Goal: Task Accomplishment & Management: Manage account settings

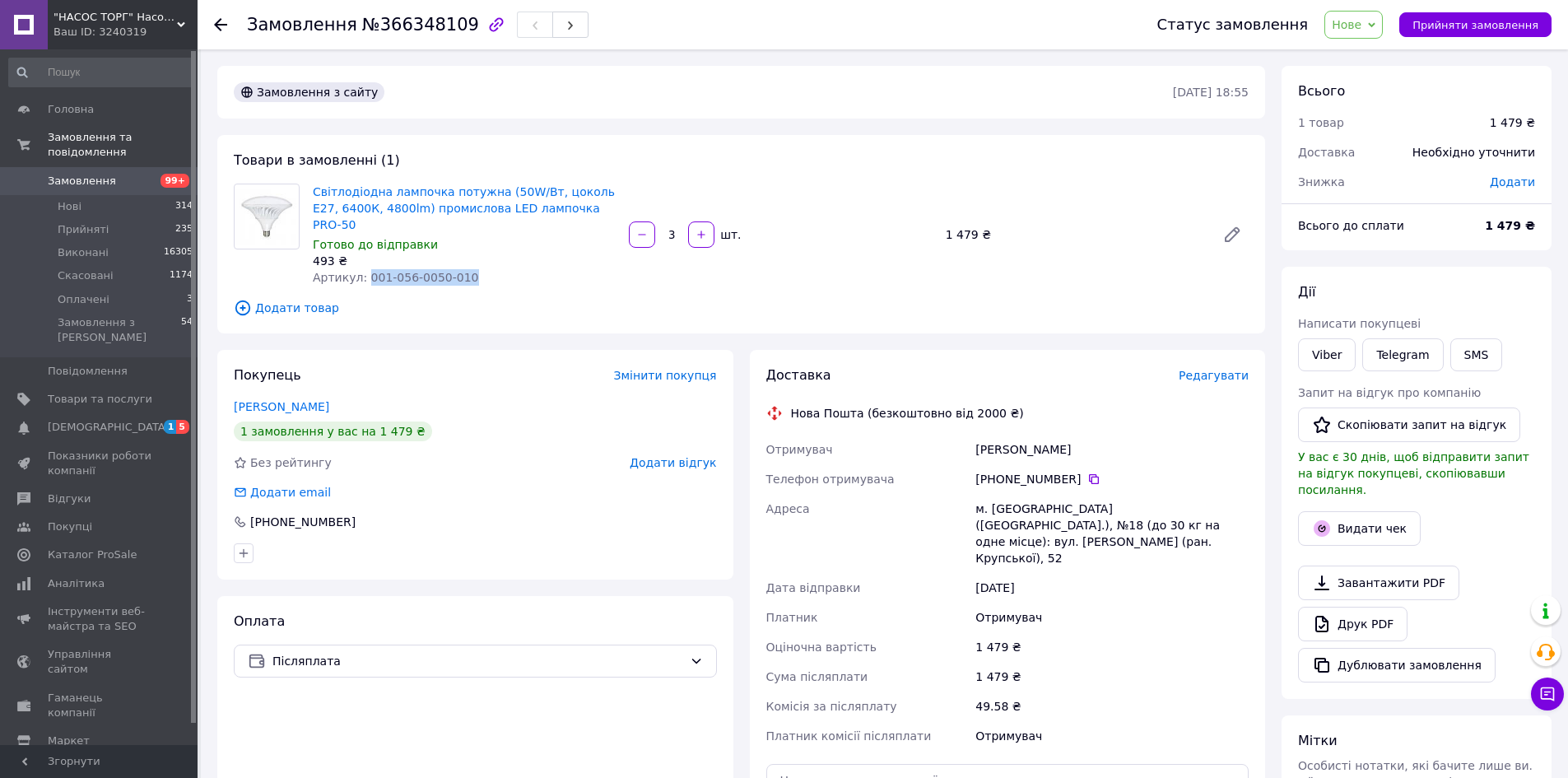
drag, startPoint x: 467, startPoint y: 265, endPoint x: 363, endPoint y: 263, distance: 104.0
click at [363, 269] on div "Артикул: 001-056-0050-010" at bounding box center [464, 277] width 303 height 16
copy span "001-056-0050-010"
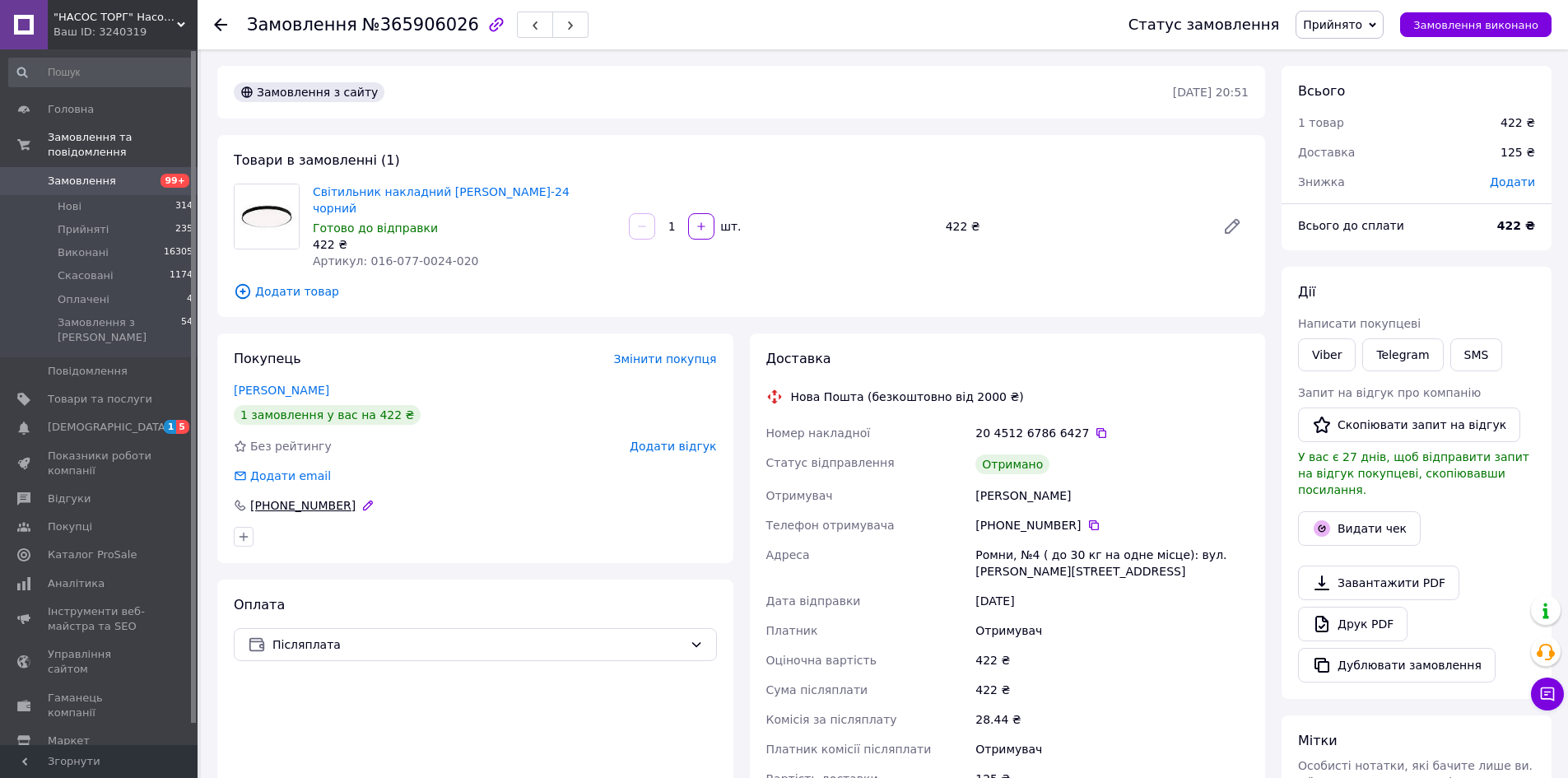
drag, startPoint x: 357, startPoint y: 492, endPoint x: 303, endPoint y: 486, distance: 54.3
click at [303, 497] on div "+380 97 418 70 49" at bounding box center [305, 505] width 147 height 16
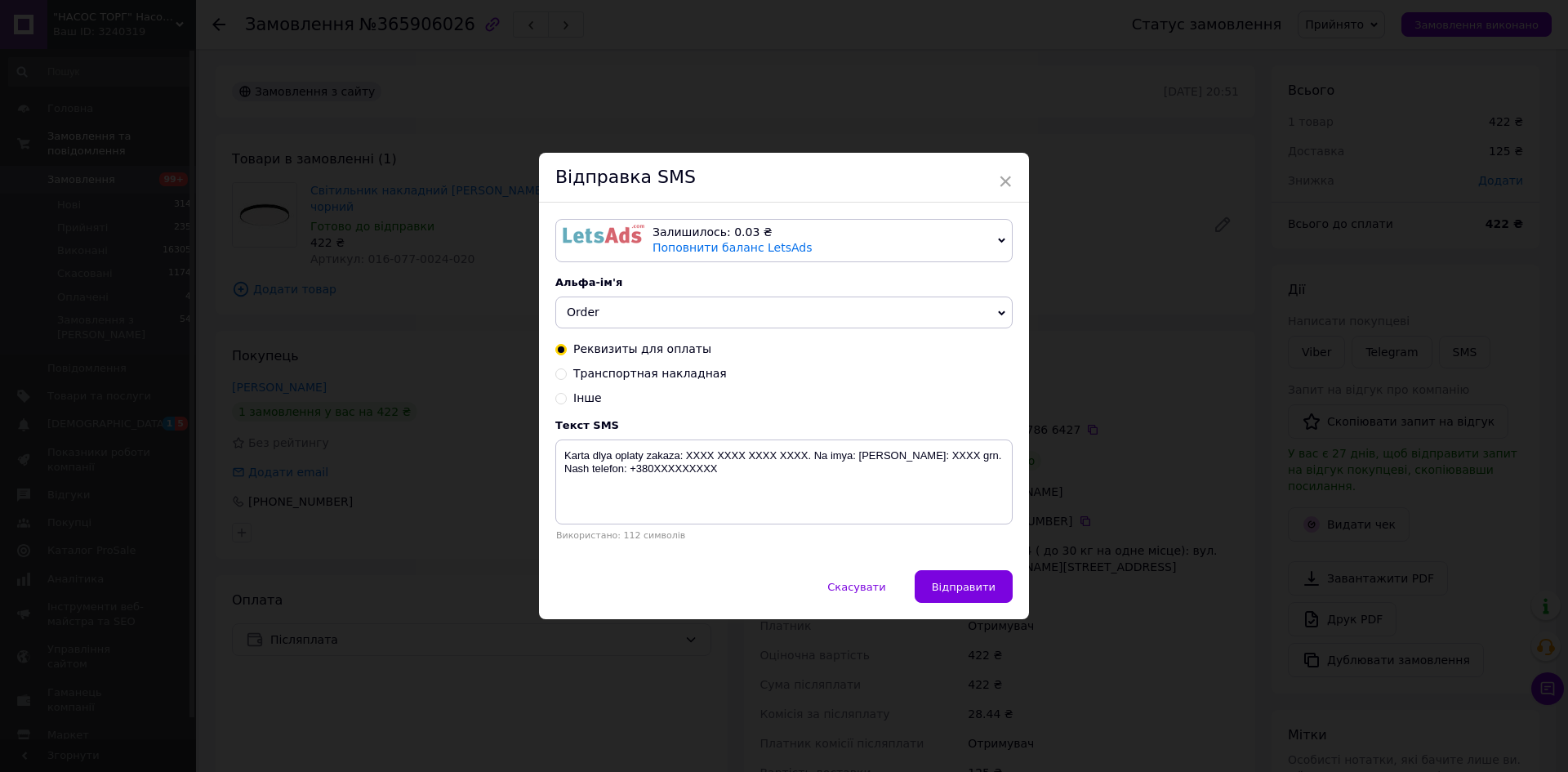
click at [1125, 454] on div "× Відправка SMS Залишилось: 0.03 ₴ Поповнити баланс LetsAds Залишилось: 0.08 ₴ …" at bounding box center [784, 386] width 1568 height 772
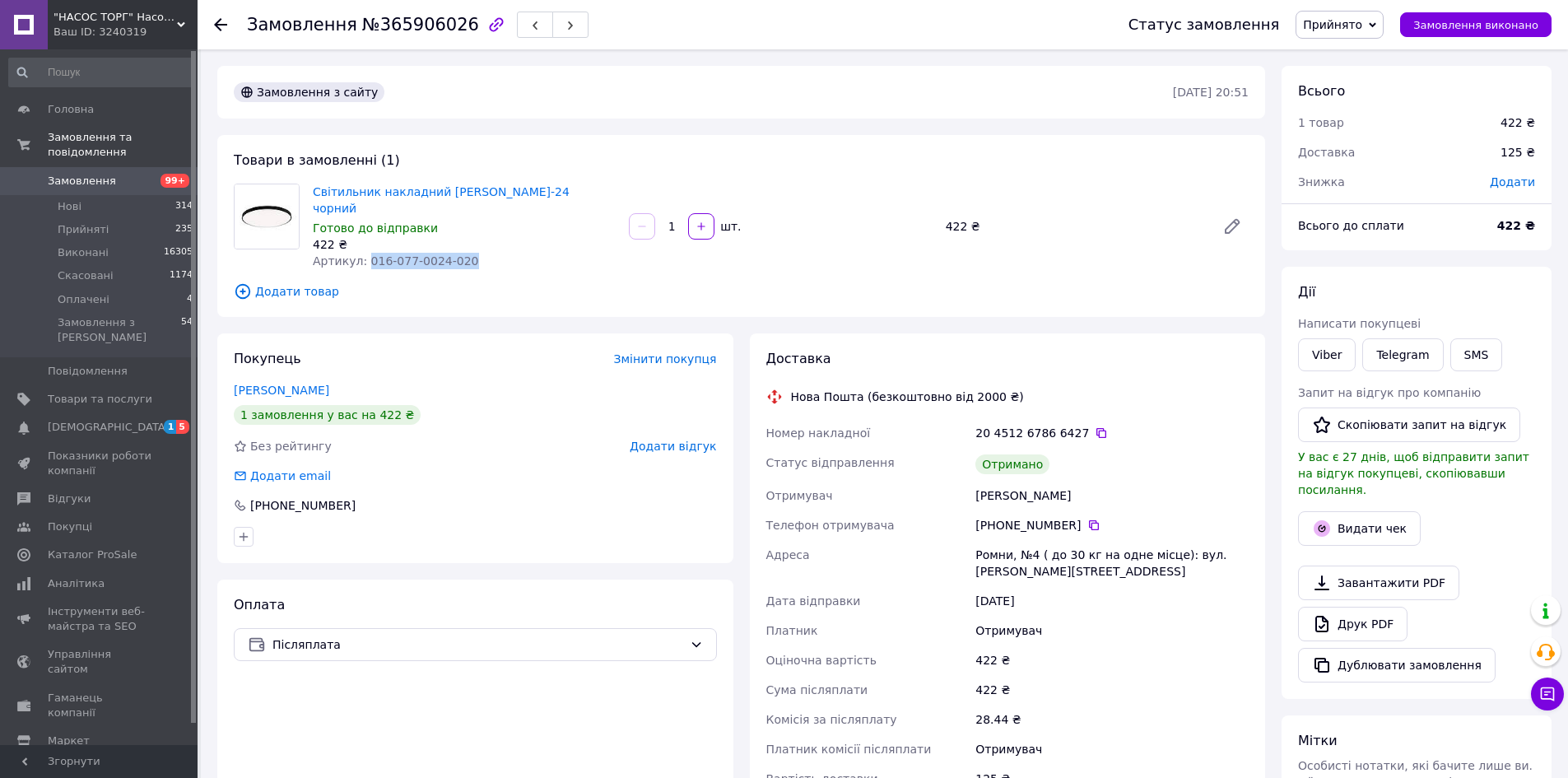
drag, startPoint x: 450, startPoint y: 242, endPoint x: 361, endPoint y: 249, distance: 89.3
click at [361, 253] on div "Артикул: 016-077-0024-020" at bounding box center [464, 261] width 303 height 16
copy span "016-077-0024-020"
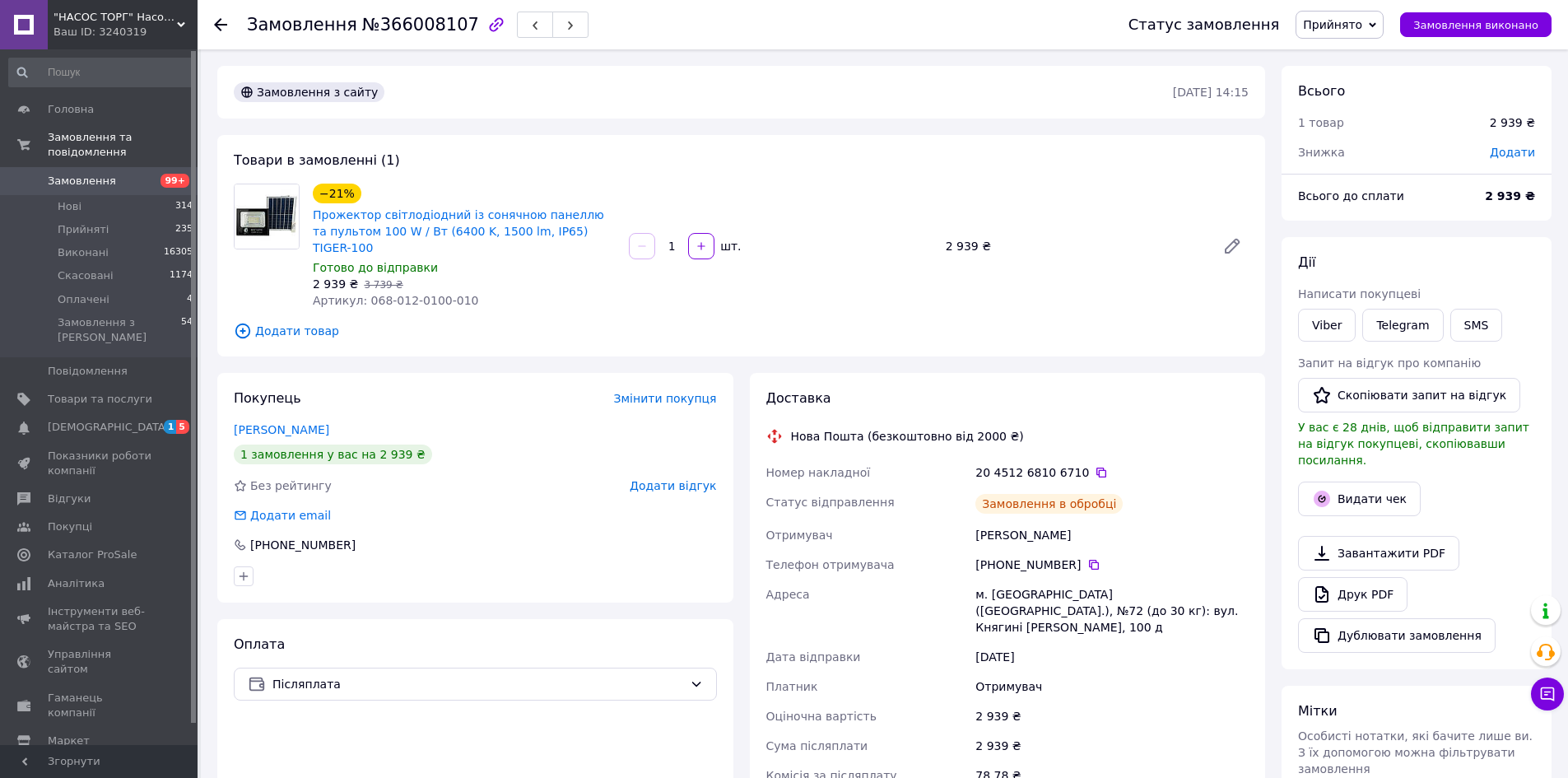
scroll to position [103, 0]
drag, startPoint x: 459, startPoint y: 278, endPoint x: 363, endPoint y: 280, distance: 96.0
click at [363, 292] on div "Артикул: 068-012-0100-010" at bounding box center [464, 300] width 303 height 16
copy span "068-012-0100-010"
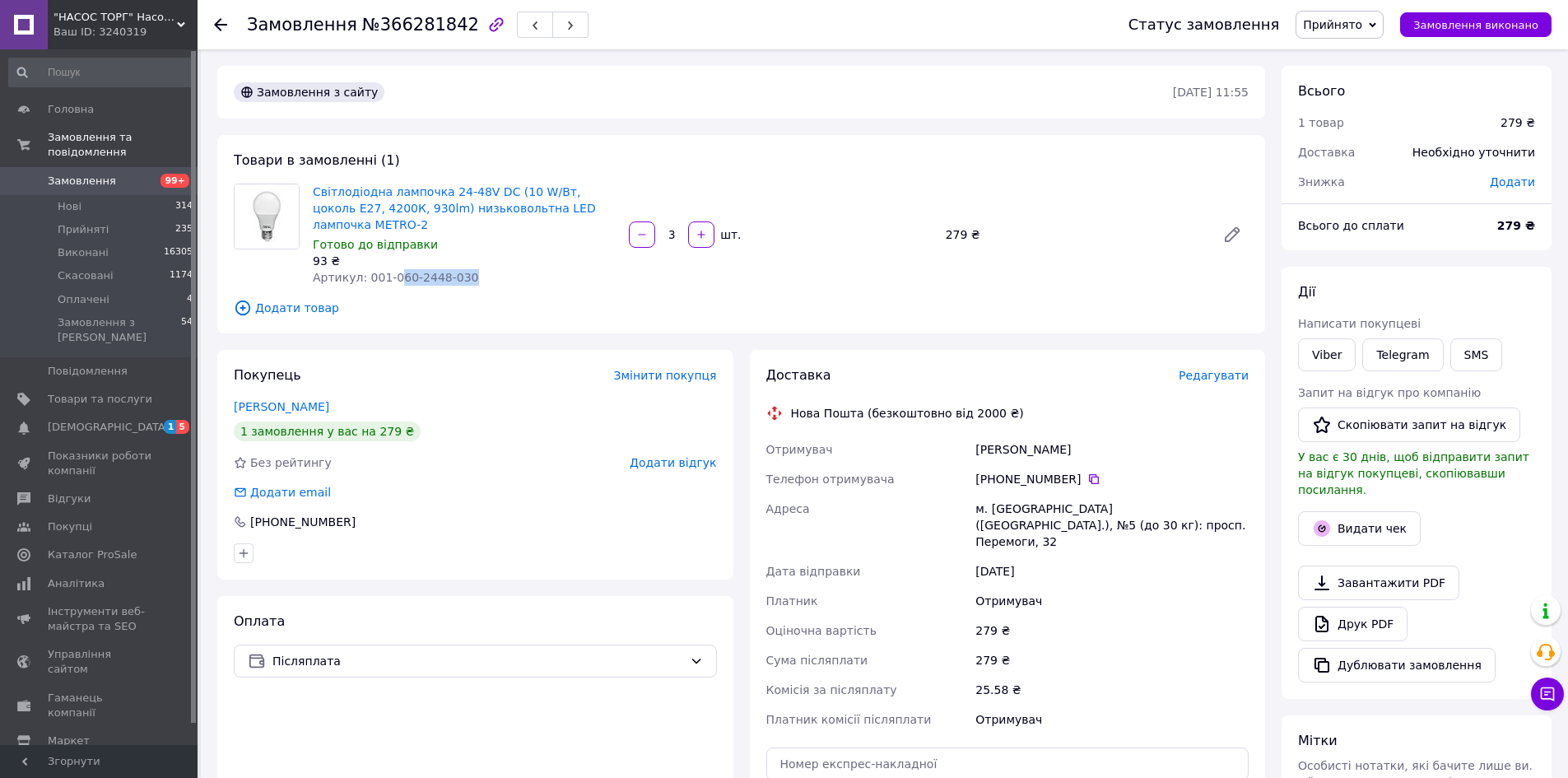
drag, startPoint x: 460, startPoint y: 265, endPoint x: 388, endPoint y: 265, distance: 72.0
click at [388, 269] on div "Артикул: 001-060-2448-030" at bounding box center [464, 277] width 303 height 16
click at [517, 299] on span "Додати товар" at bounding box center [741, 308] width 1015 height 18
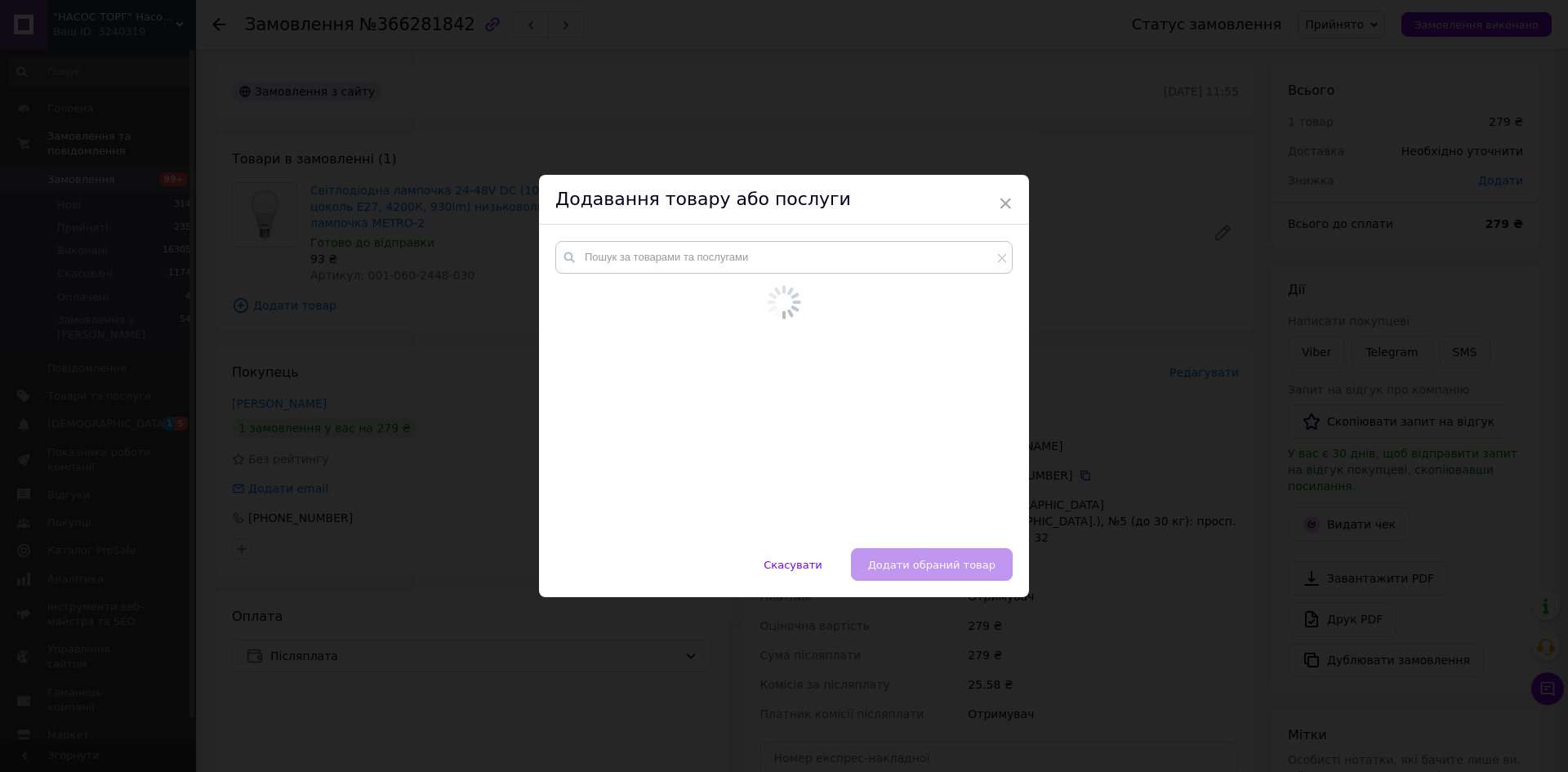
drag, startPoint x: 460, startPoint y: 253, endPoint x: 442, endPoint y: 257, distance: 18.4
click at [442, 257] on div "× Додавання товару або послуги Скасувати   Додати обраний товар" at bounding box center [784, 386] width 1568 height 772
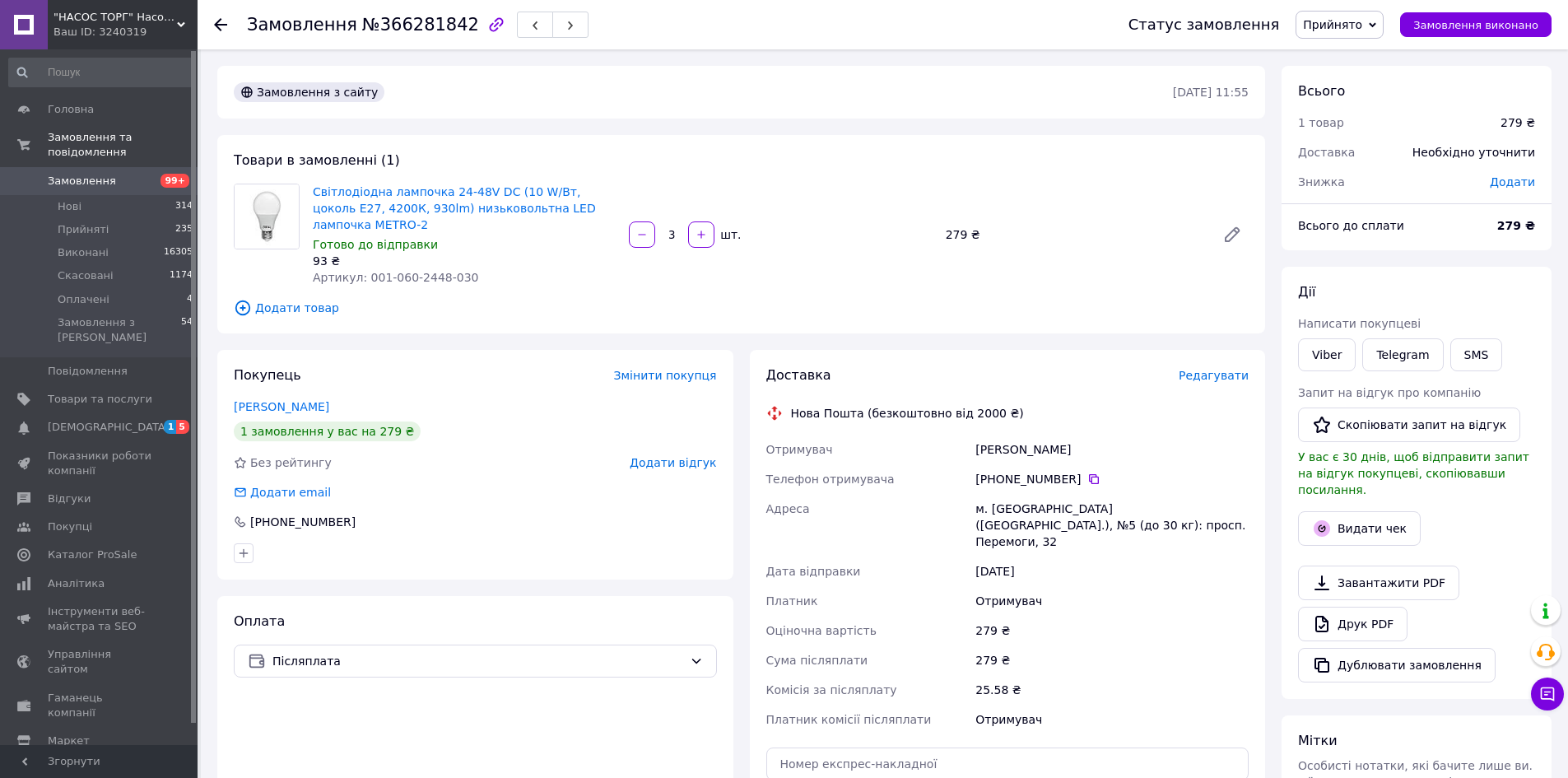
click at [452, 271] on span "Артикул: 001-060-2448-030" at bounding box center [396, 278] width 167 height 13
drag, startPoint x: 453, startPoint y: 260, endPoint x: 362, endPoint y: 260, distance: 91.0
click at [362, 271] on span "Артикул: 001-060-2448-030" at bounding box center [396, 278] width 167 height 13
copy div "001-060-2448-030"
click at [1219, 368] on div "Доставка Редагувати Нова Пошта (безкоштовно від 2000 ₴) Отримувач Балицкий Вита…" at bounding box center [1008, 629] width 483 height 527
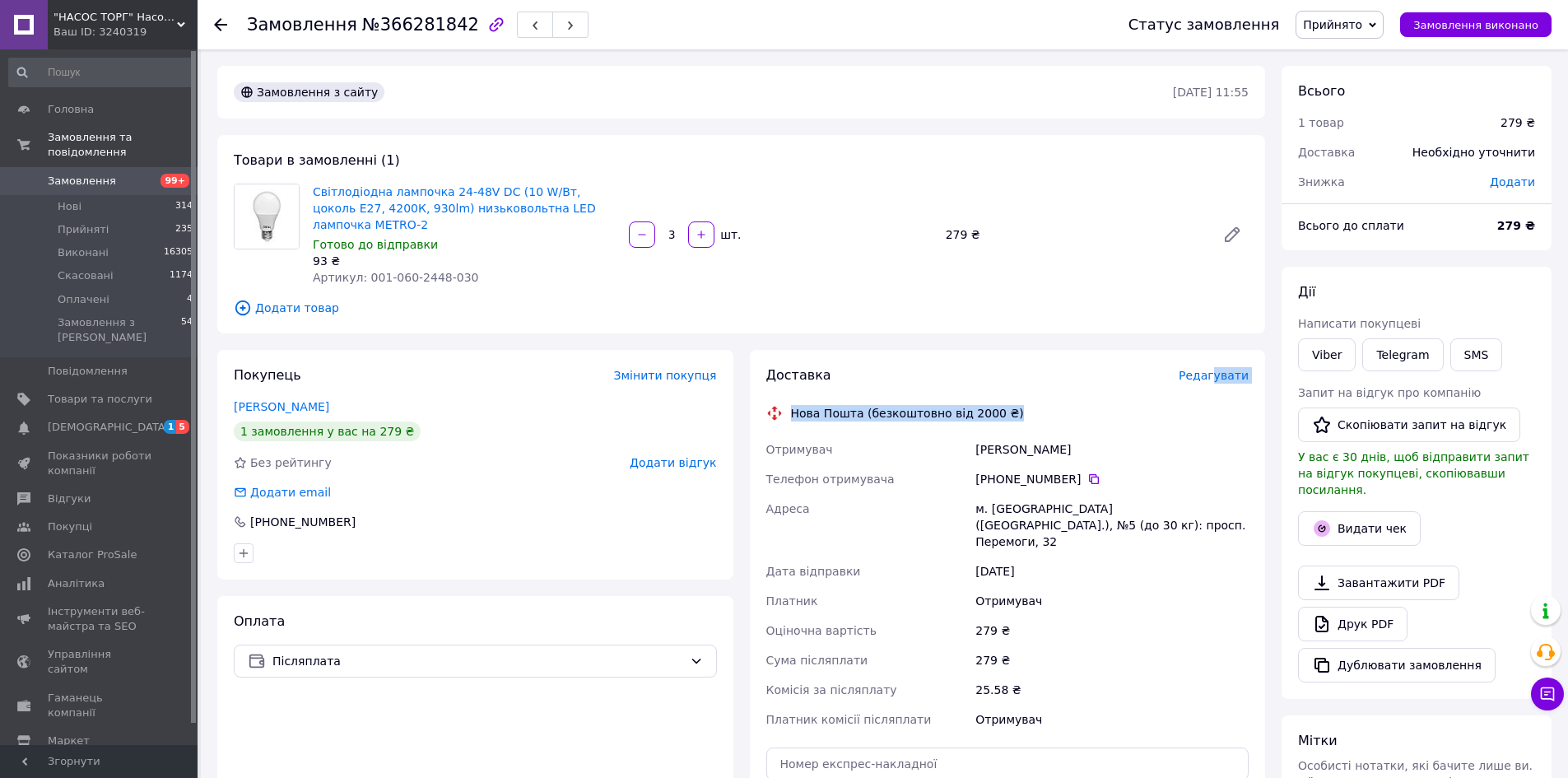
click at [1229, 369] on span "Редагувати" at bounding box center [1213, 376] width 70 height 13
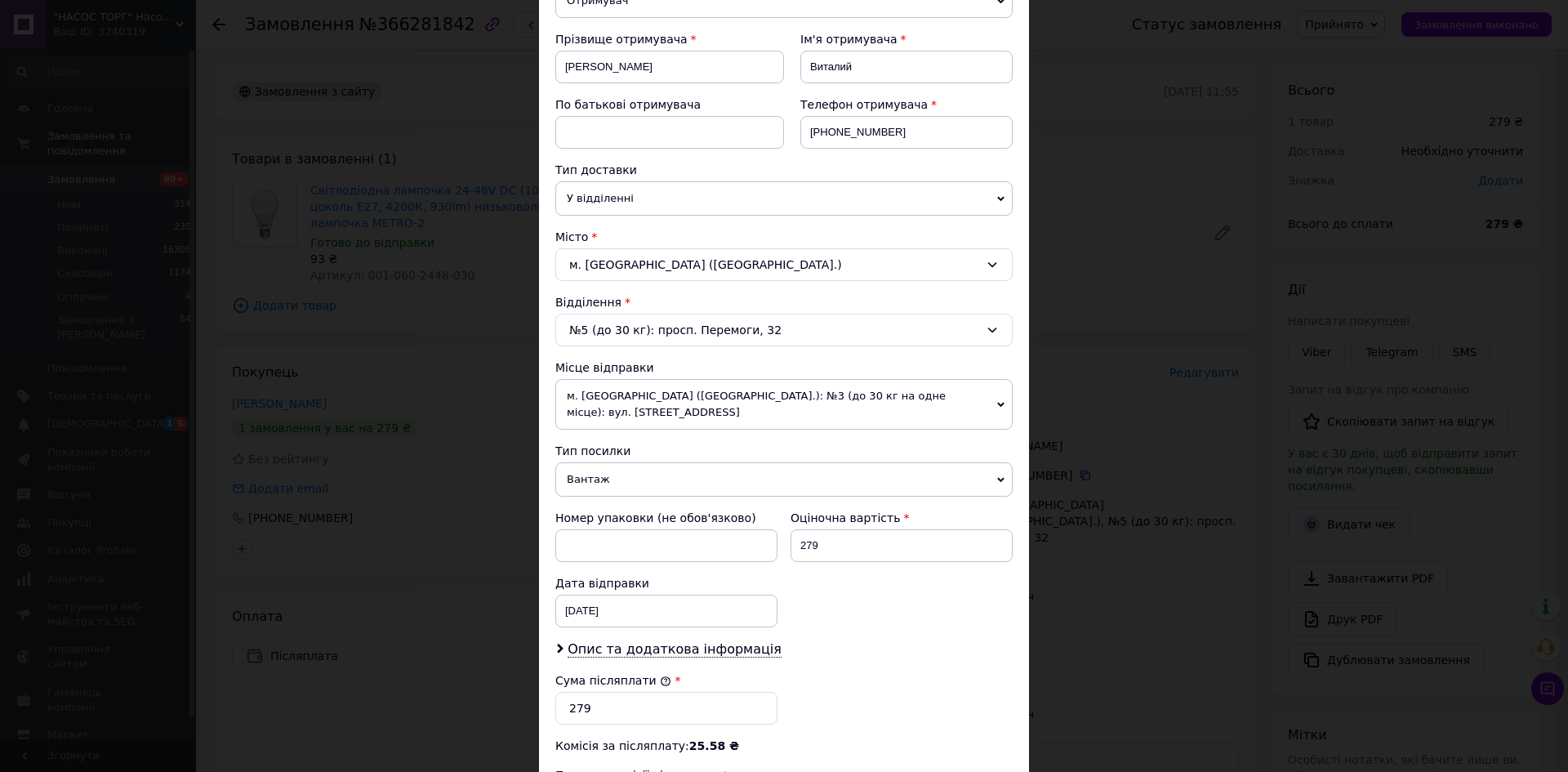
scroll to position [245, 0]
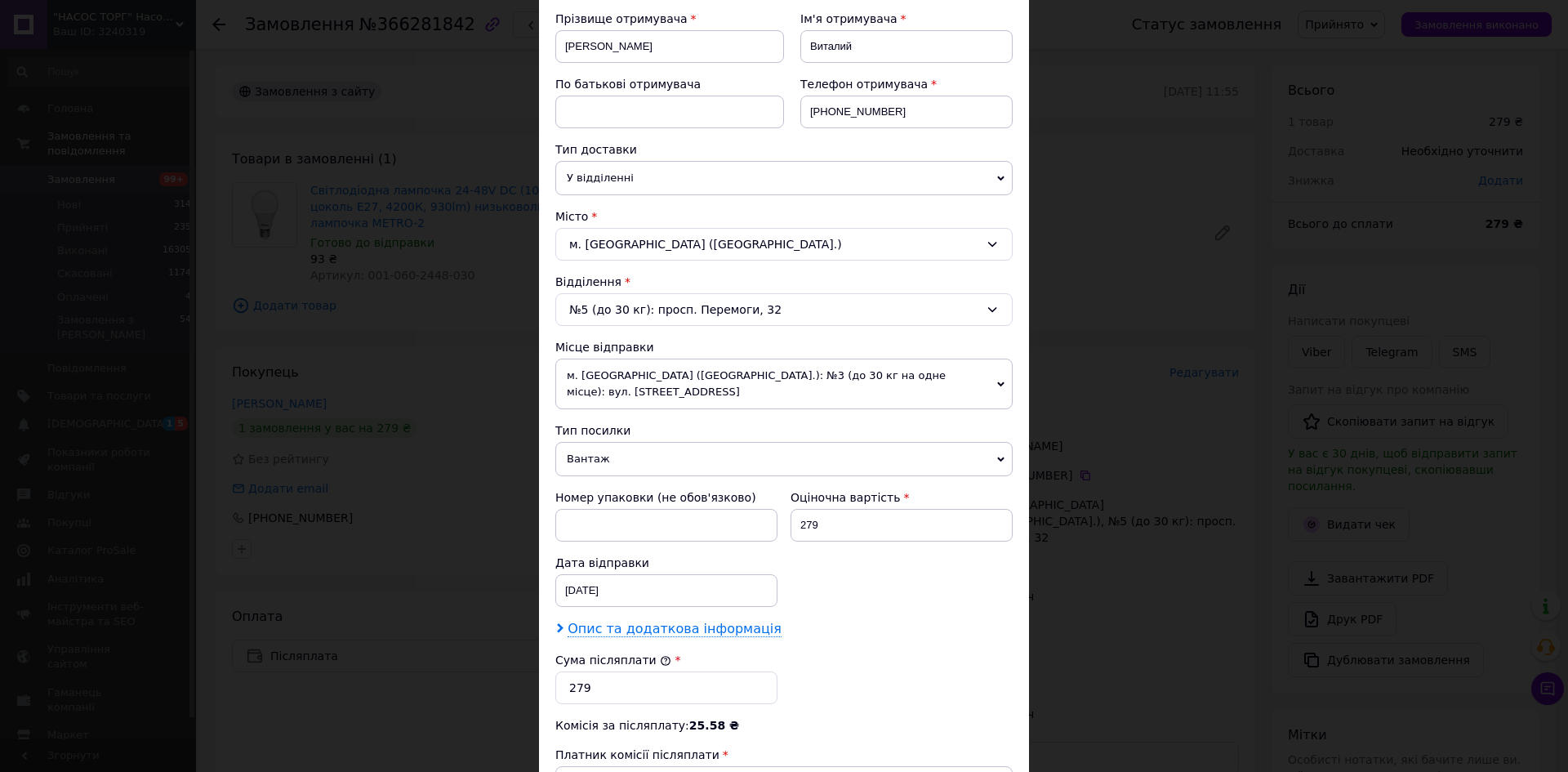
drag, startPoint x: 614, startPoint y: 611, endPoint x: 615, endPoint y: 621, distance: 10.0
click at [613, 621] on span "Опис та додаткова інформація" at bounding box center [674, 628] width 214 height 16
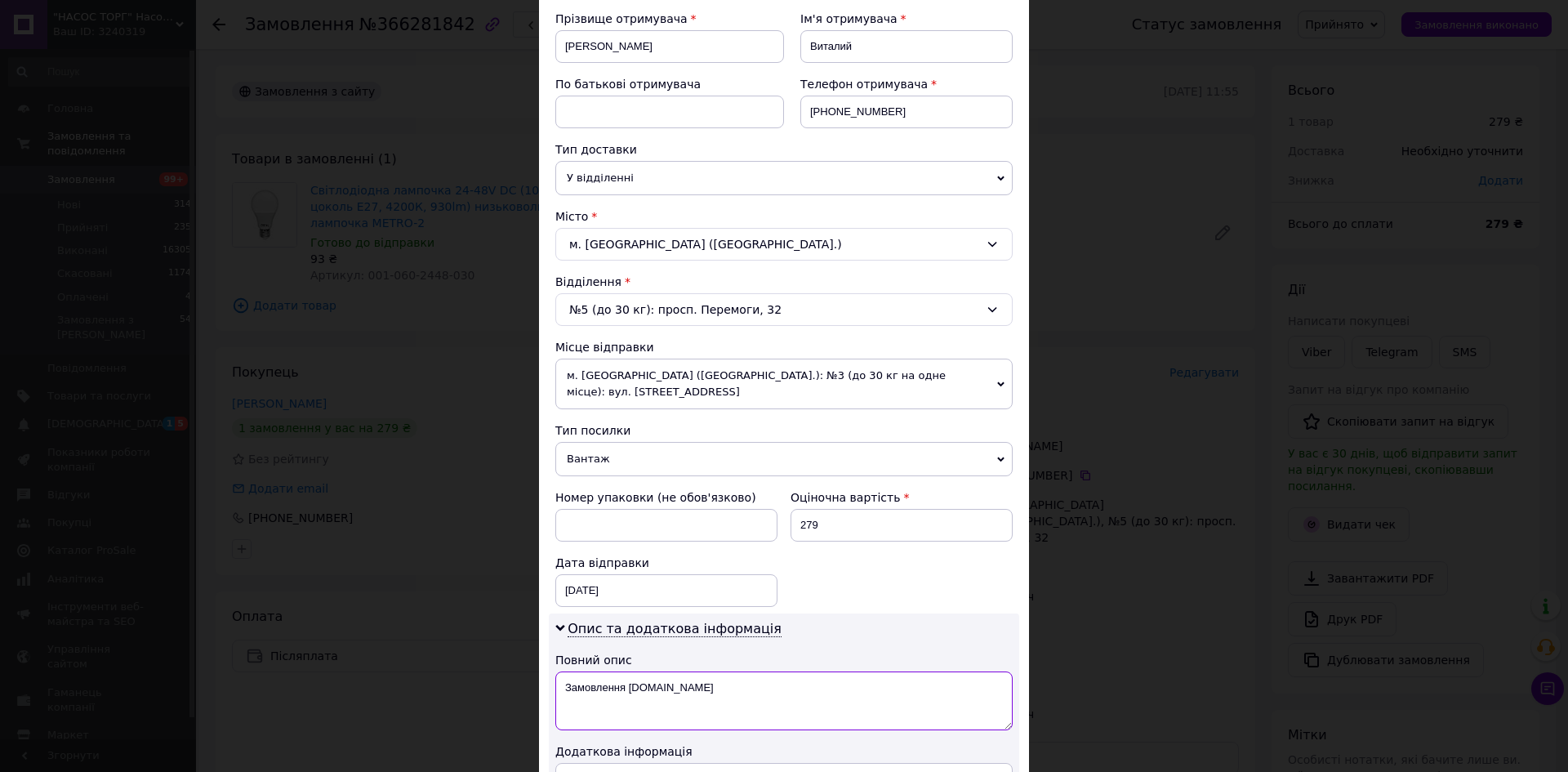
drag, startPoint x: 687, startPoint y: 668, endPoint x: 547, endPoint y: 669, distance: 140.0
click at [549, 669] on div "Опис та додаткова інформація Повний опис Замовлення Prom.ua Додаткова інформація" at bounding box center [784, 721] width 471 height 215
type textarea "освітлення"
click at [603, 621] on span "Опис та додаткова інформація" at bounding box center [674, 628] width 214 height 16
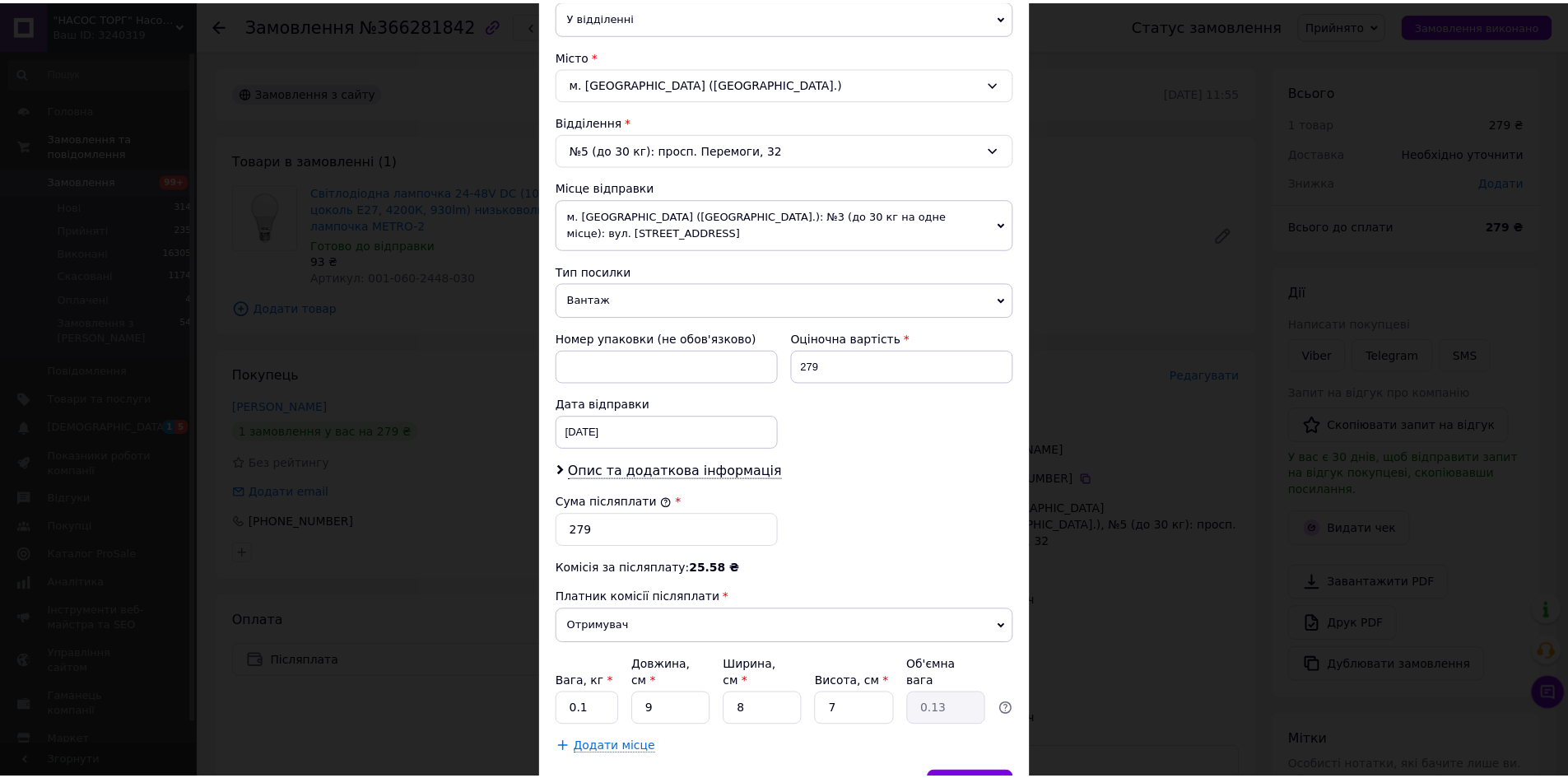
scroll to position [411, 0]
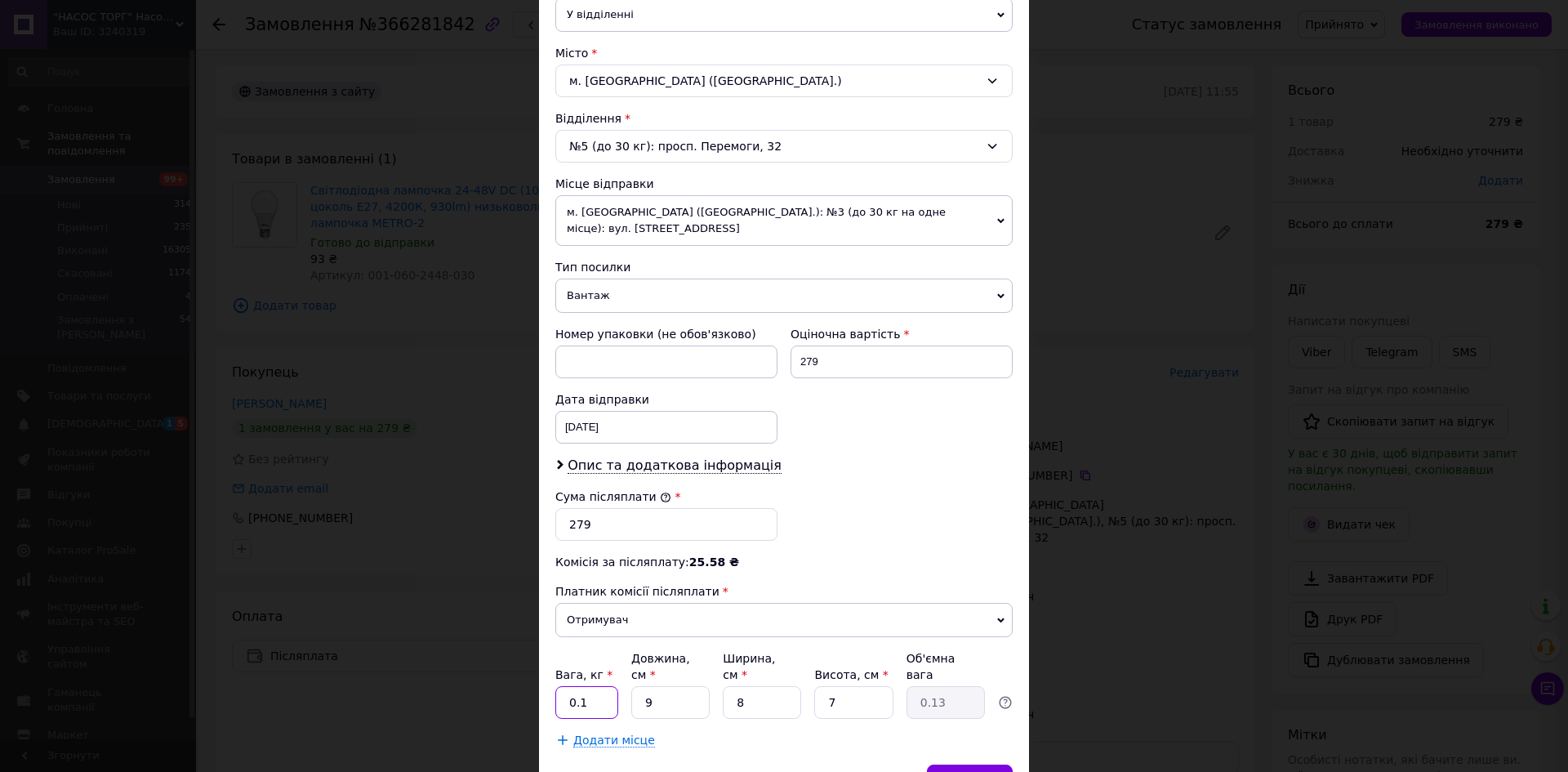
drag, startPoint x: 580, startPoint y: 663, endPoint x: 564, endPoint y: 665, distance: 16.1
click at [564, 686] on input "0.1" at bounding box center [587, 703] width 63 height 32
type input "1"
drag, startPoint x: 669, startPoint y: 671, endPoint x: 629, endPoint y: 669, distance: 40.0
click at [631, 686] on input "9" at bounding box center [670, 703] width 78 height 32
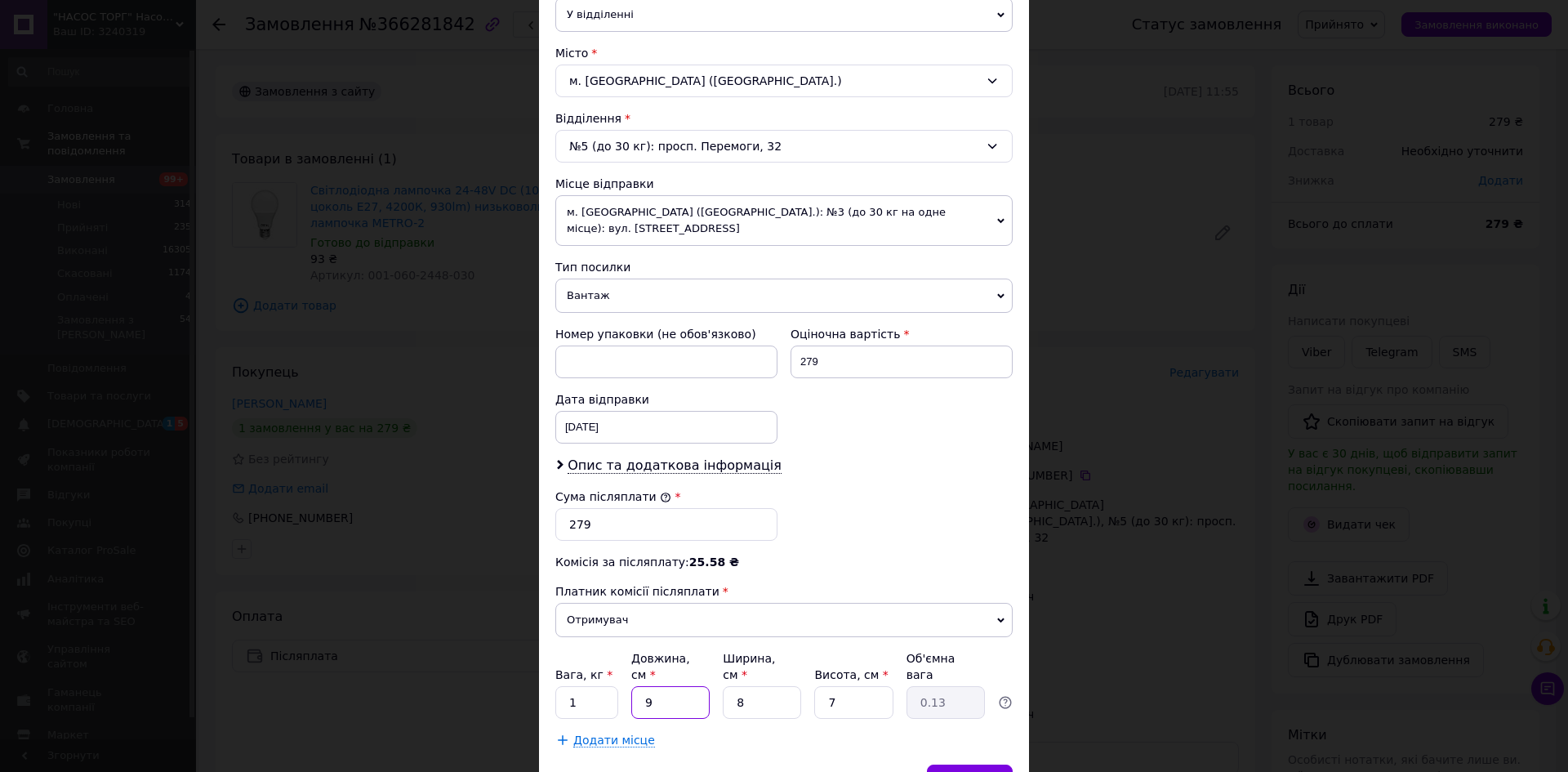
type input "2"
type input "0.1"
type input "20"
type input "0.28"
type input "20"
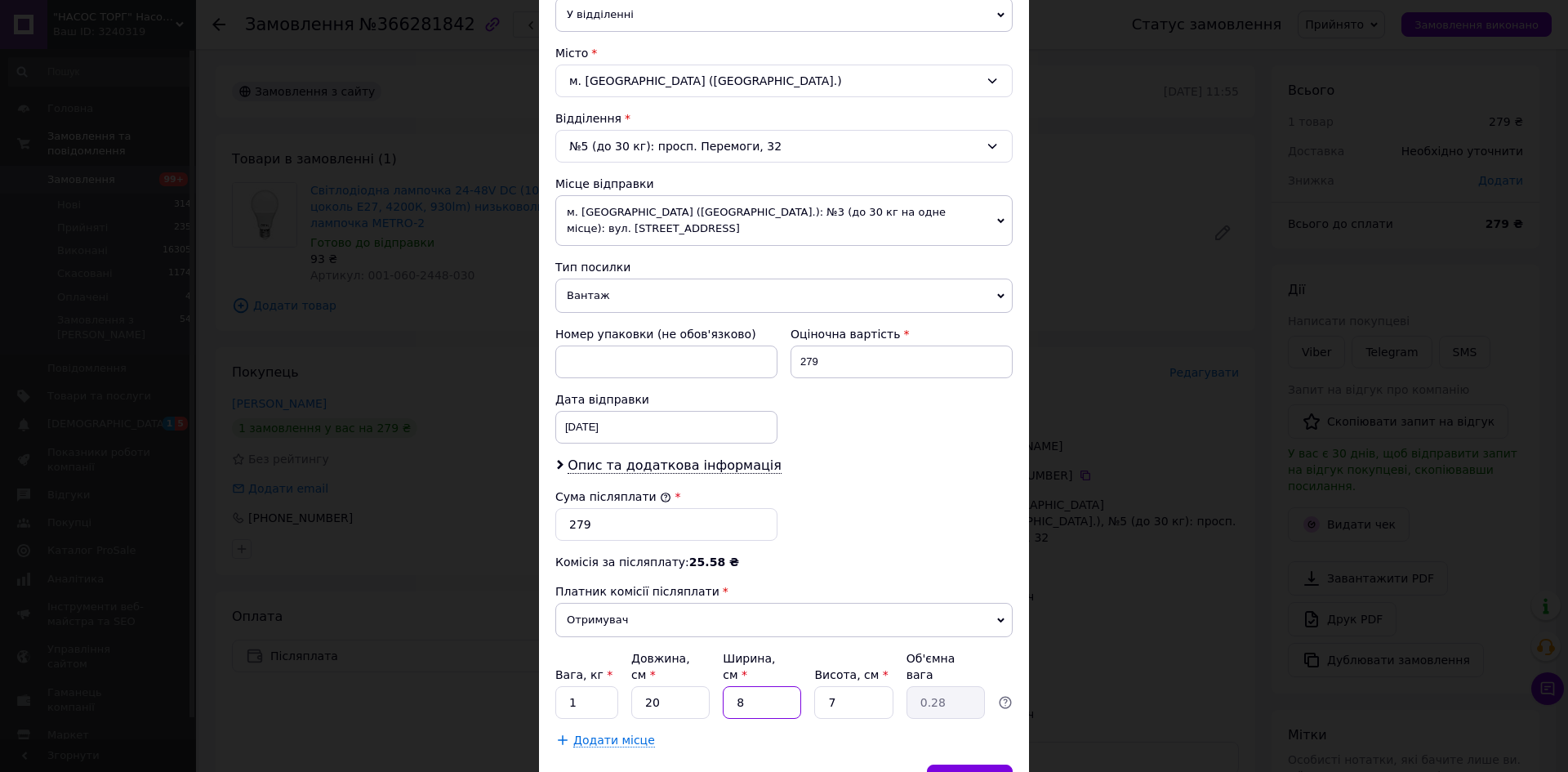
click at [723, 686] on input "8" at bounding box center [762, 703] width 78 height 32
drag, startPoint x: 728, startPoint y: 669, endPoint x: 752, endPoint y: 675, distance: 24.7
click at [752, 686] on input "8" at bounding box center [762, 703] width 78 height 32
type input "1"
type input "0.1"
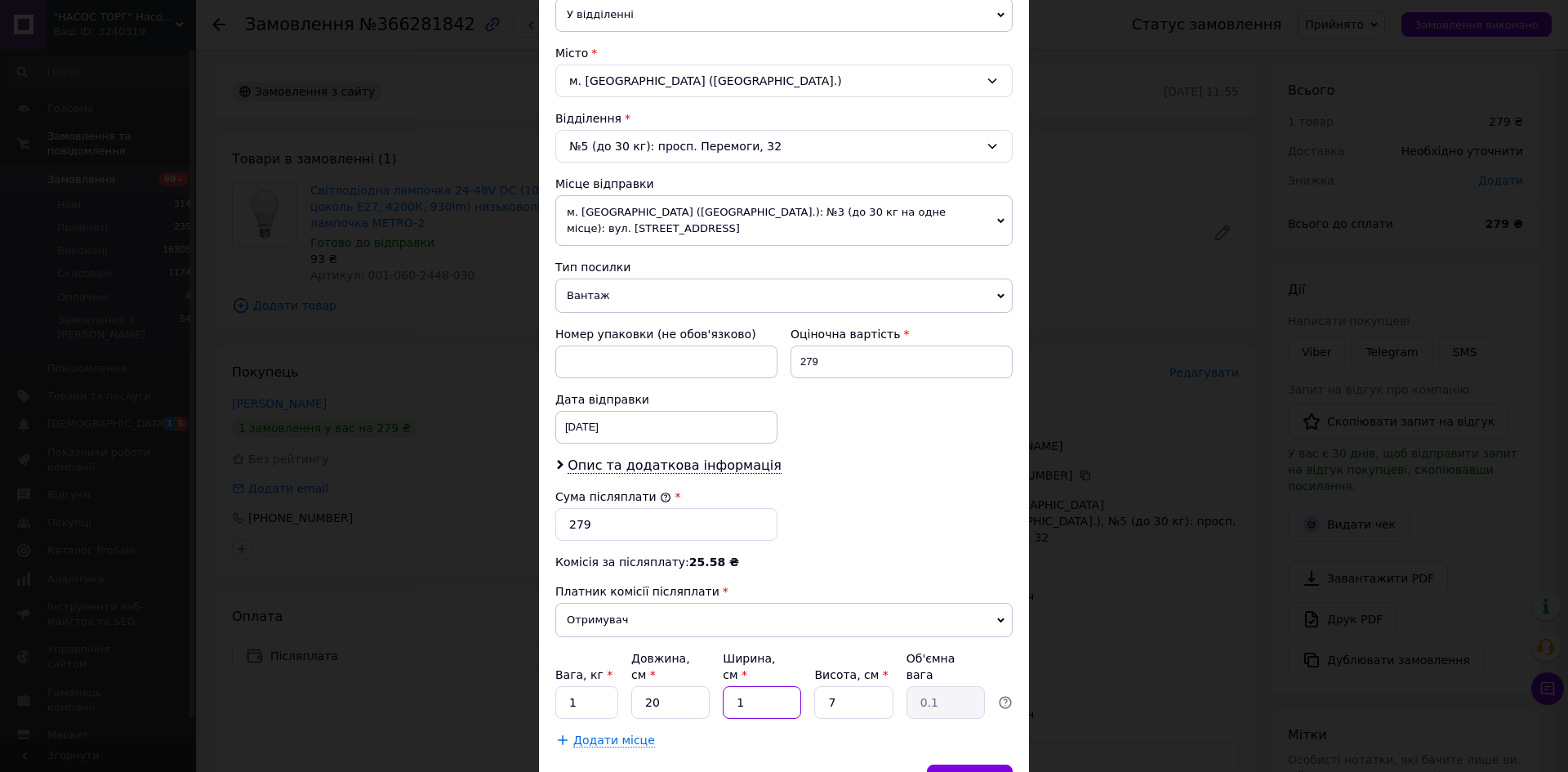
type input "10"
type input "0.35"
type input "10"
drag, startPoint x: 838, startPoint y: 669, endPoint x: 809, endPoint y: 665, distance: 29.3
click at [809, 665] on div "Вага, кг * 1 Довжина, см * 20 Ширина, см * 10 Висота, см * 7 Об'ємна вага 0.35" at bounding box center [784, 685] width 457 height 68
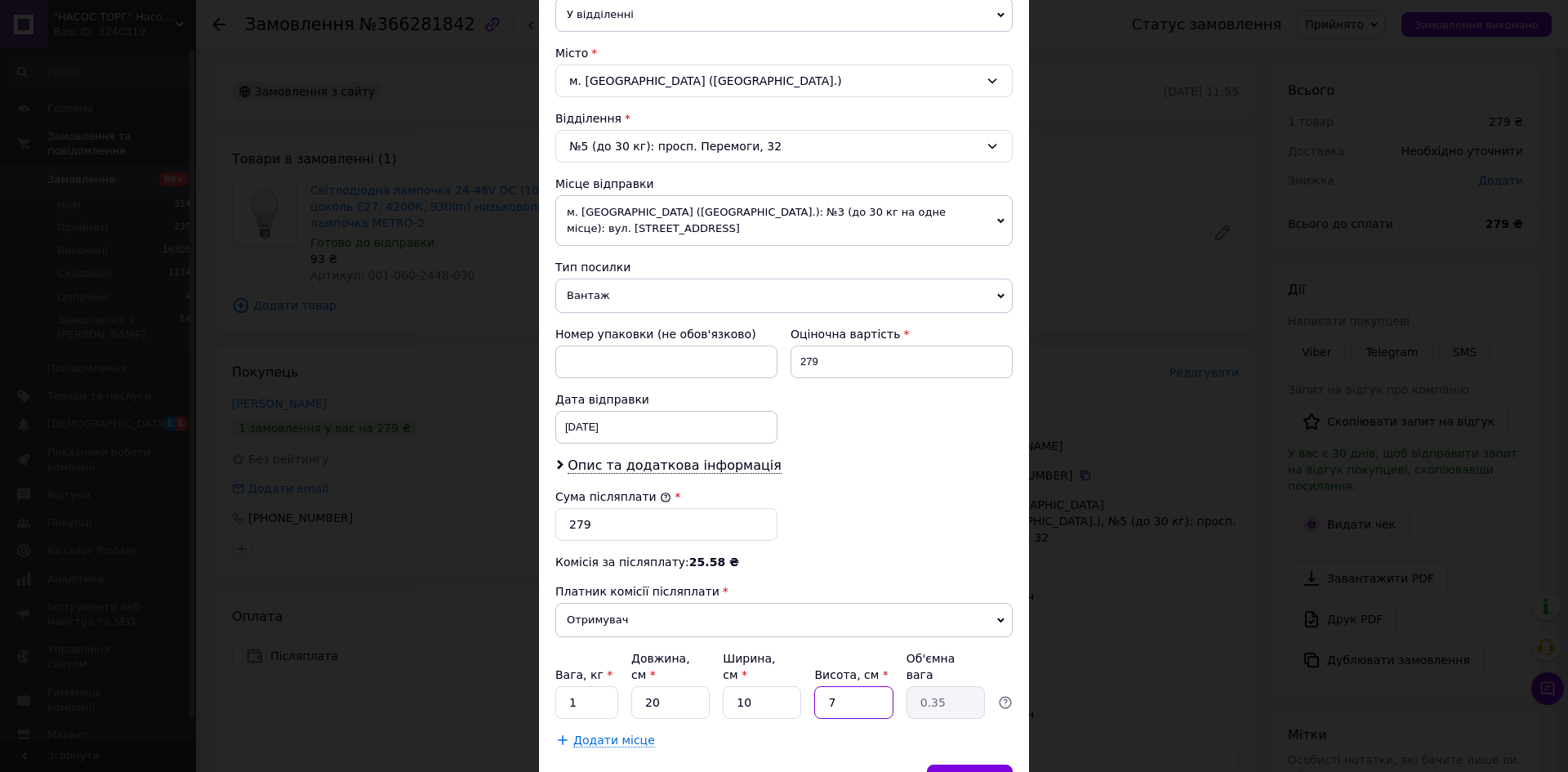
type input "1"
type input "0.1"
type input "10"
type input "0.5"
type input "10"
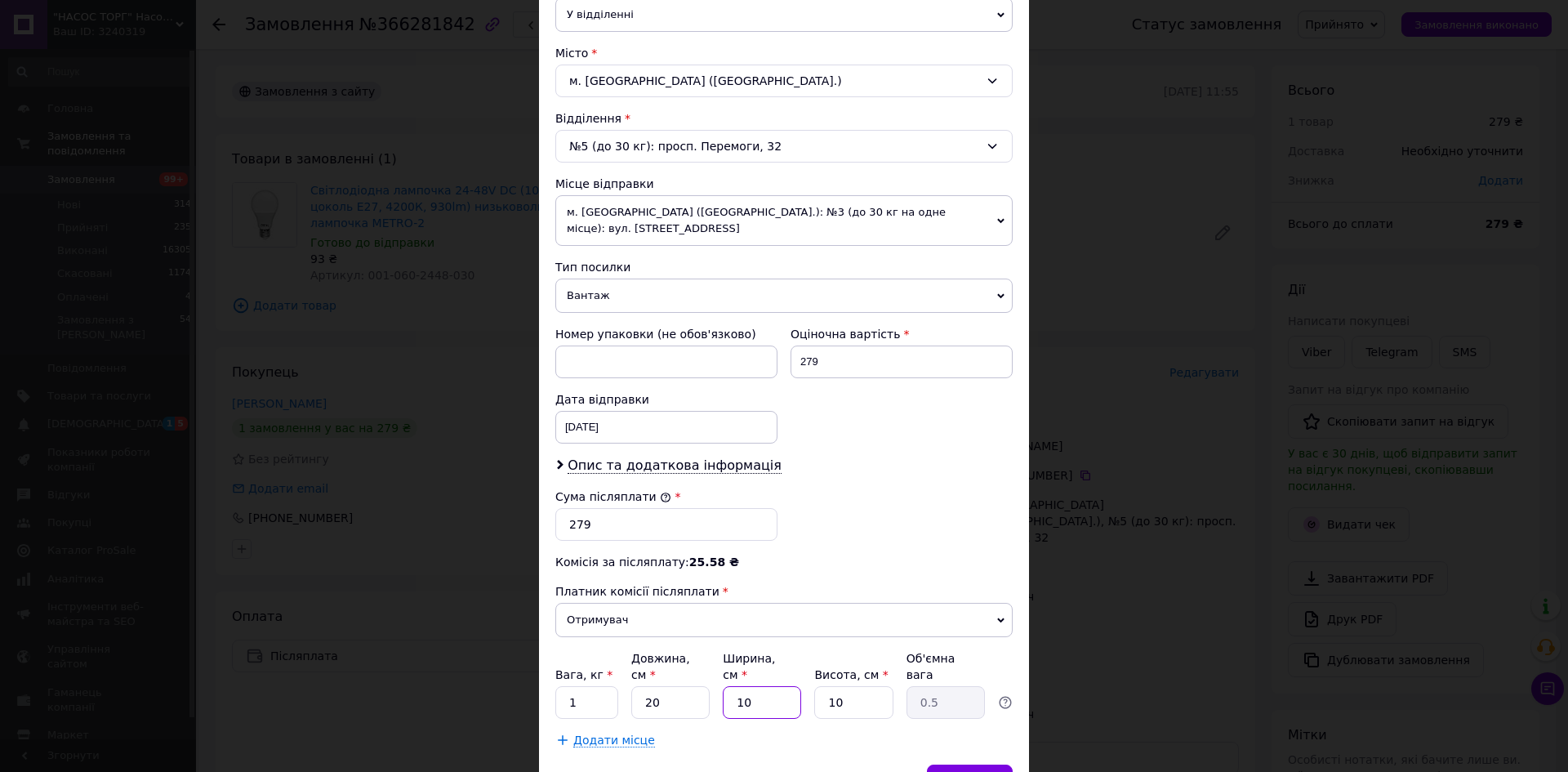
drag, startPoint x: 761, startPoint y: 675, endPoint x: 725, endPoint y: 672, distance: 36.1
click at [725, 686] on input "10" at bounding box center [762, 703] width 78 height 32
type input "1"
type input "0.1"
type input "15"
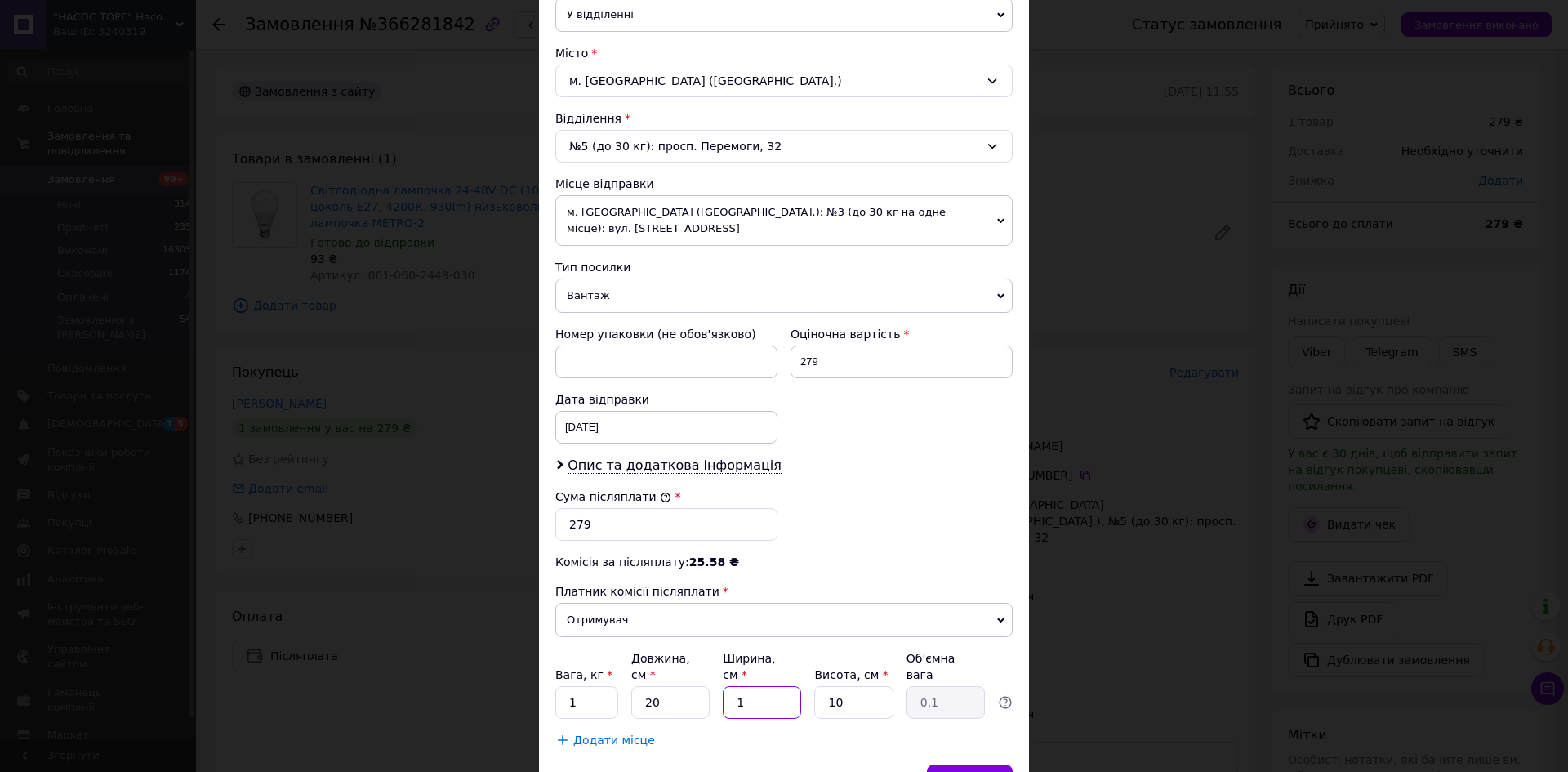
type input "0.75"
type input "15"
click at [965, 764] on div "Зберегти" at bounding box center [970, 781] width 86 height 32
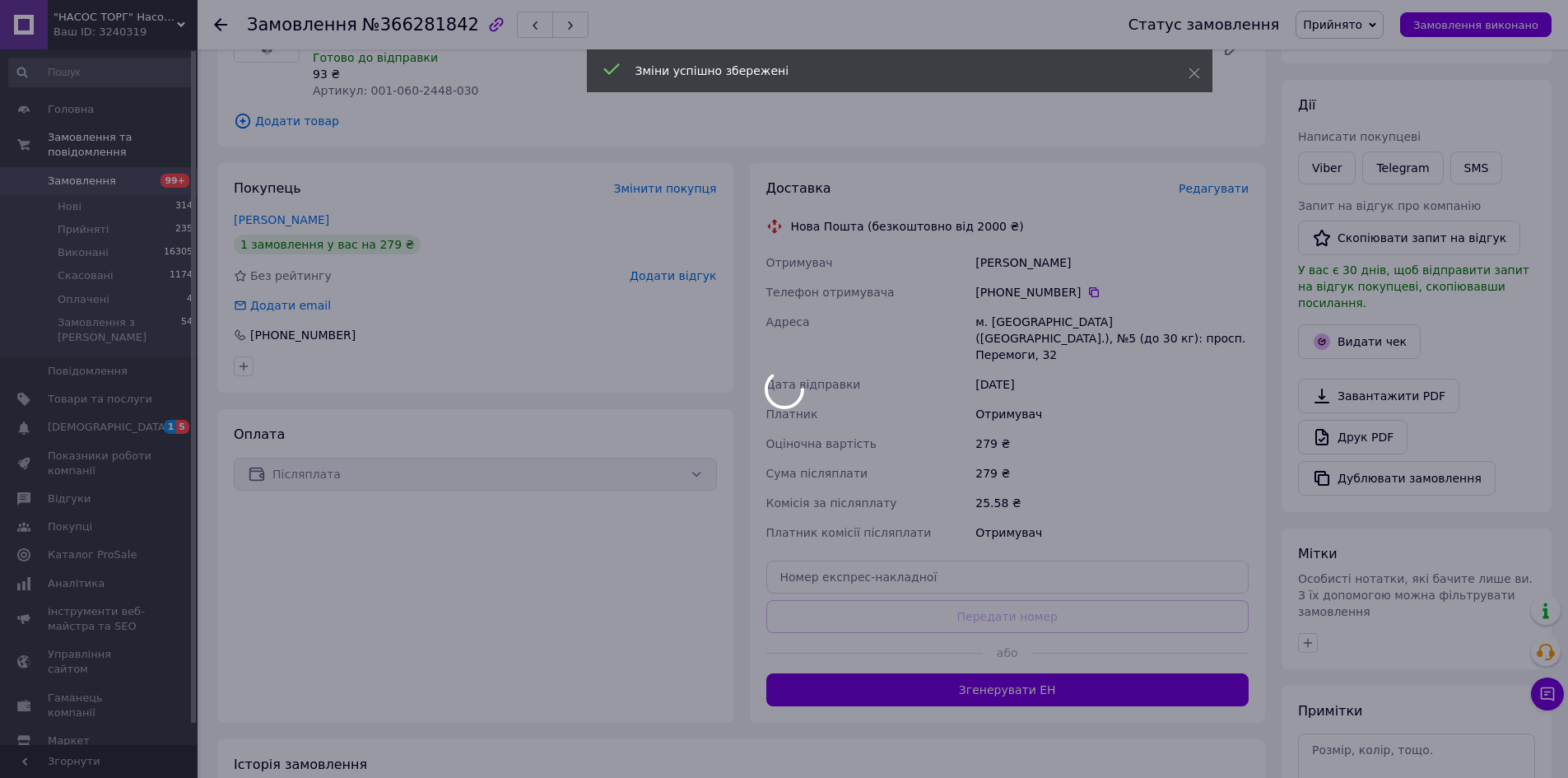
scroll to position [247, 0]
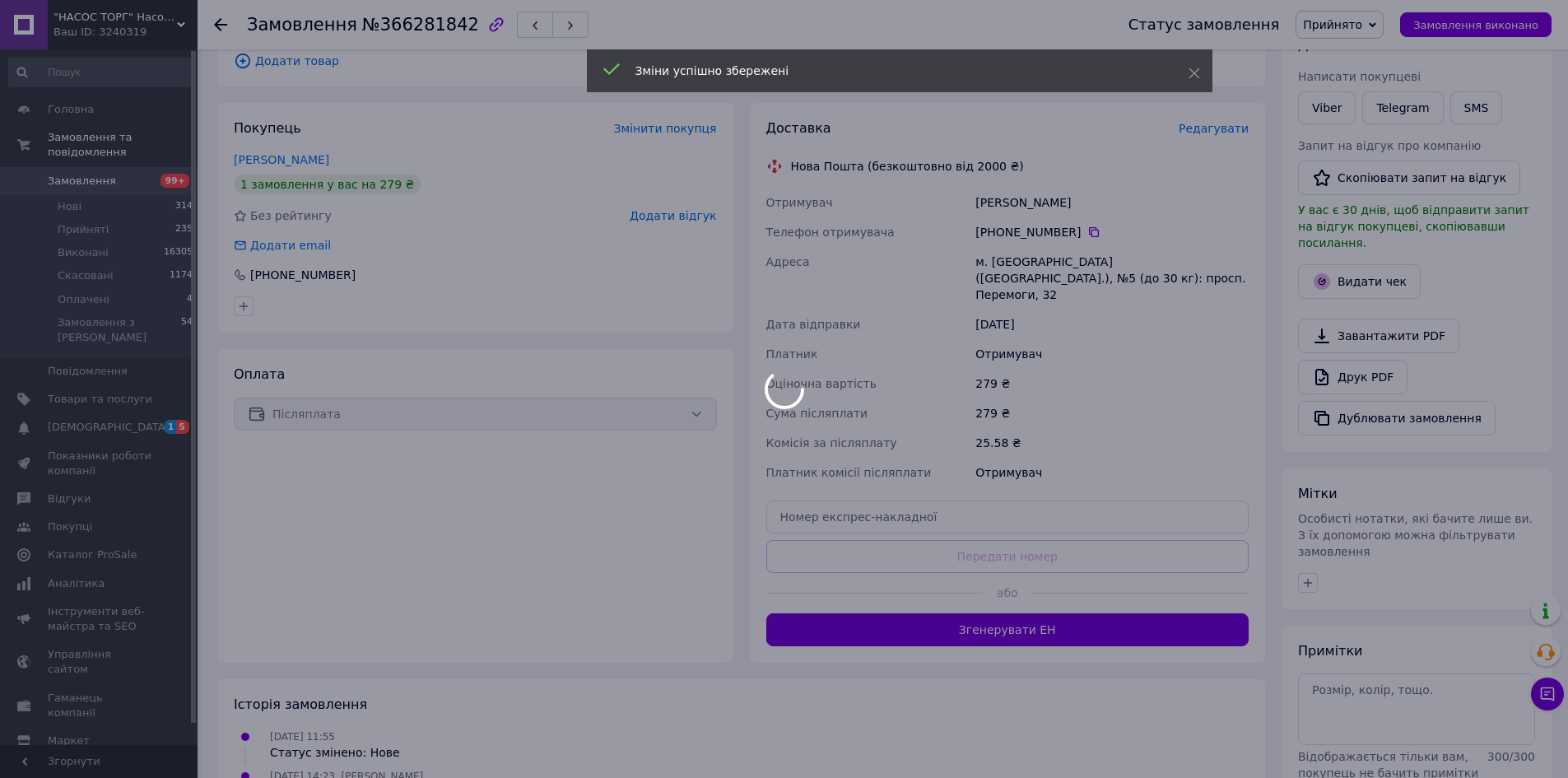
click at [994, 598] on div "Доставка Редагувати Нова Пошта (безкоштовно від 2000 ₴) Отримувач Балицкий Вита…" at bounding box center [1008, 383] width 483 height 527
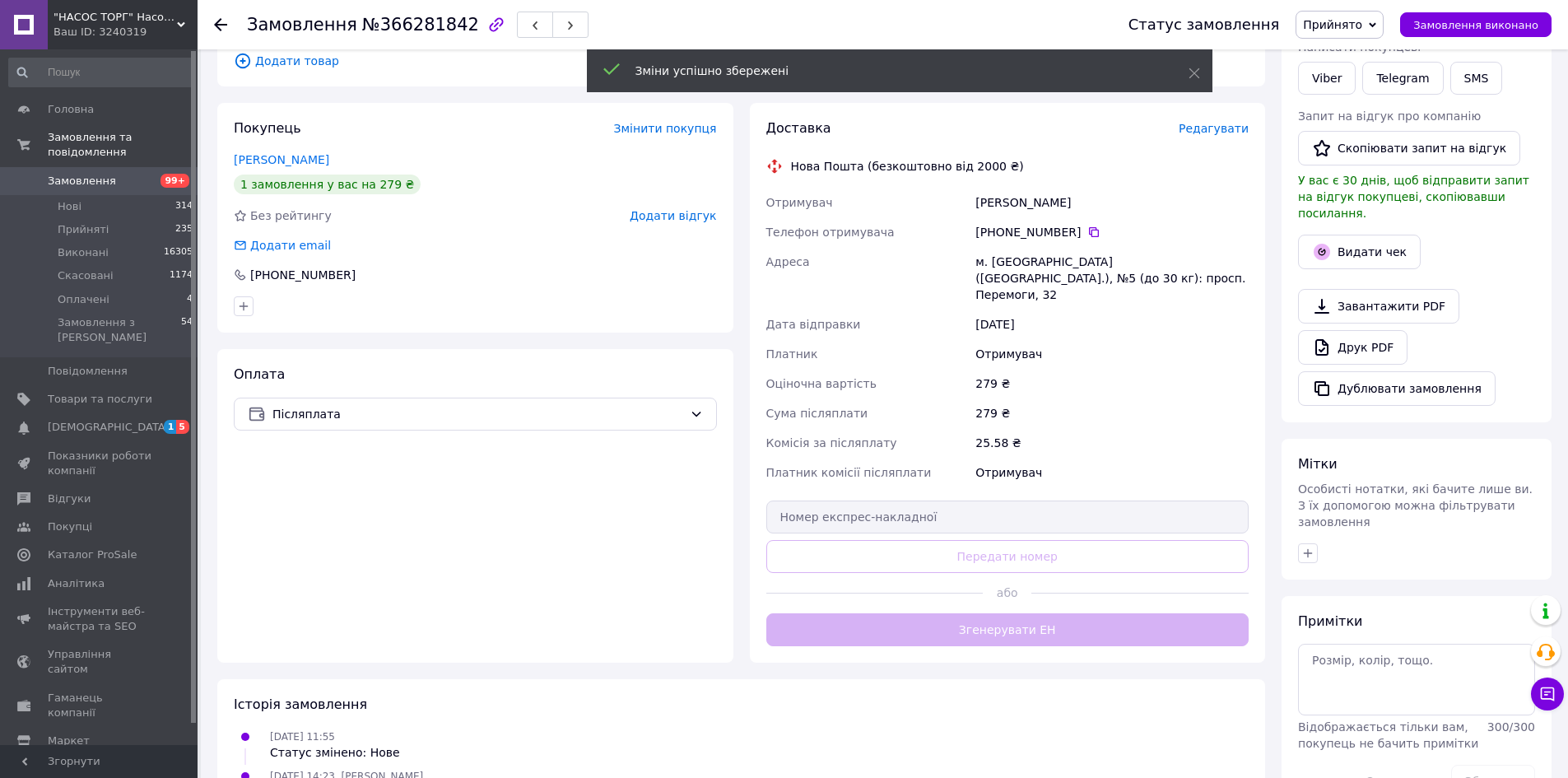
click at [994, 613] on button "Згенерувати ЕН" at bounding box center [1008, 629] width 483 height 33
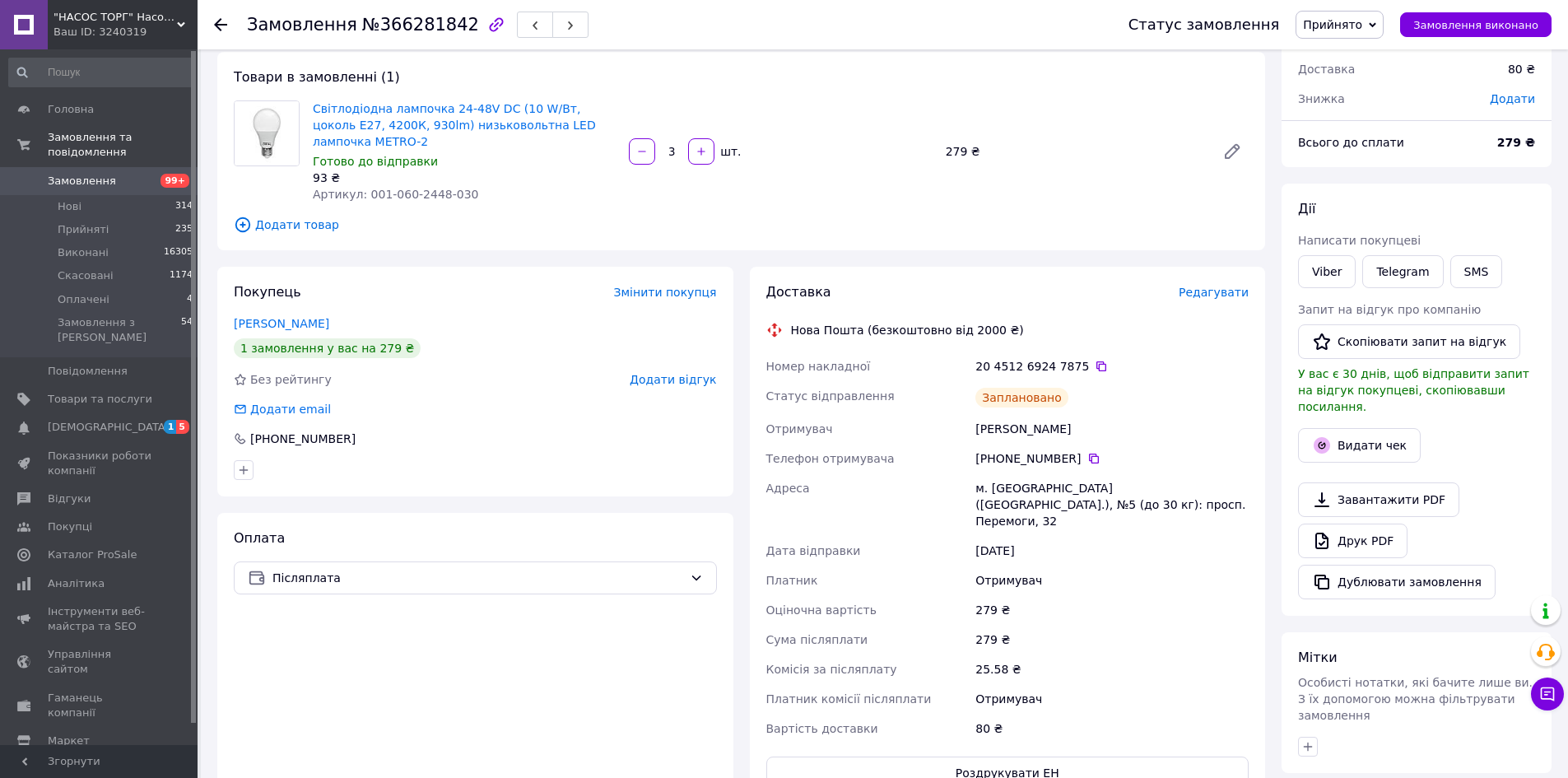
scroll to position [0, 0]
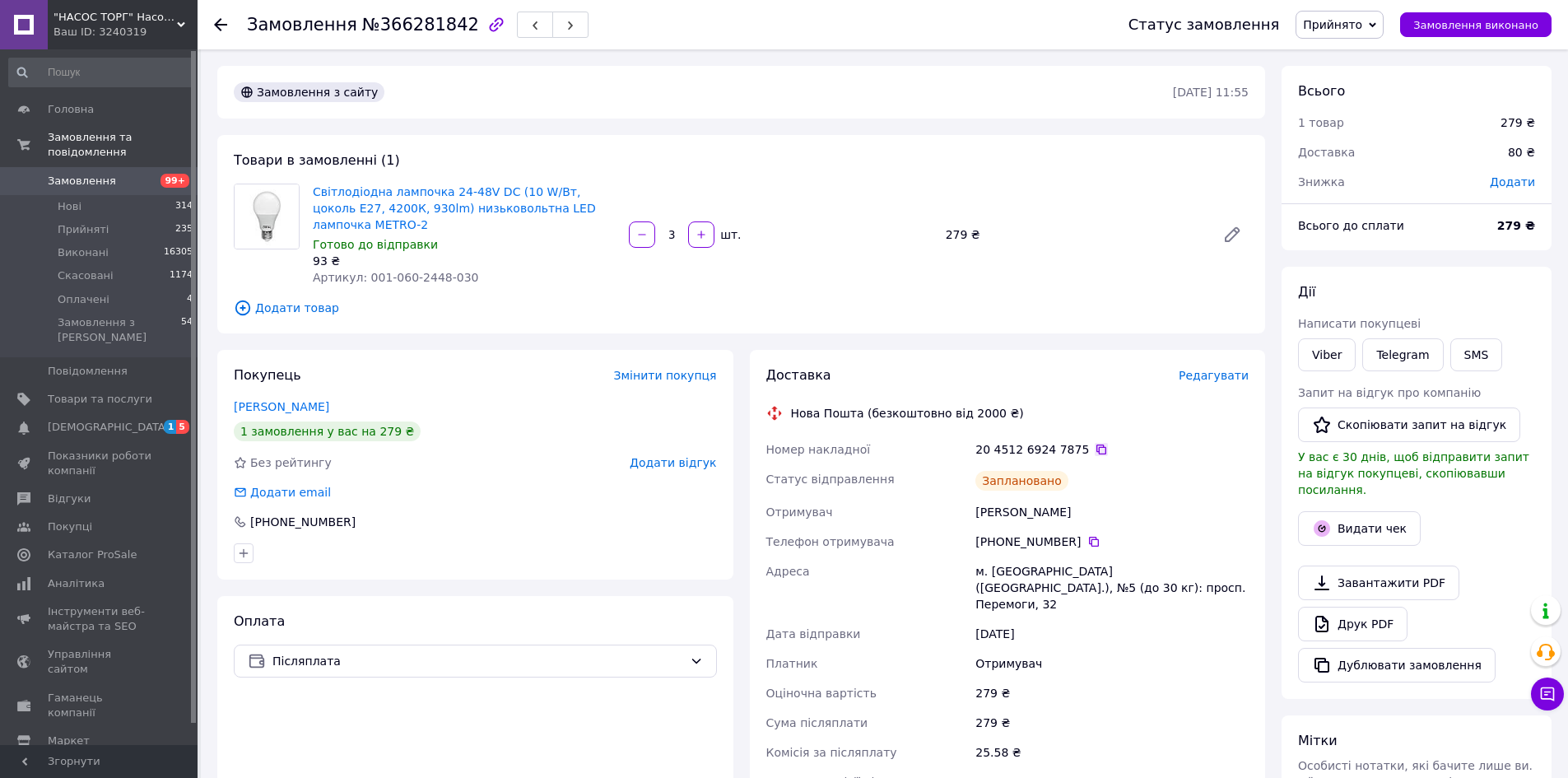
click at [1096, 445] on icon at bounding box center [1101, 449] width 10 height 10
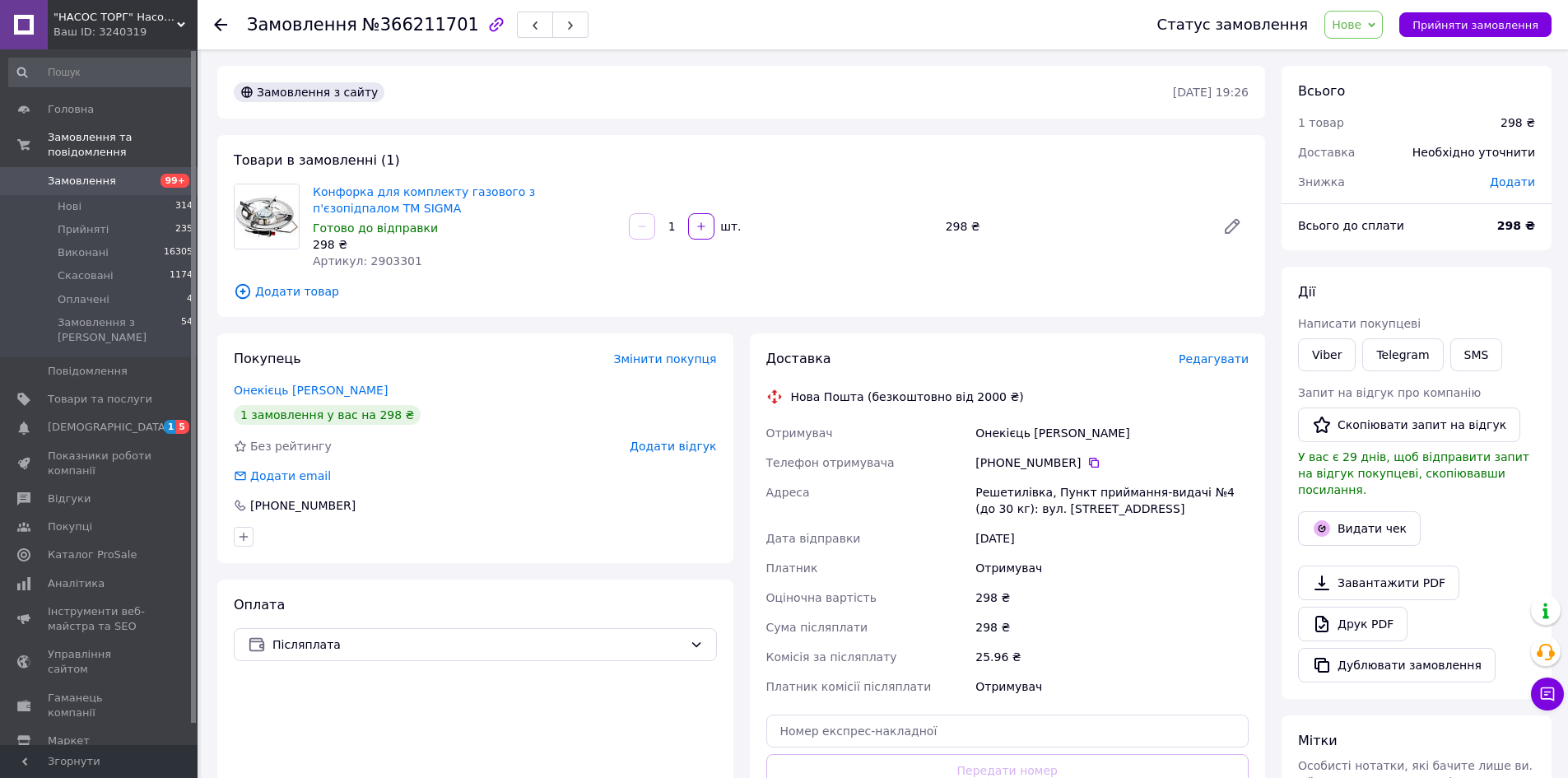
click at [1438, 37] on div "Статус замовлення Нове Прийнято Виконано Скасовано Оплачено Прийняти замовлення" at bounding box center [1347, 24] width 411 height 28
drag, startPoint x: 406, startPoint y: 260, endPoint x: 362, endPoint y: 260, distance: 44.0
click at [362, 260] on div "Артикул: 2903301" at bounding box center [464, 261] width 303 height 16
copy span "2903301"
click at [1434, 16] on button "Прийняти замовлення" at bounding box center [1475, 25] width 152 height 25
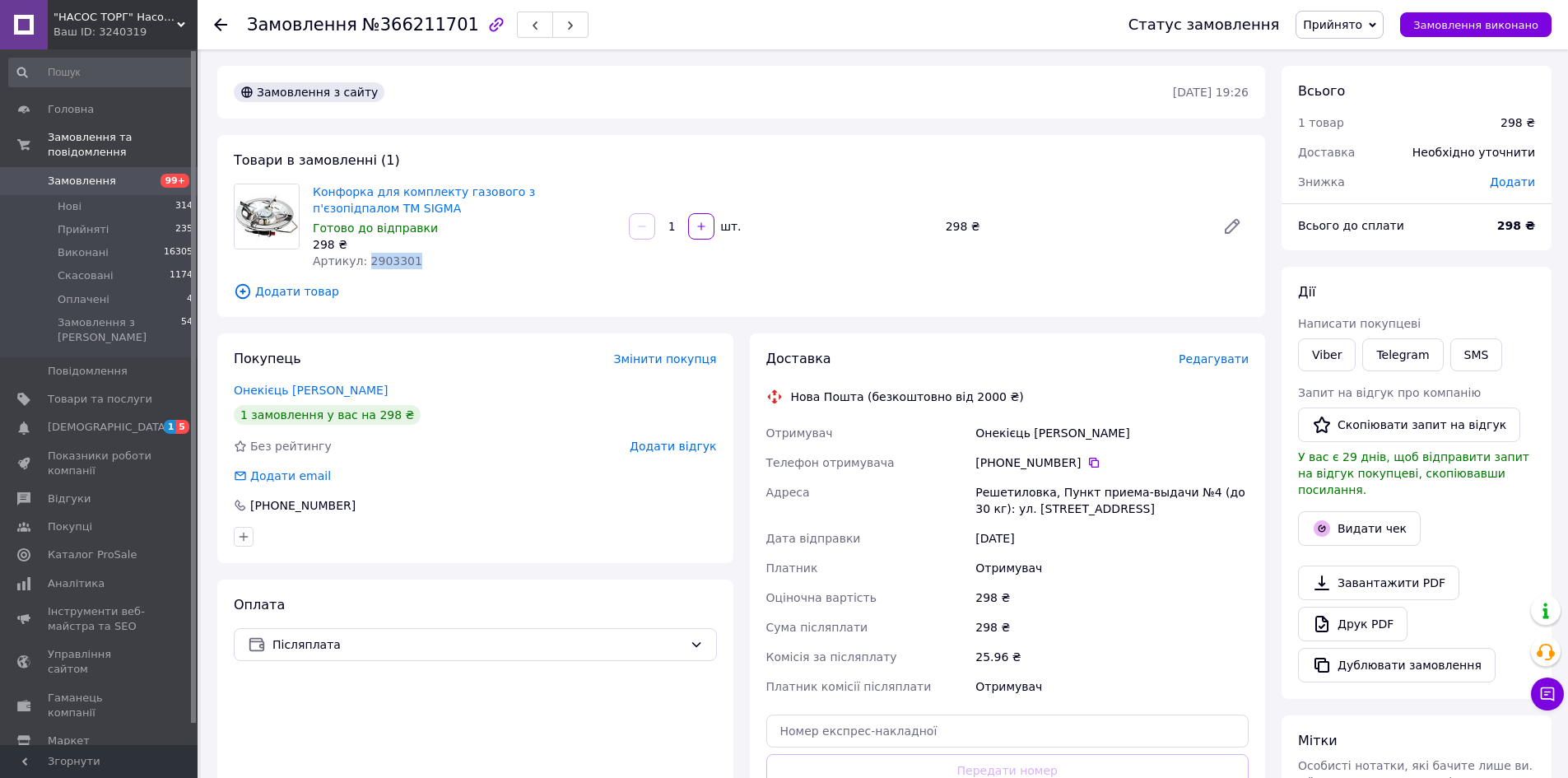
copy span "2903301"
click at [1195, 365] on span "Редагувати" at bounding box center [1213, 359] width 70 height 13
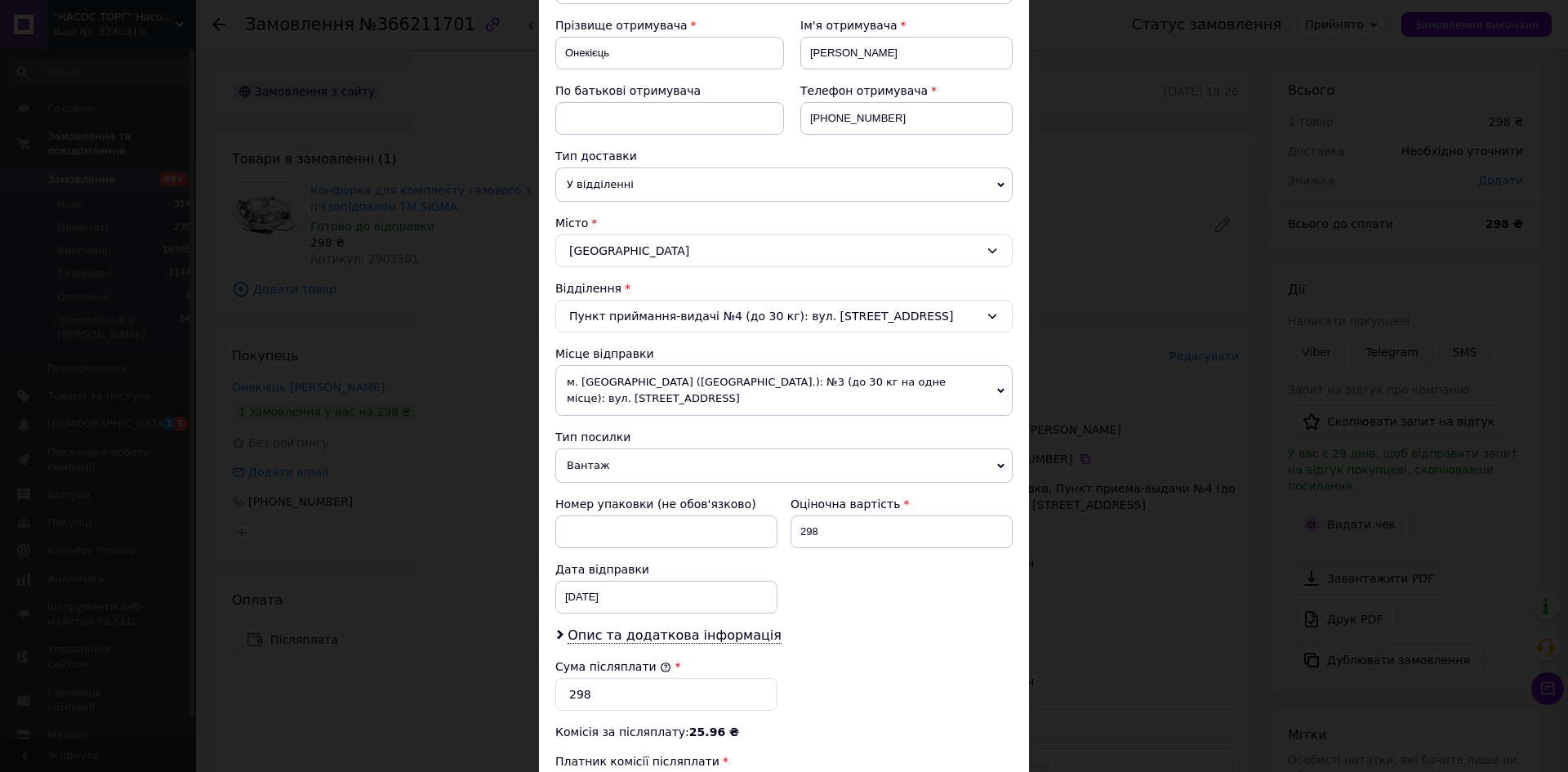
scroll to position [245, 0]
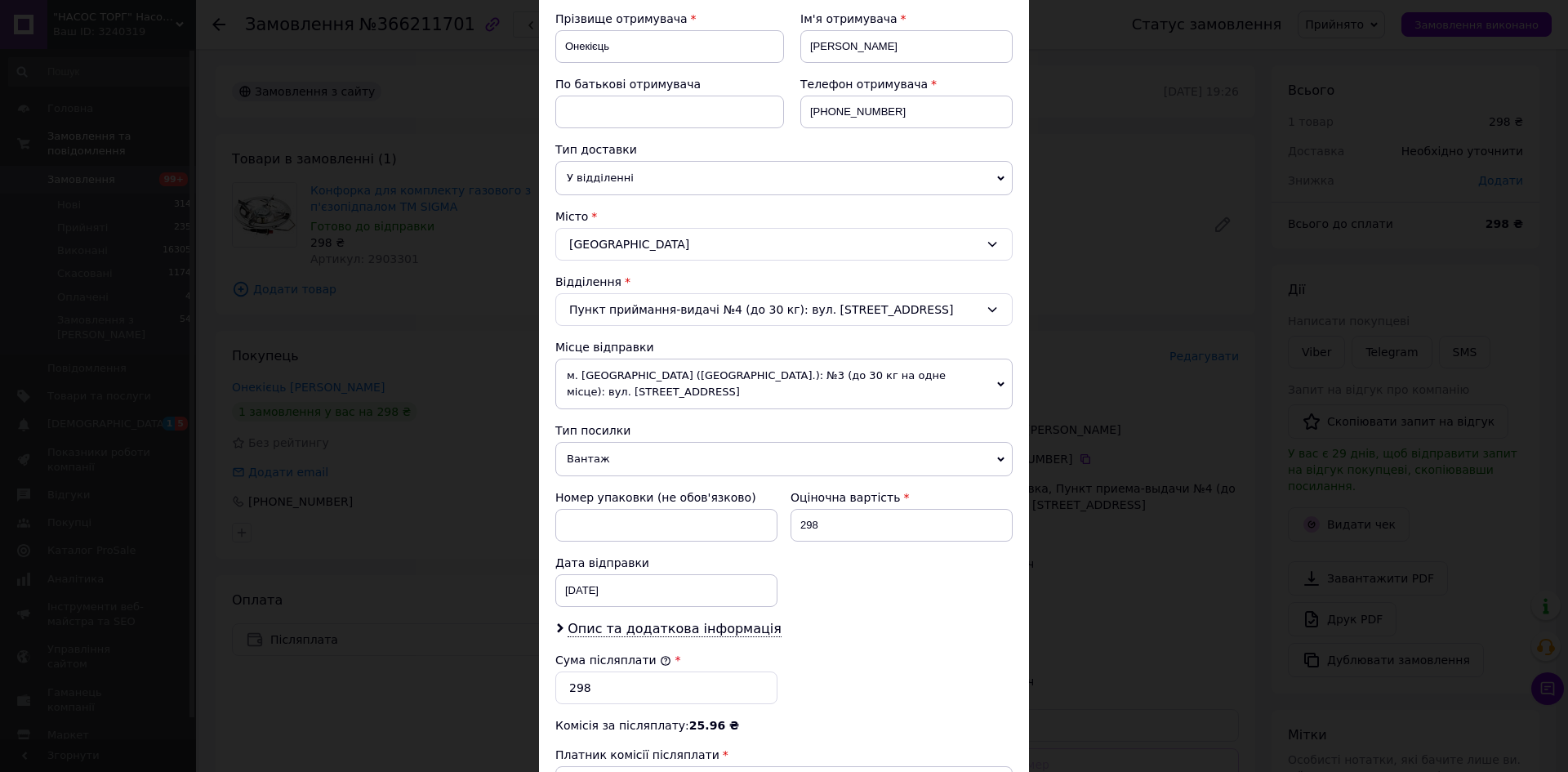
click at [629, 621] on span "Опис та додаткова інформація" at bounding box center [674, 628] width 214 height 16
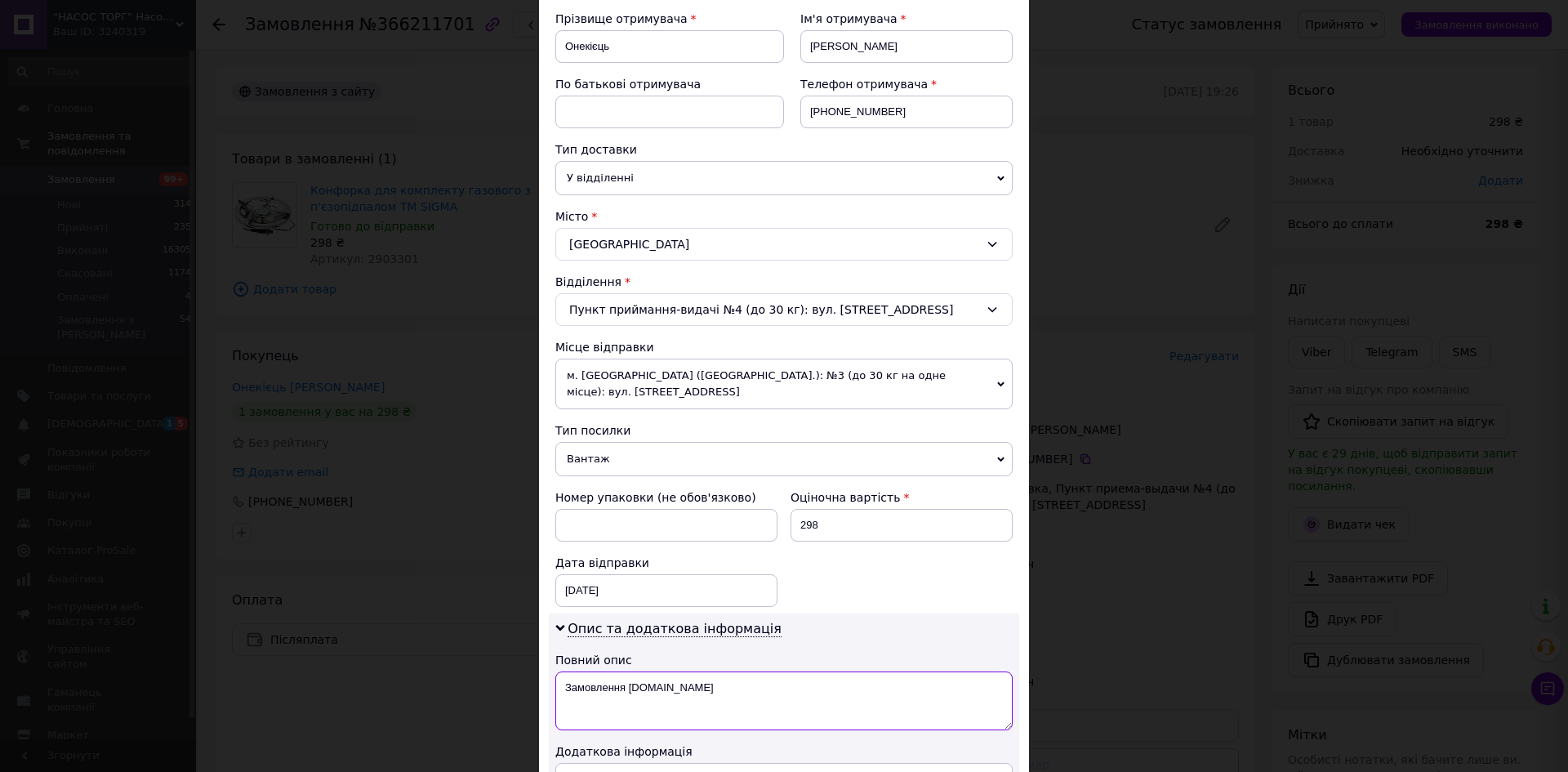
drag, startPoint x: 667, startPoint y: 665, endPoint x: 562, endPoint y: 663, distance: 105.0
click at [562, 671] on textarea "Замовлення [DOMAIN_NAME]" at bounding box center [784, 701] width 457 height 59
type textarea "конфорка"
click at [657, 621] on span "Опис та додаткова інформація" at bounding box center [674, 628] width 214 height 16
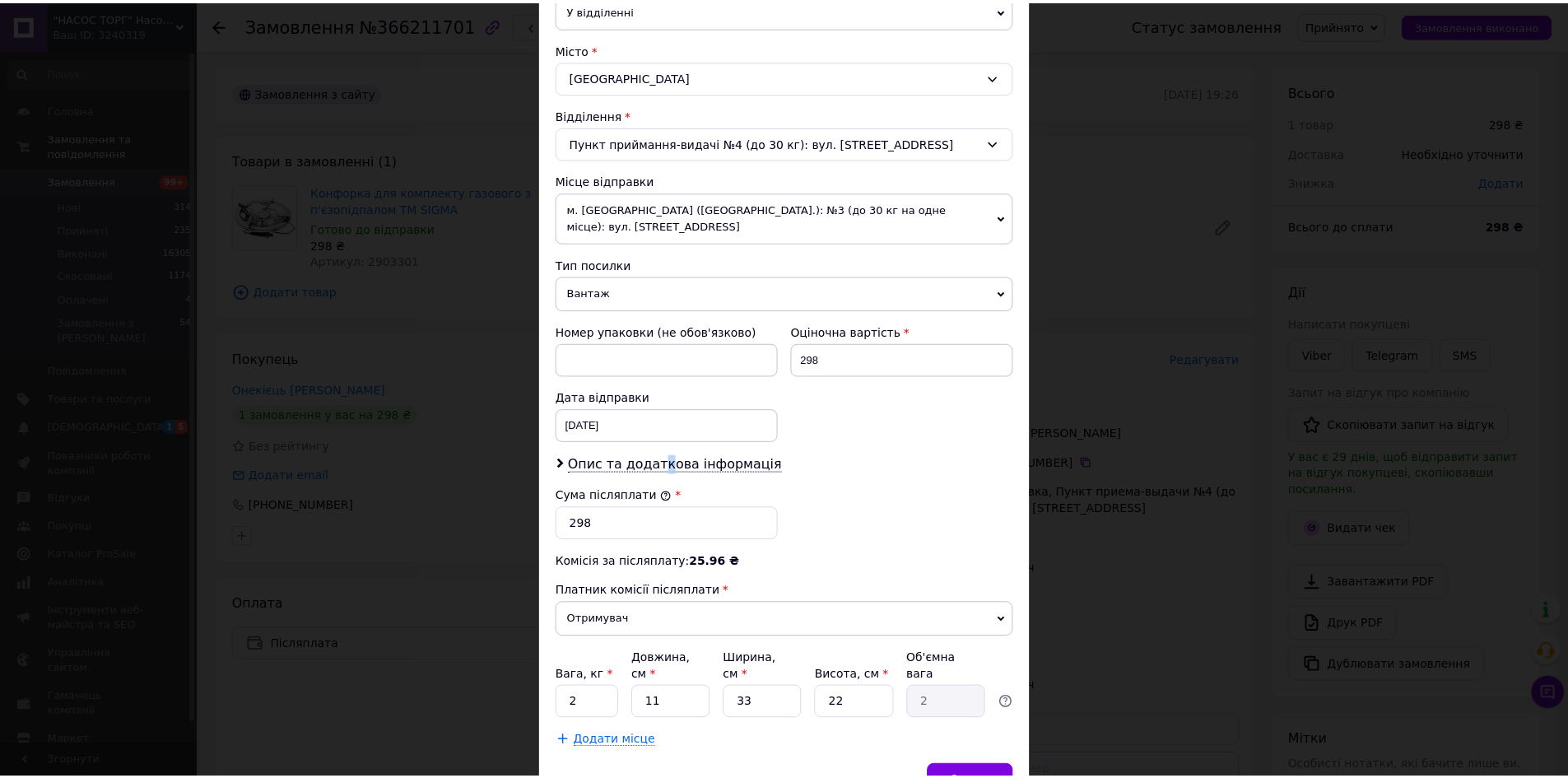
scroll to position [478, 0]
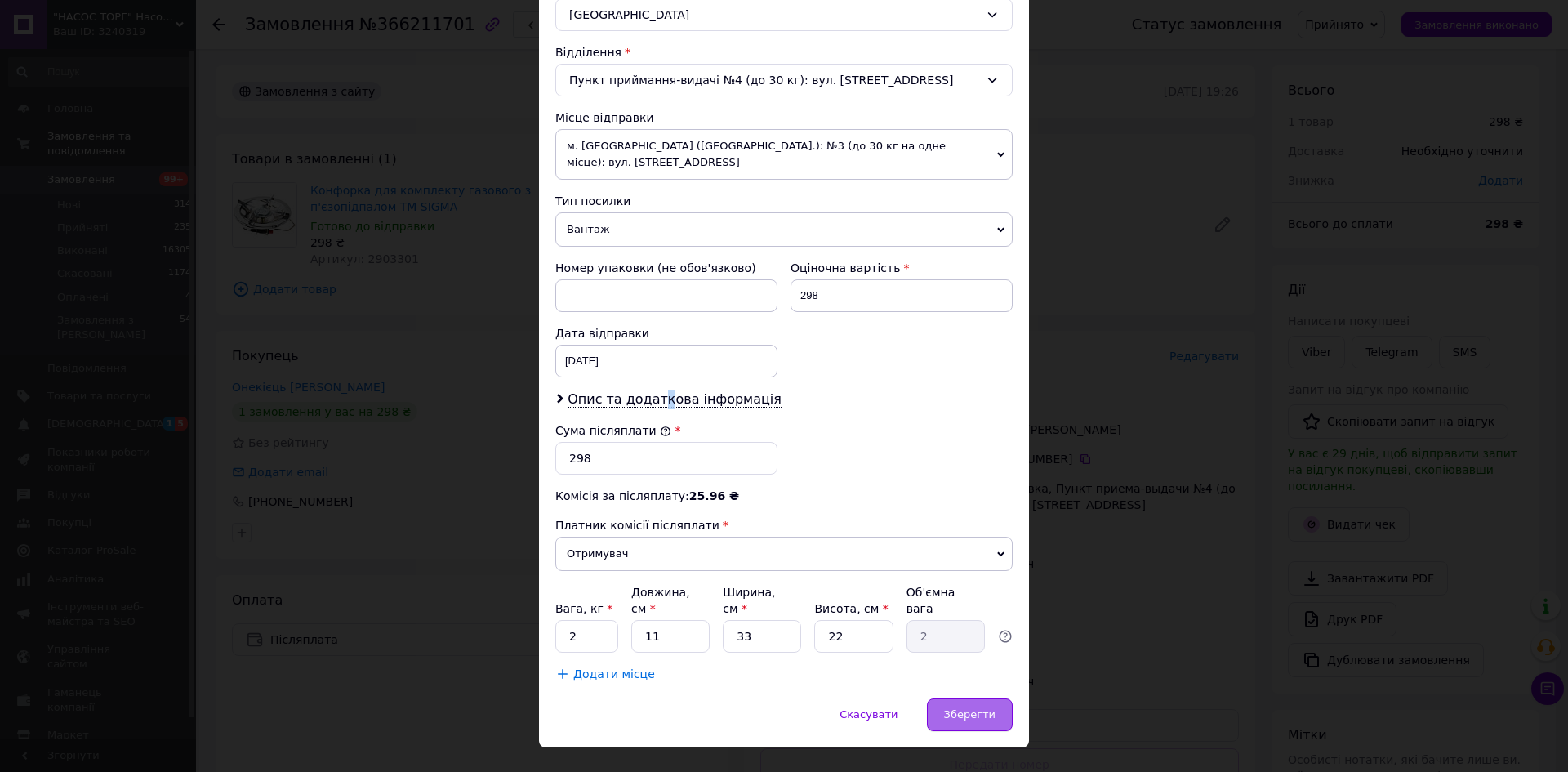
click at [974, 708] on span "Зберегти" at bounding box center [970, 714] width 51 height 12
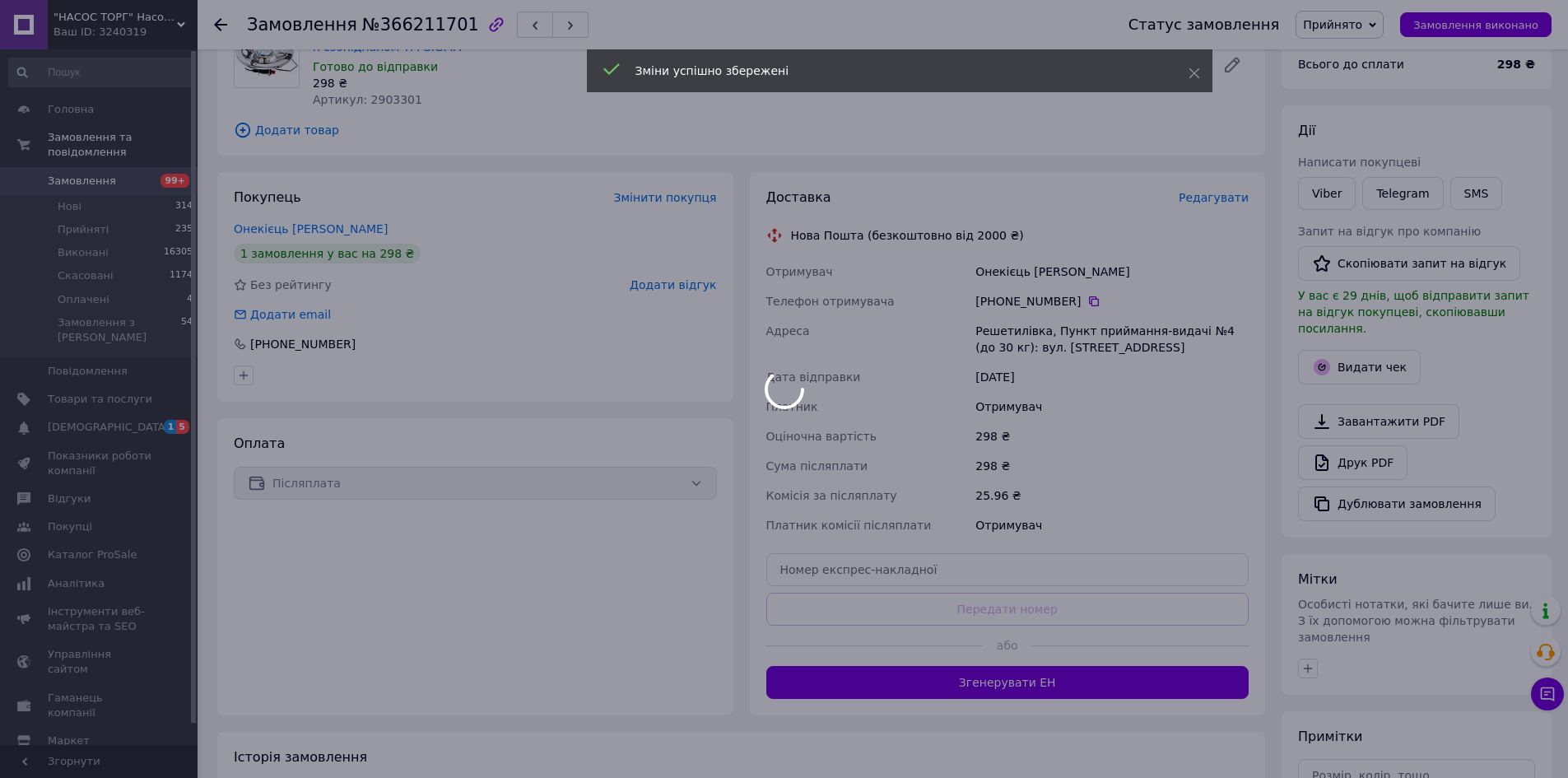
scroll to position [165, 0]
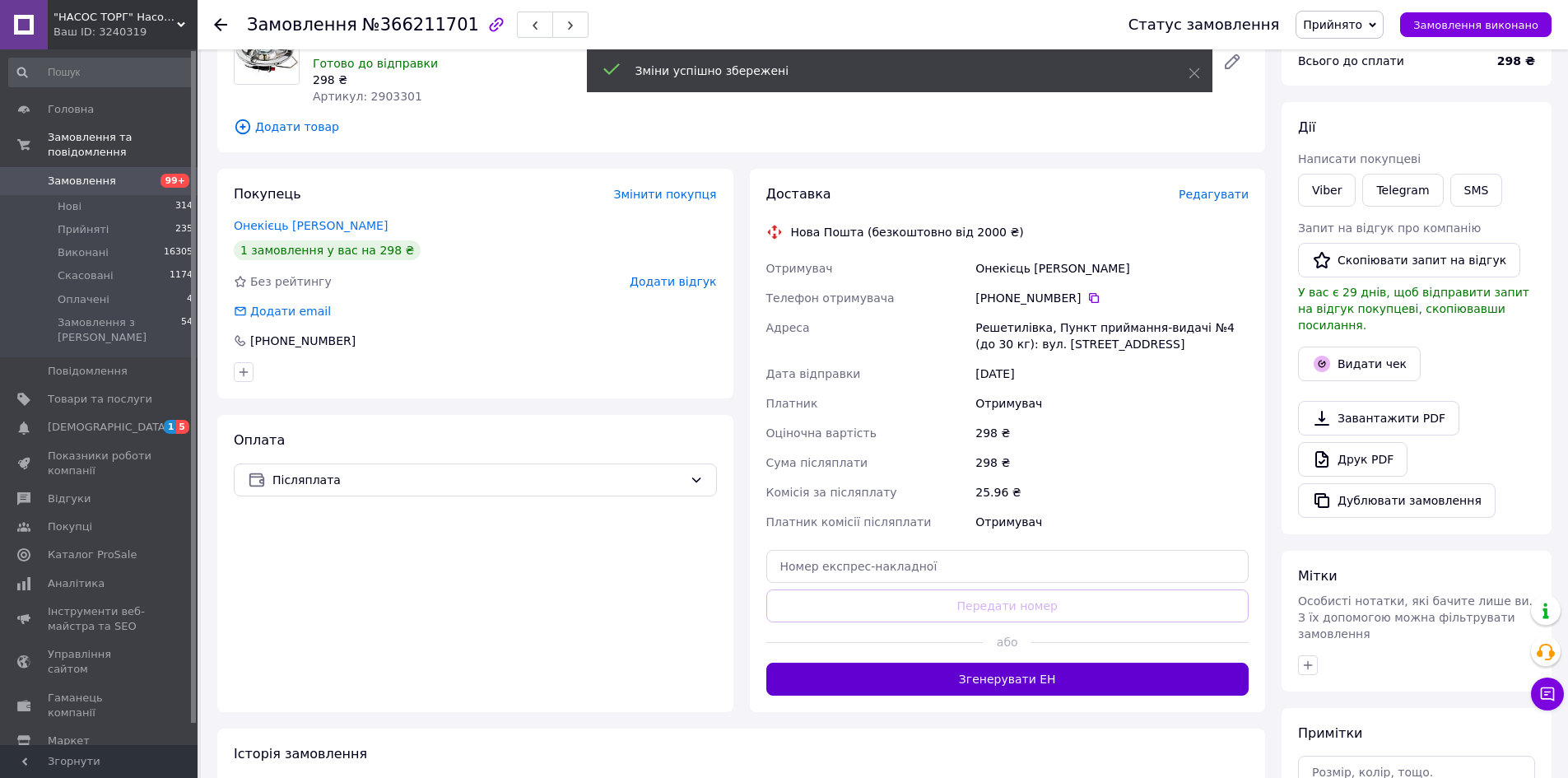
click at [1100, 676] on button "Згенерувати ЕН" at bounding box center [1008, 678] width 483 height 33
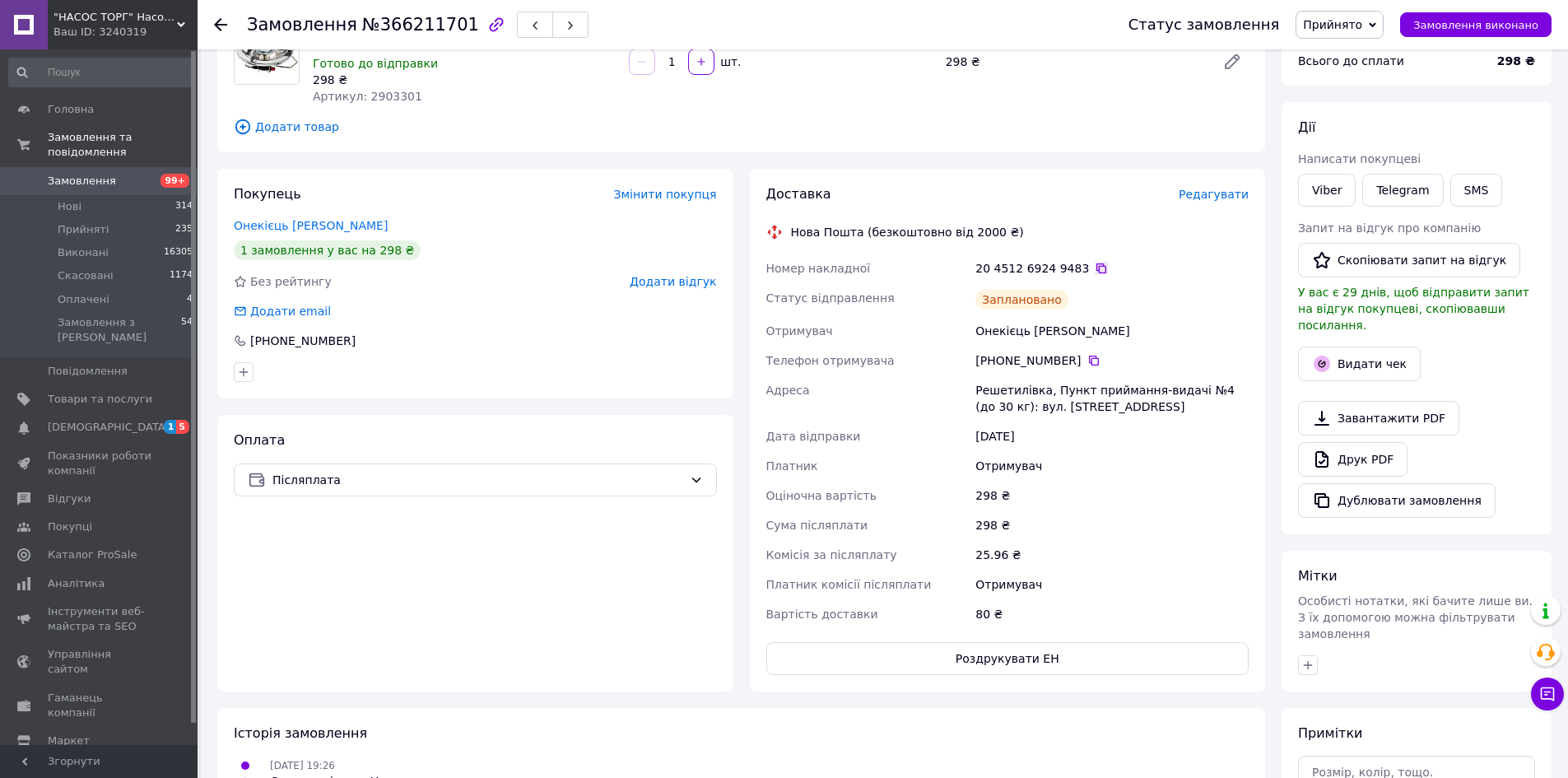
click at [1095, 267] on icon at bounding box center [1101, 268] width 13 height 13
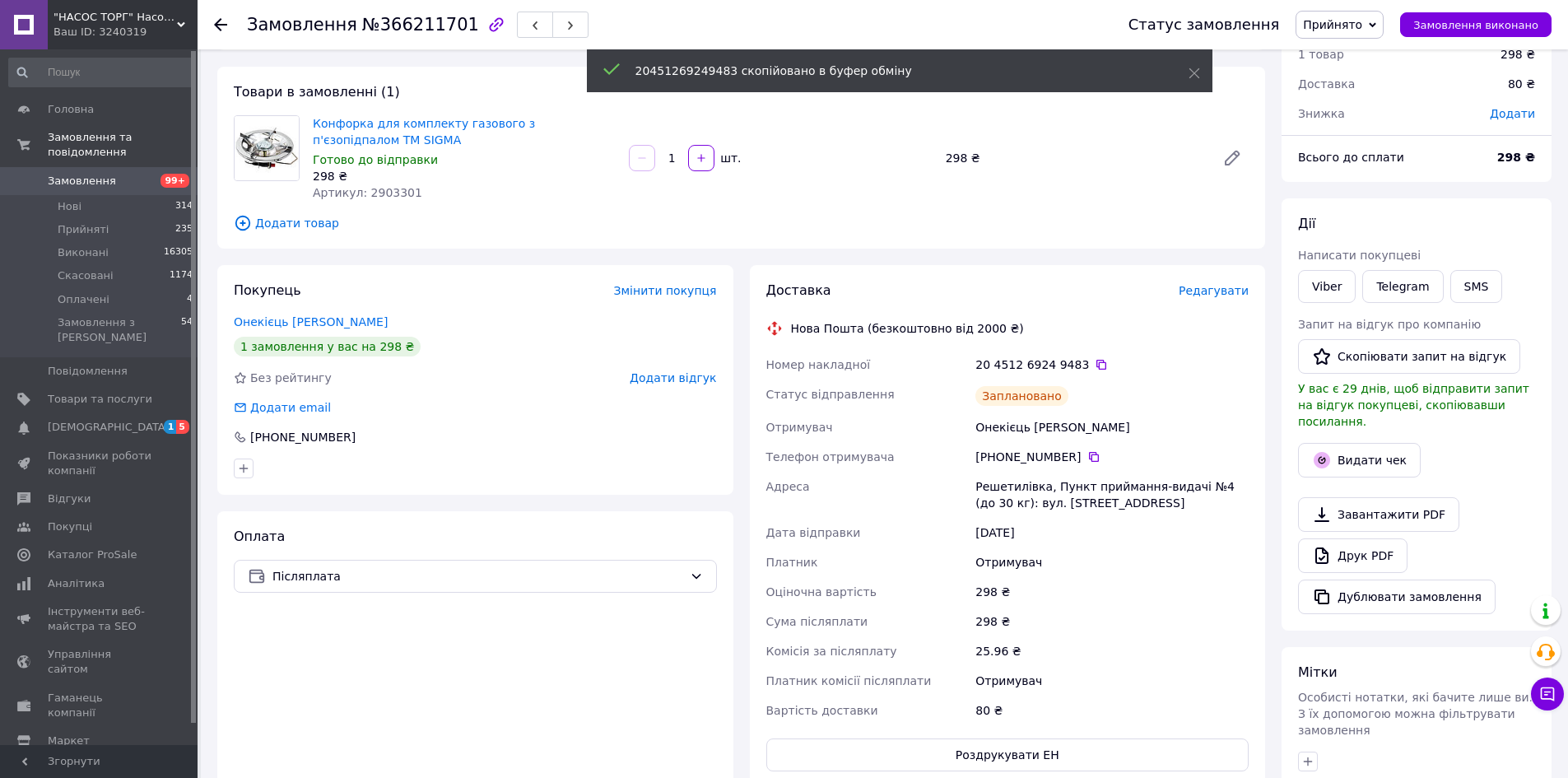
scroll to position [0, 0]
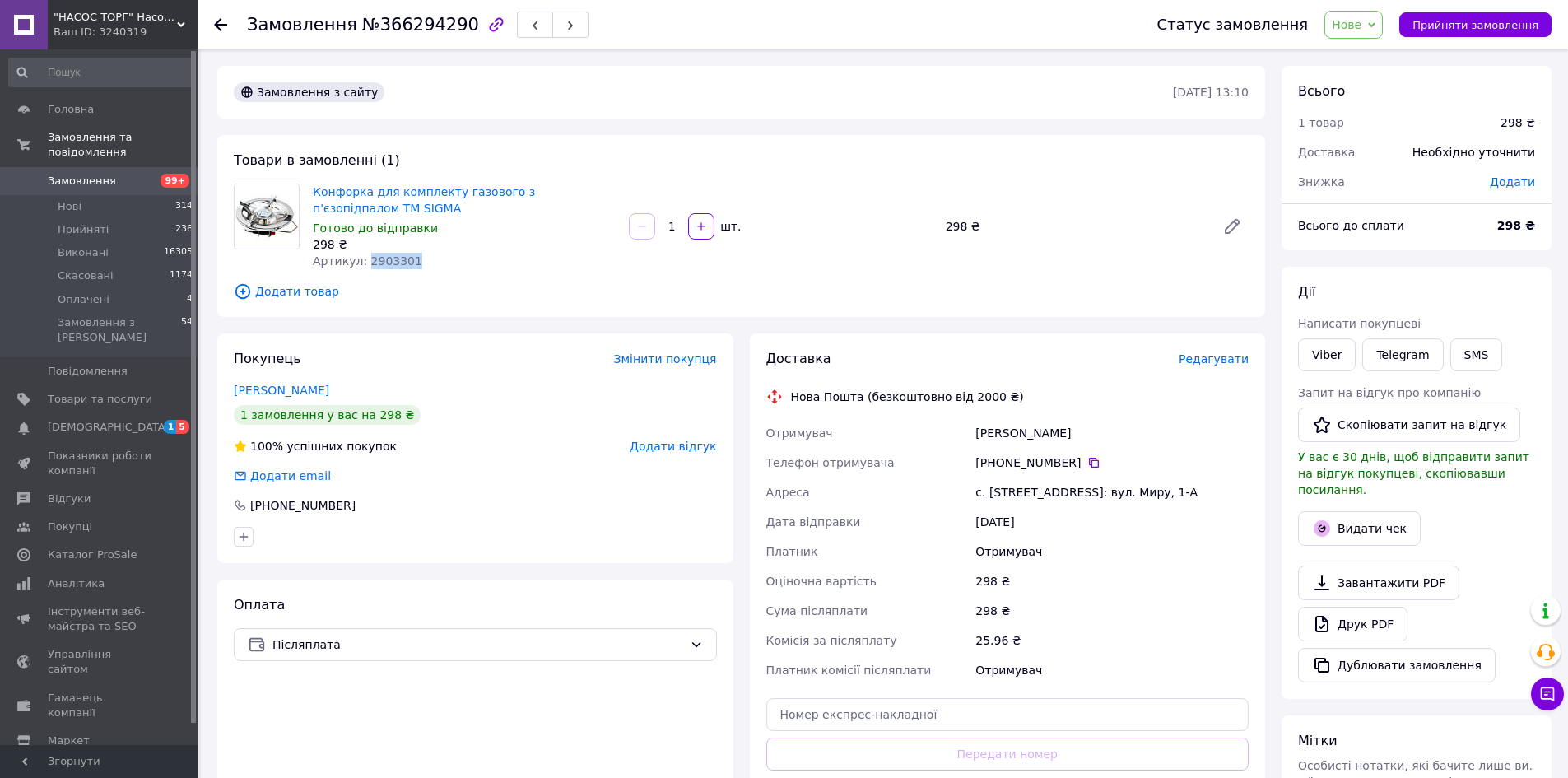
drag, startPoint x: 400, startPoint y: 263, endPoint x: 363, endPoint y: 263, distance: 37.0
click at [363, 263] on span "Артикул: 2903301" at bounding box center [367, 261] width 109 height 13
copy span "2903301"
click at [1465, 32] on span "Прийняти замовлення" at bounding box center [1475, 25] width 126 height 12
click at [1169, 426] on div "[PERSON_NAME]" at bounding box center [1112, 432] width 280 height 30
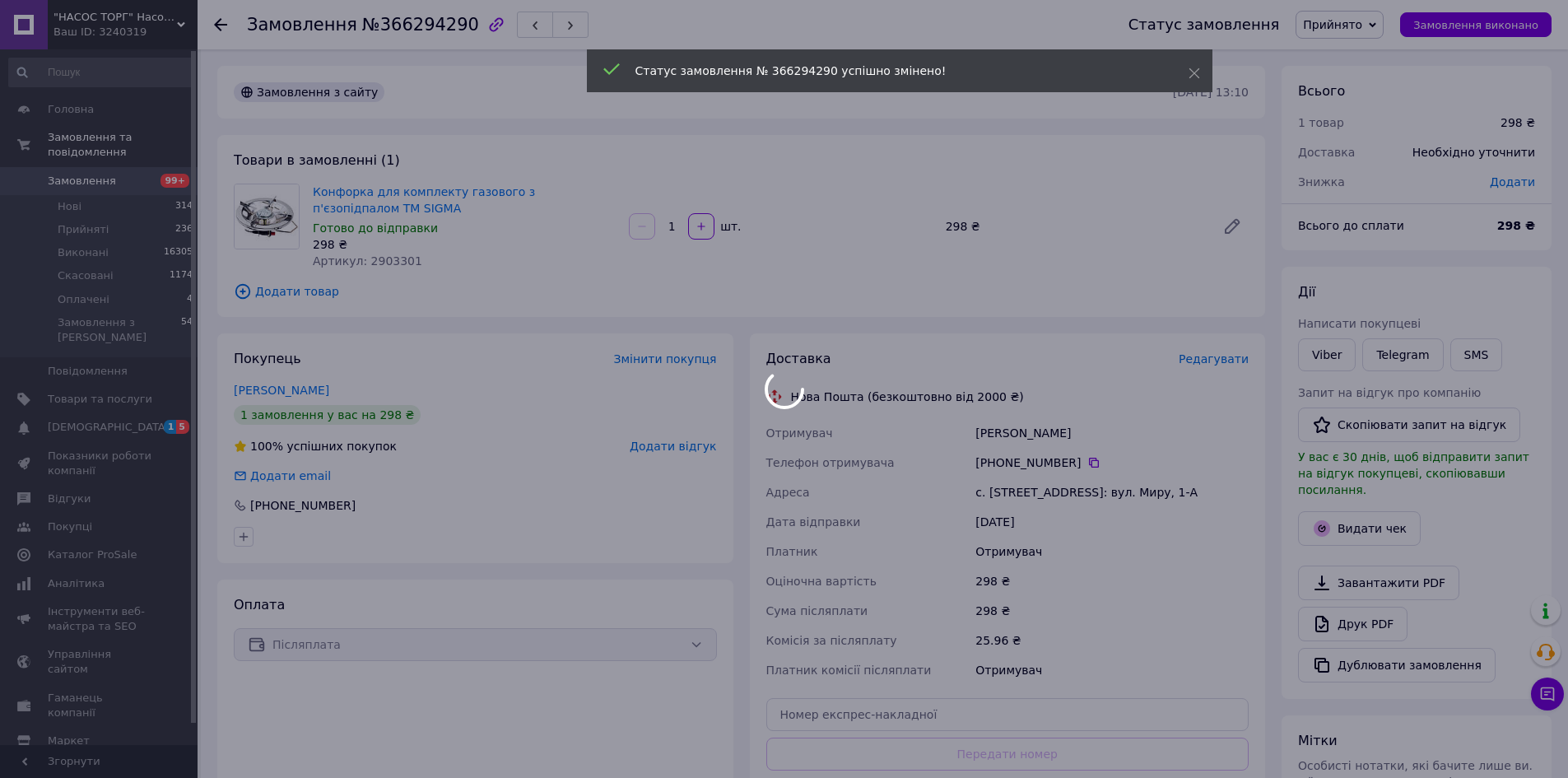
click at [1232, 358] on div at bounding box center [784, 389] width 1568 height 778
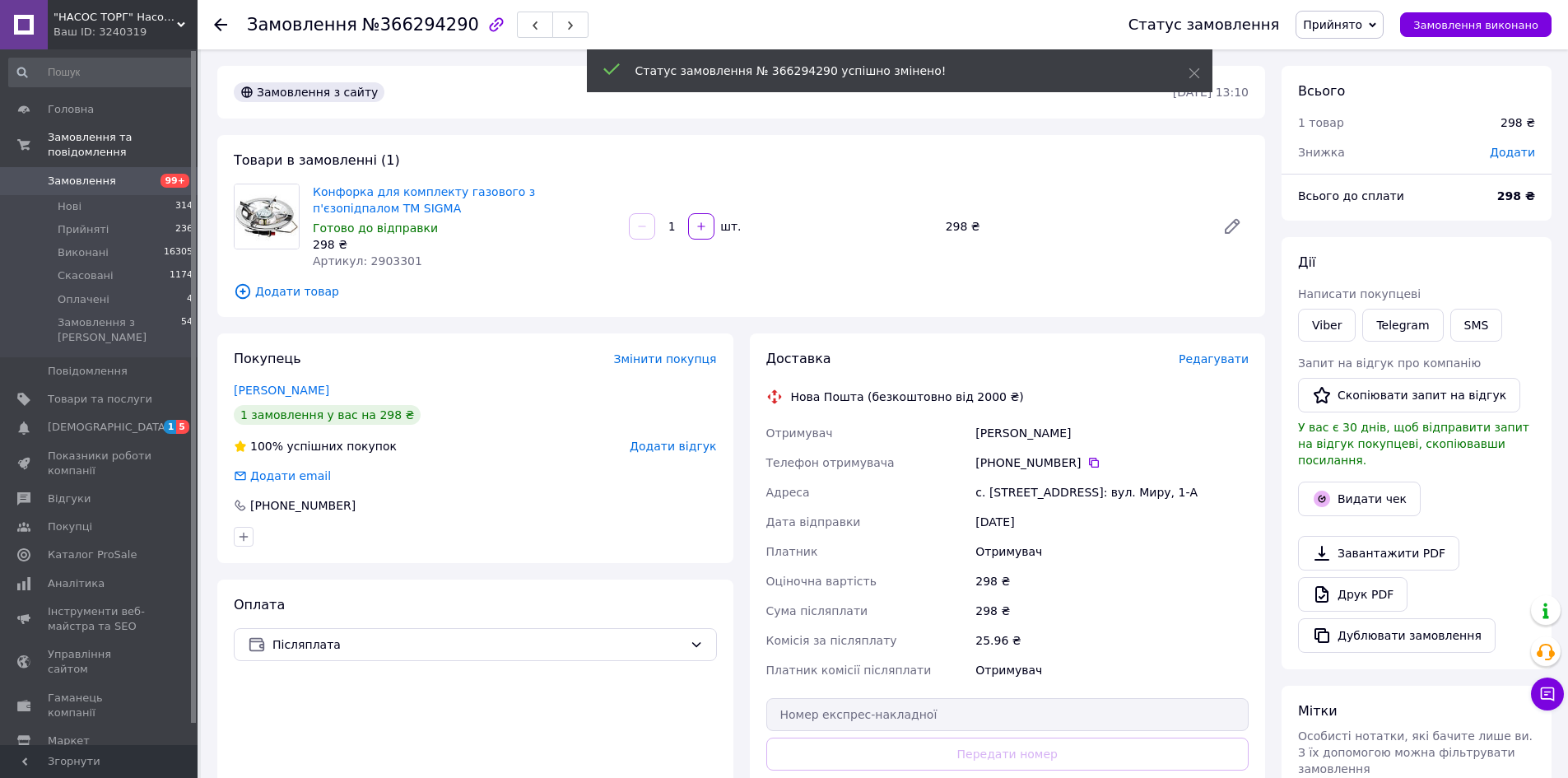
click at [1232, 358] on span "Редагувати" at bounding box center [1213, 359] width 70 height 13
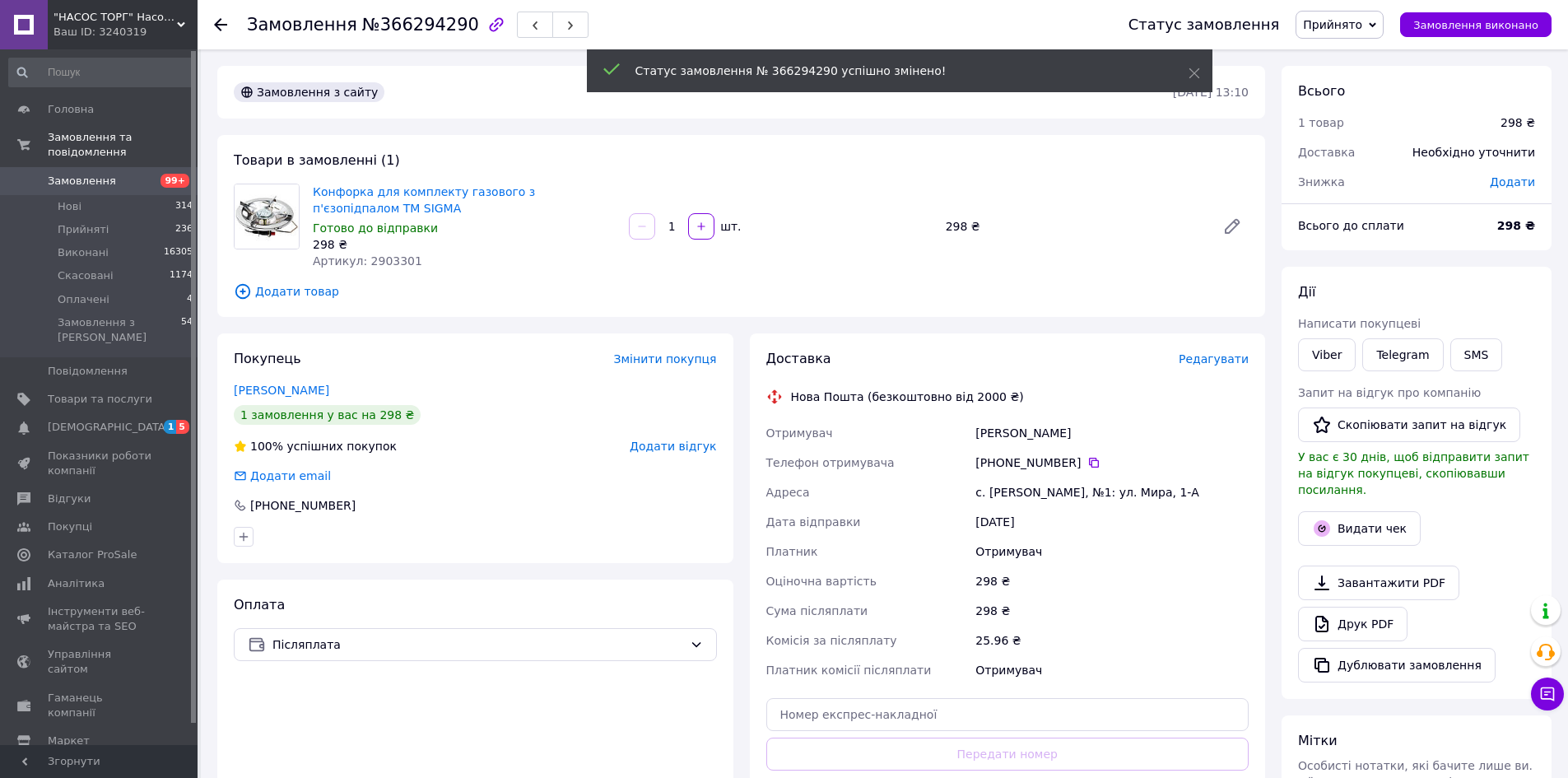
click at [1232, 358] on span "Редагувати" at bounding box center [1213, 359] width 70 height 13
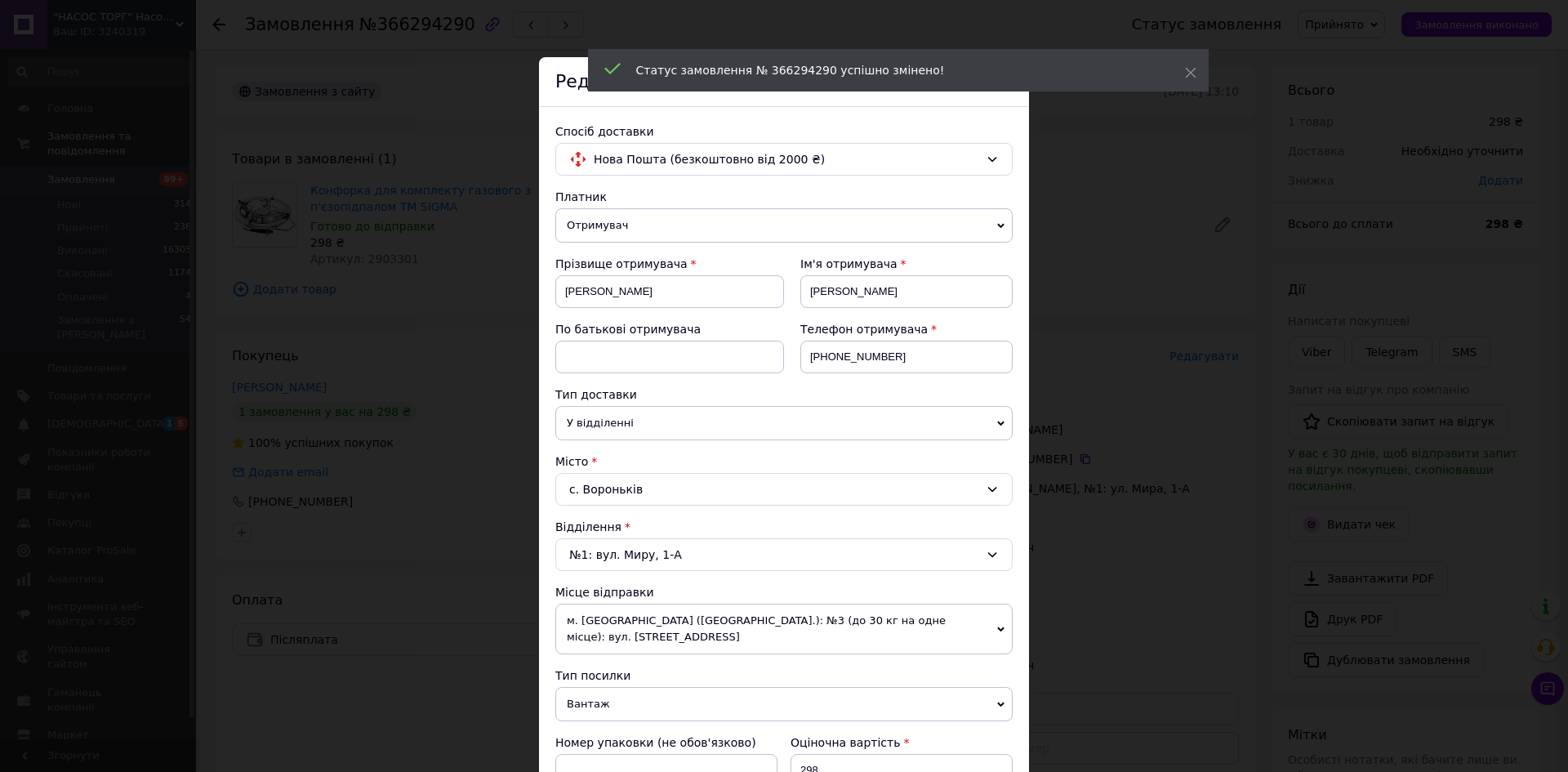
click at [1222, 356] on div "× Редагування доставки Спосіб доставки Нова Пошта (безкоштовно від 2000 ₴) Плат…" at bounding box center [784, 386] width 1568 height 772
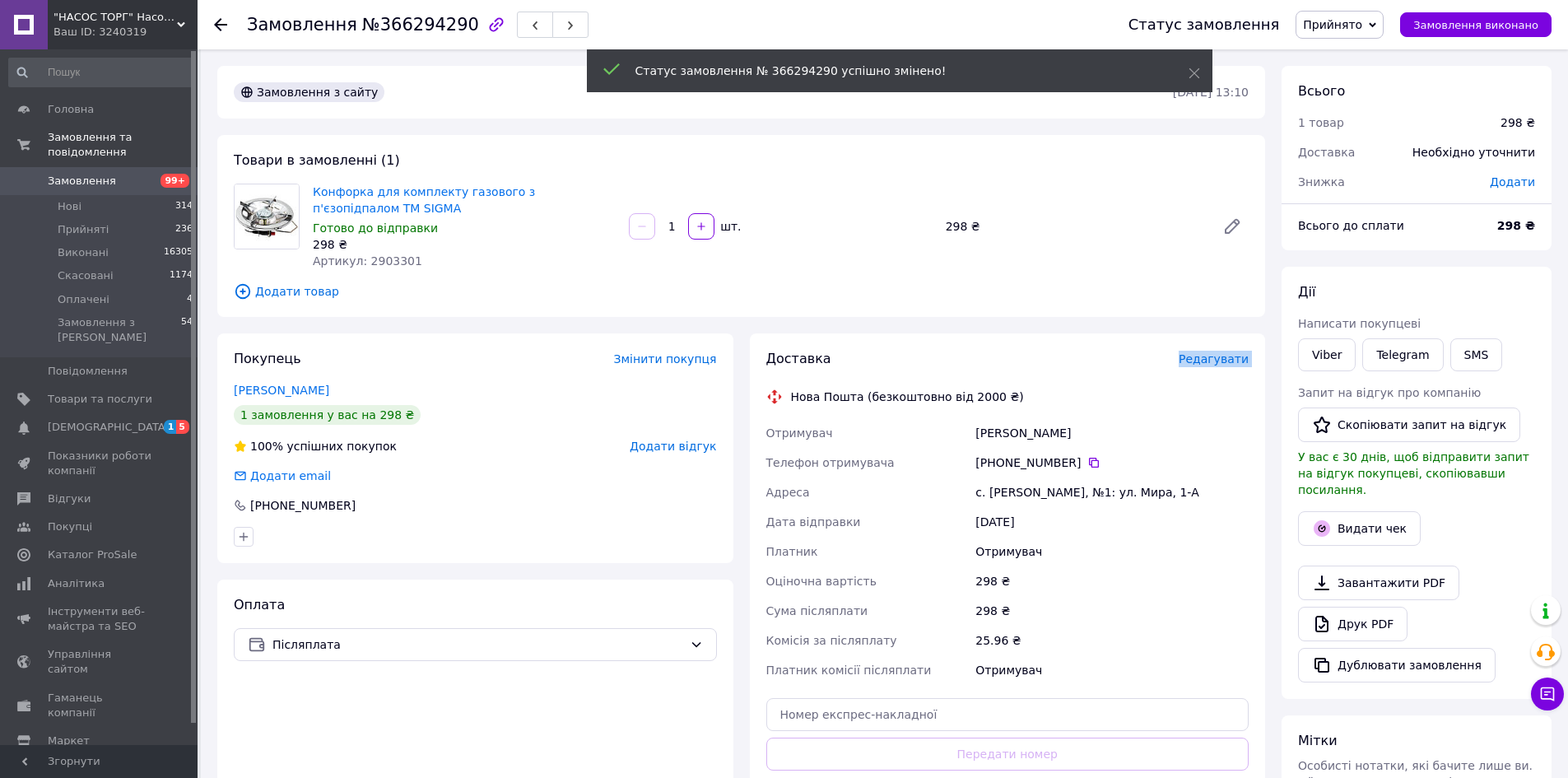
click at [1232, 358] on span "Редагувати" at bounding box center [1213, 359] width 70 height 13
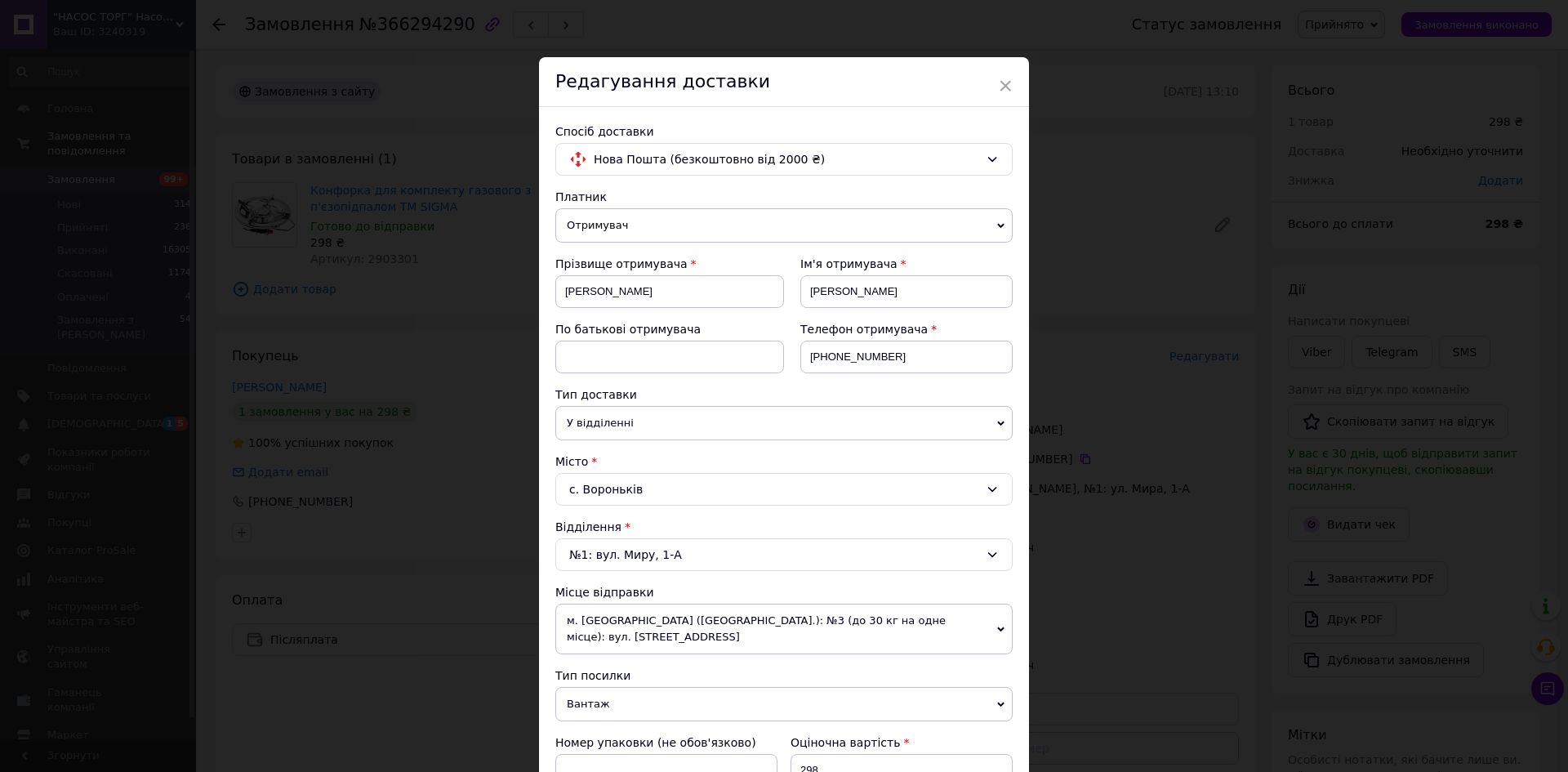
scroll to position [164, 0]
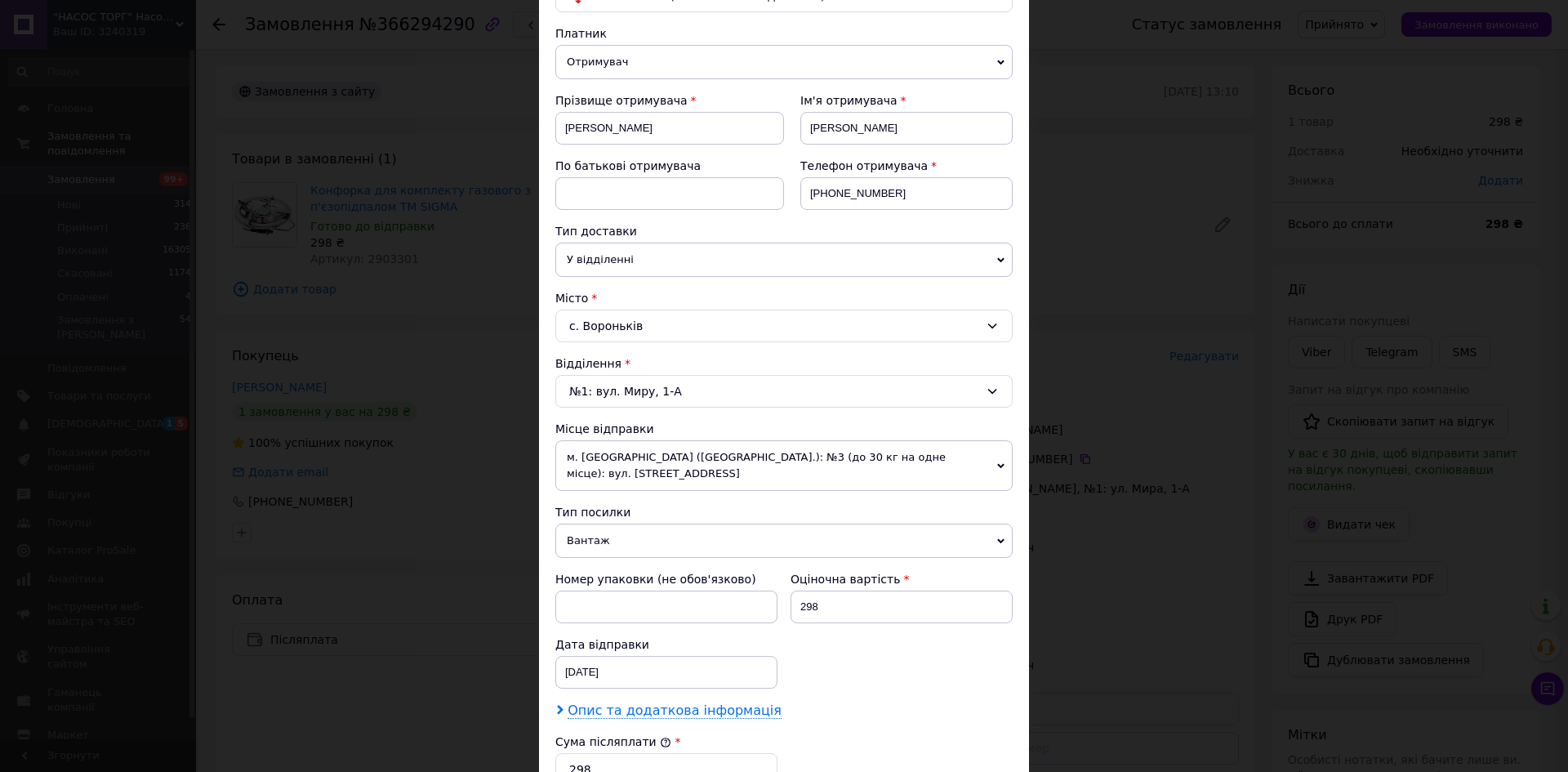
click at [601, 703] on span "Опис та додаткова інформація" at bounding box center [674, 710] width 214 height 16
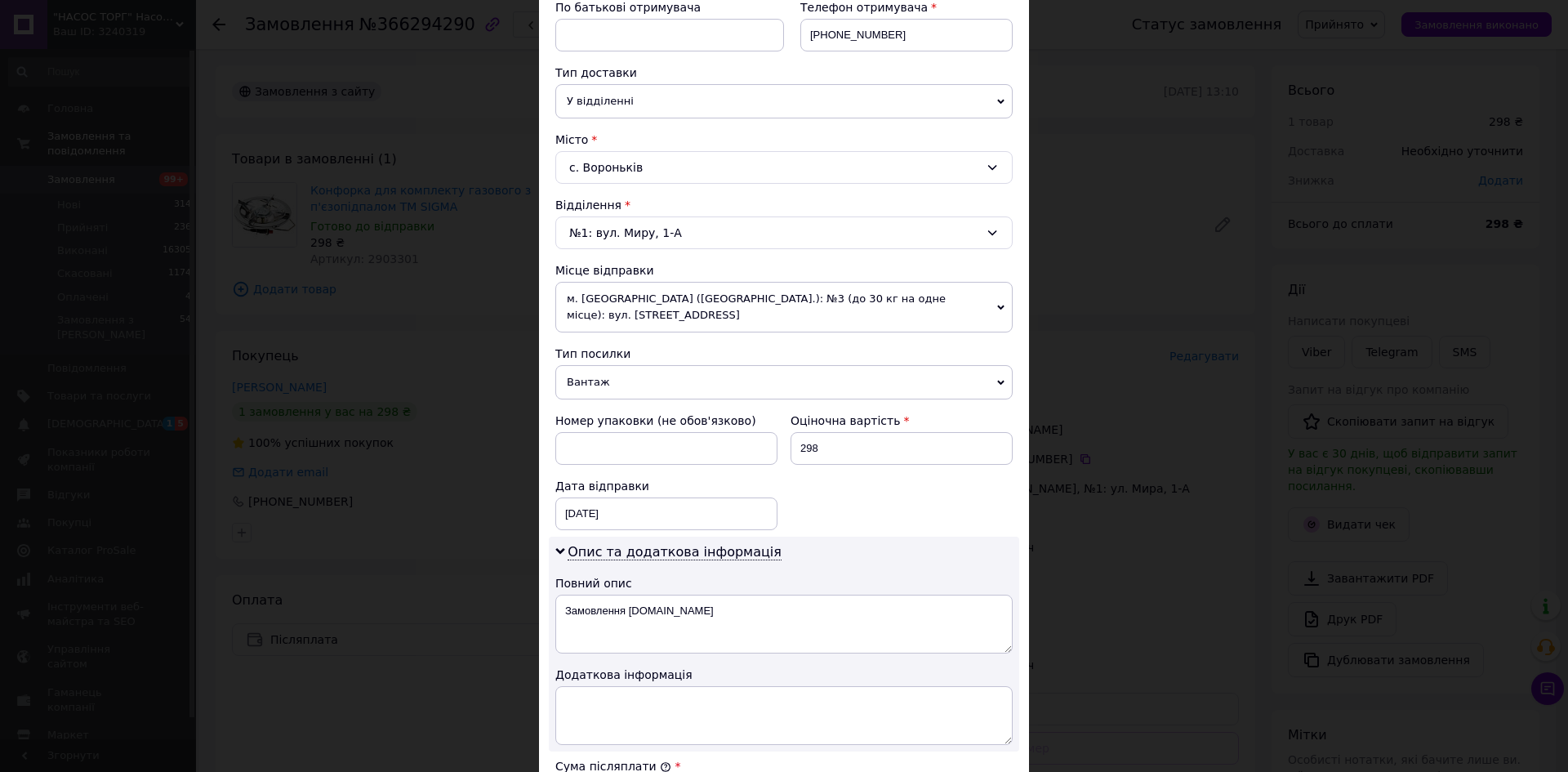
scroll to position [327, 0]
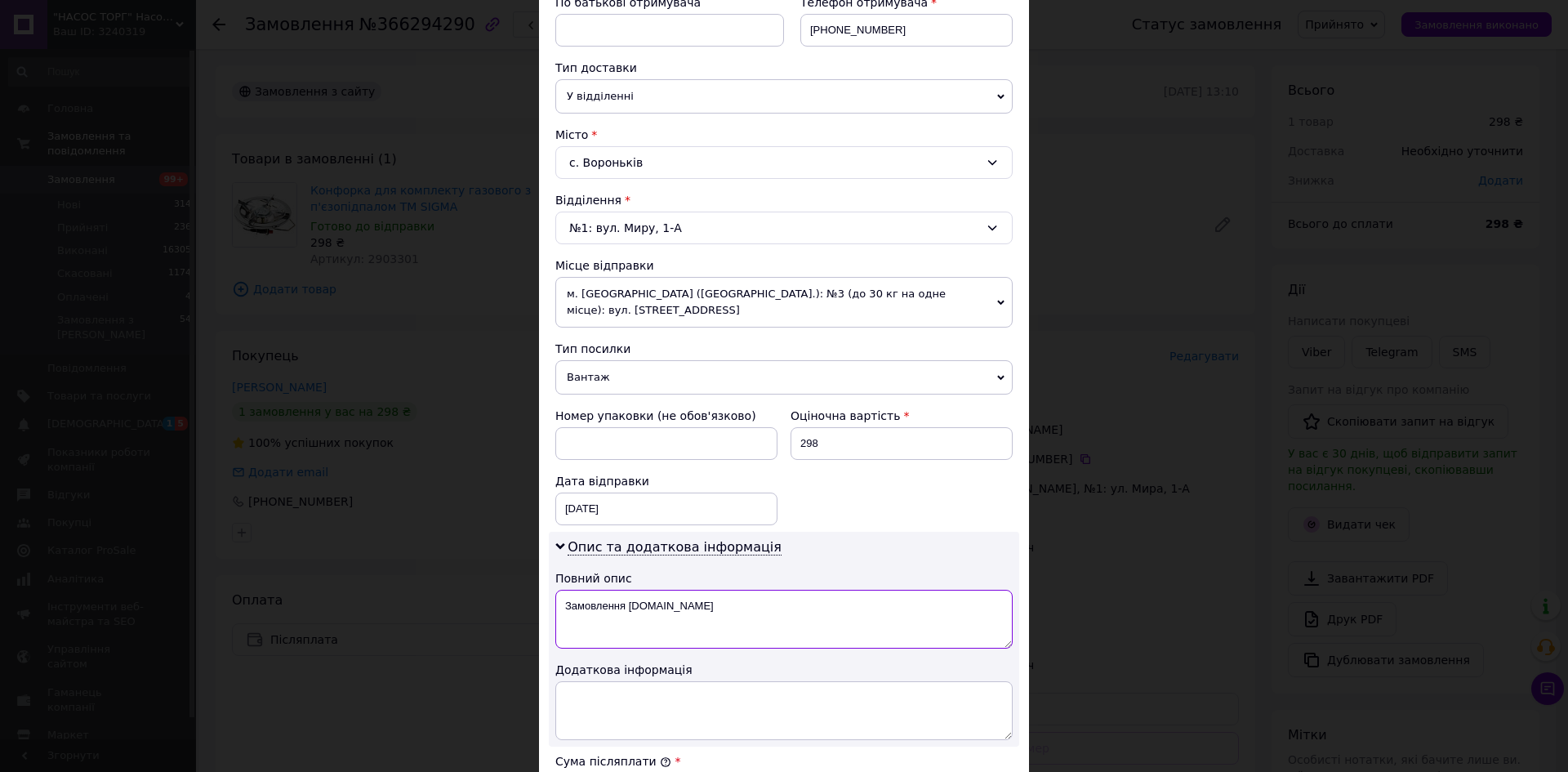
drag, startPoint x: 686, startPoint y: 595, endPoint x: 564, endPoint y: 593, distance: 122.0
click at [564, 593] on textarea "Замовлення [DOMAIN_NAME]" at bounding box center [784, 619] width 457 height 59
type textarea "конфорка"
click at [650, 539] on span "Опис та додаткова інформація" at bounding box center [674, 547] width 214 height 16
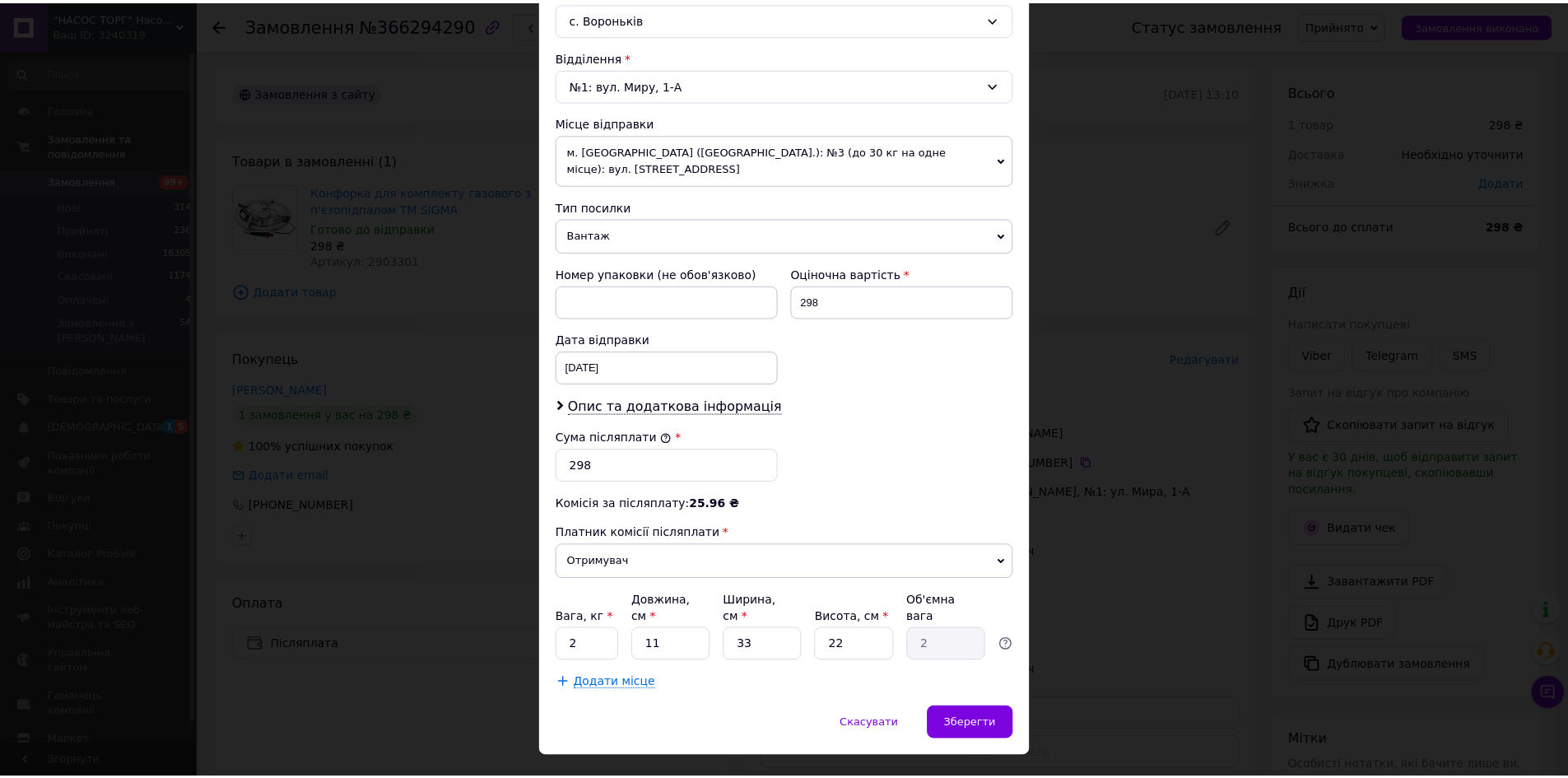
scroll to position [478, 0]
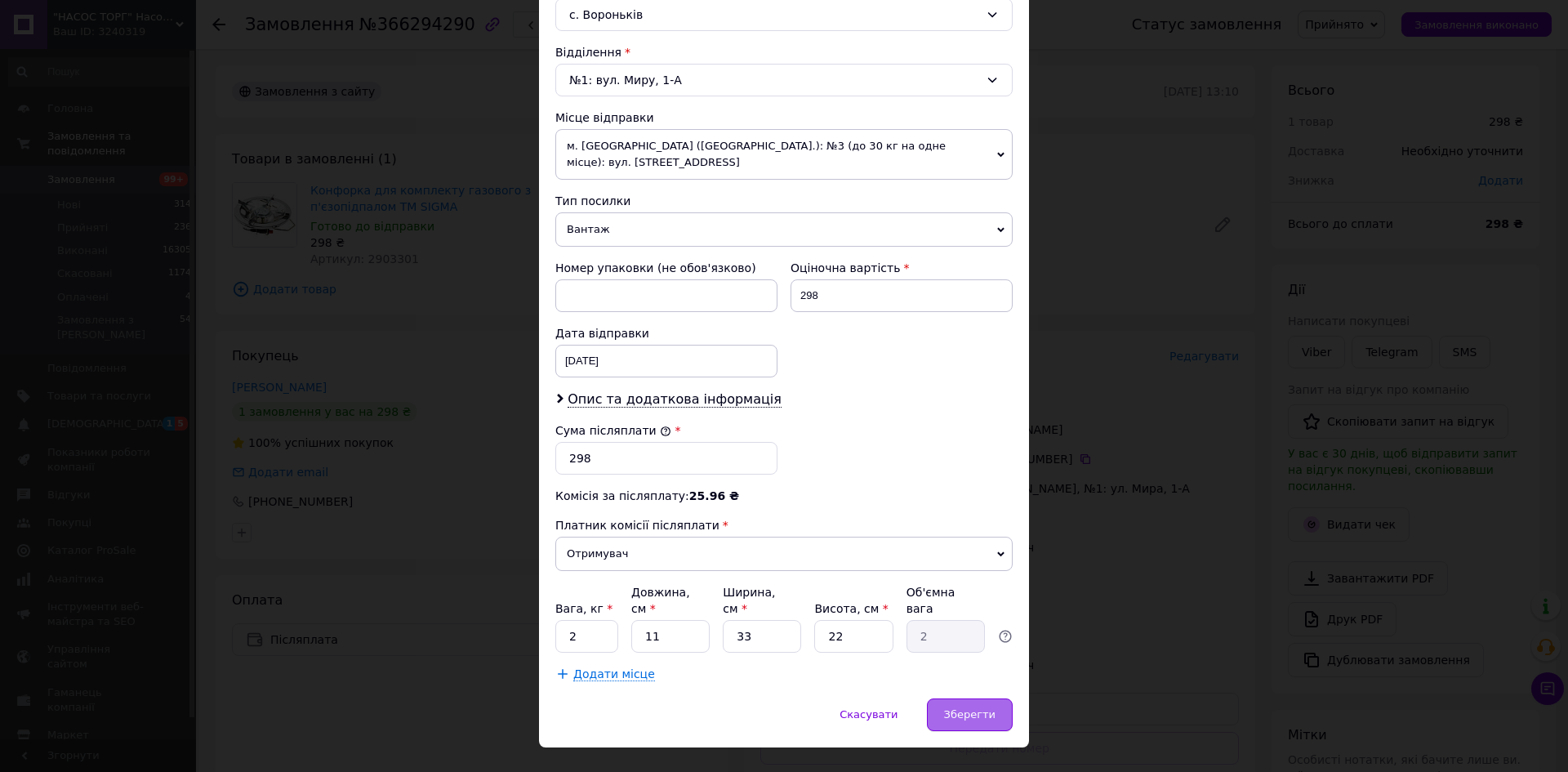
click at [973, 698] on div "Зберегти" at bounding box center [970, 714] width 86 height 32
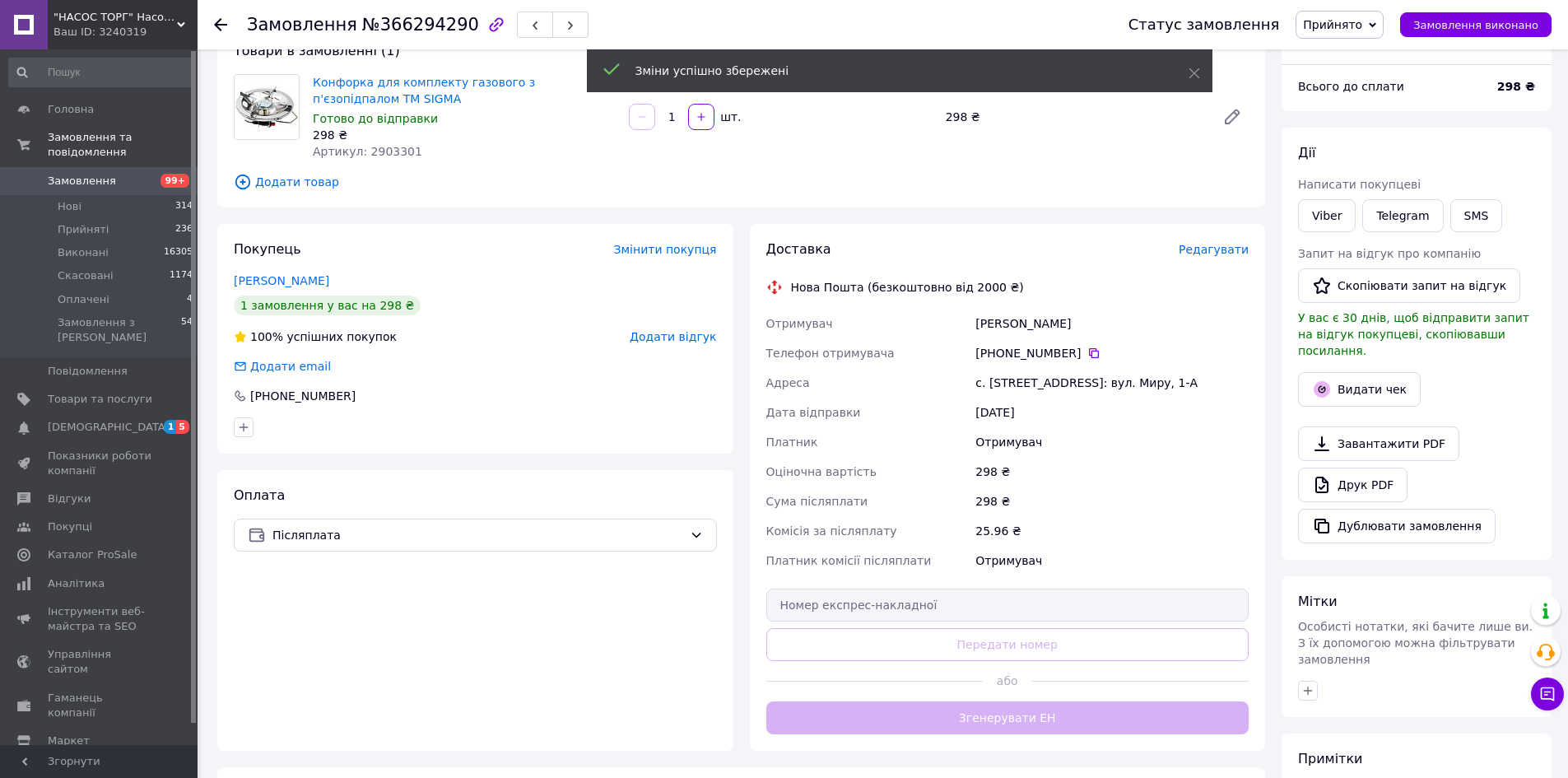
scroll to position [247, 0]
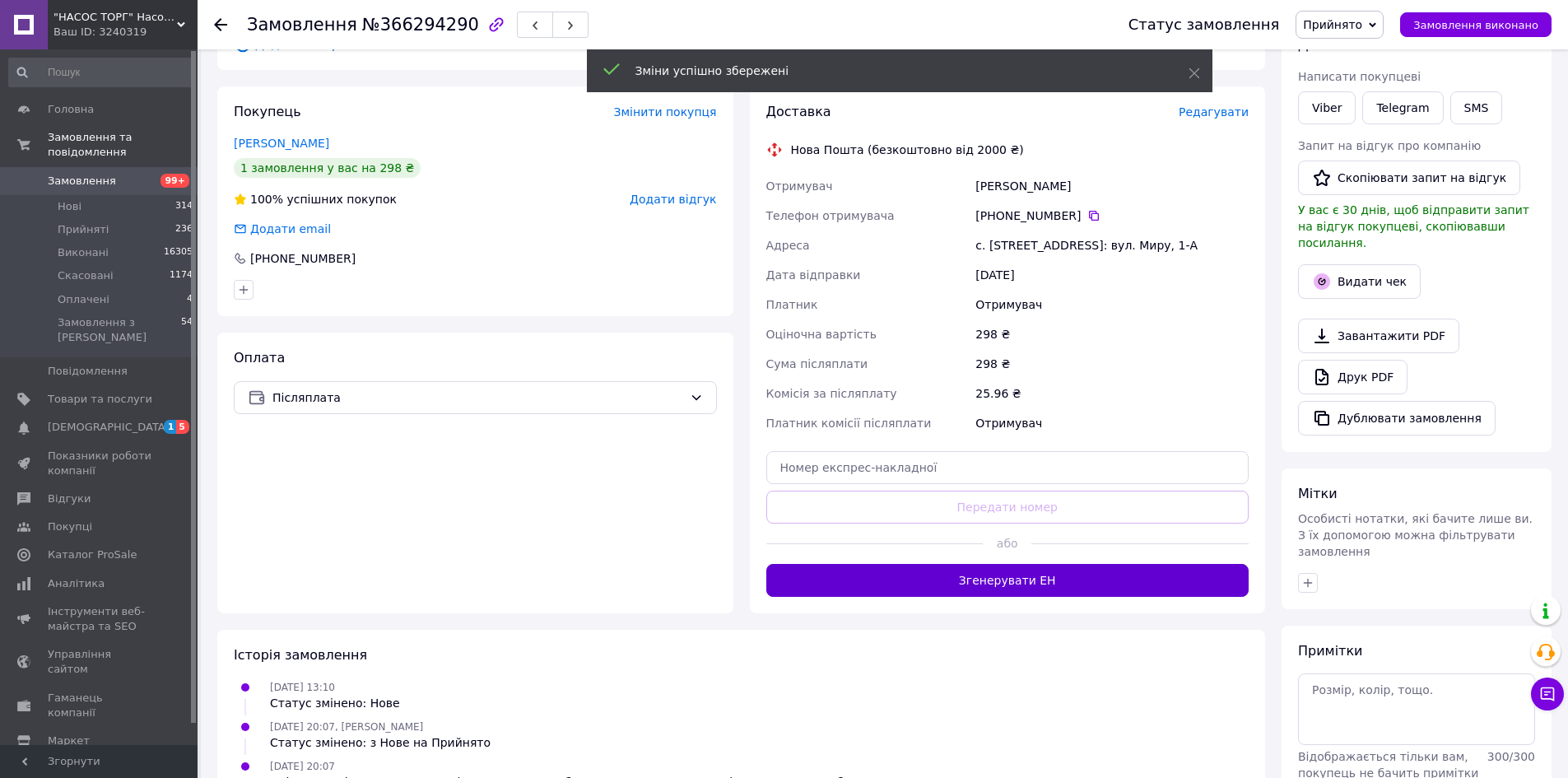
click at [1003, 586] on button "Згенерувати ЕН" at bounding box center [1008, 580] width 483 height 33
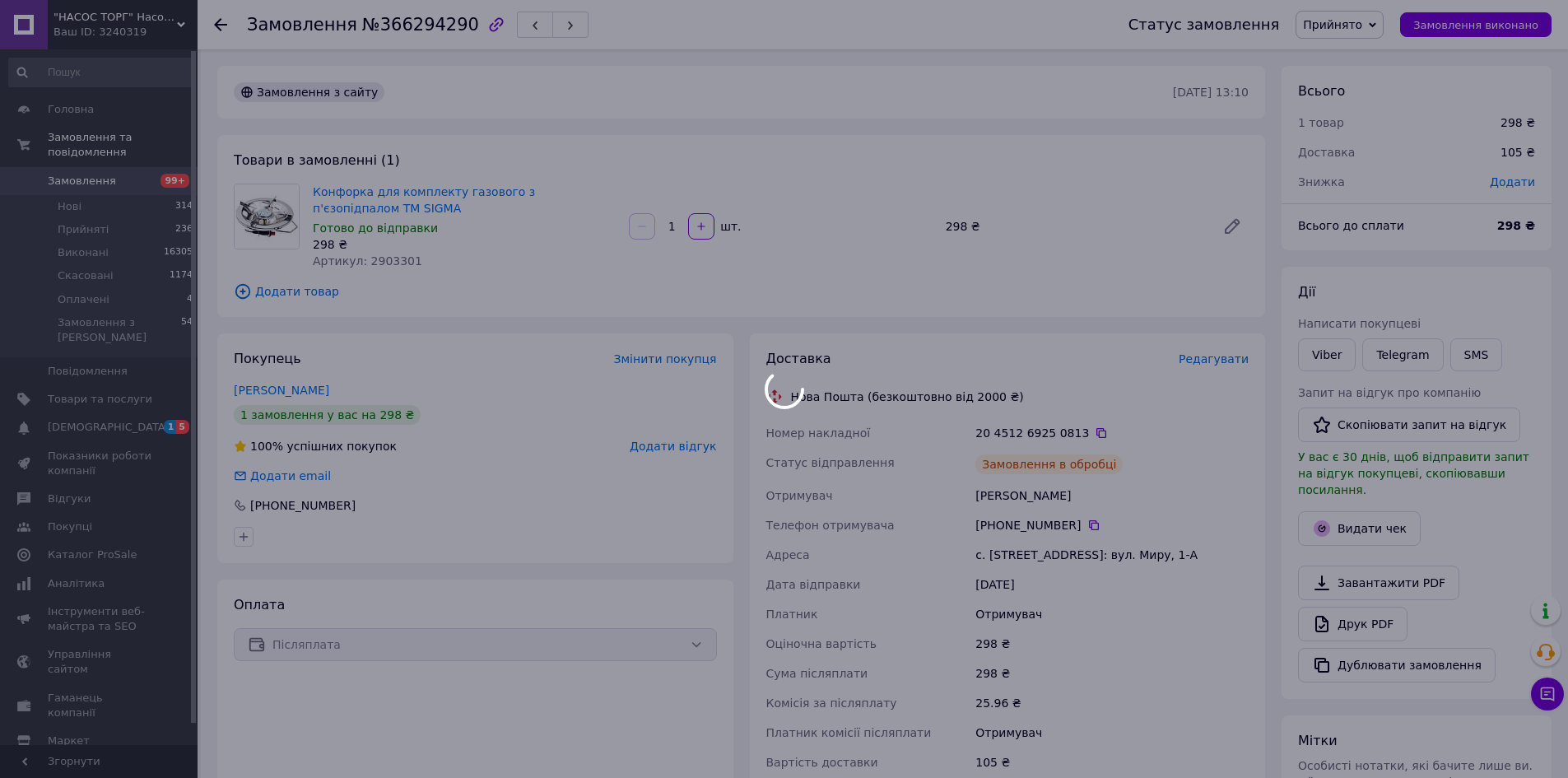
click at [1086, 428] on div at bounding box center [784, 389] width 1568 height 778
click at [1086, 429] on div at bounding box center [784, 389] width 1568 height 778
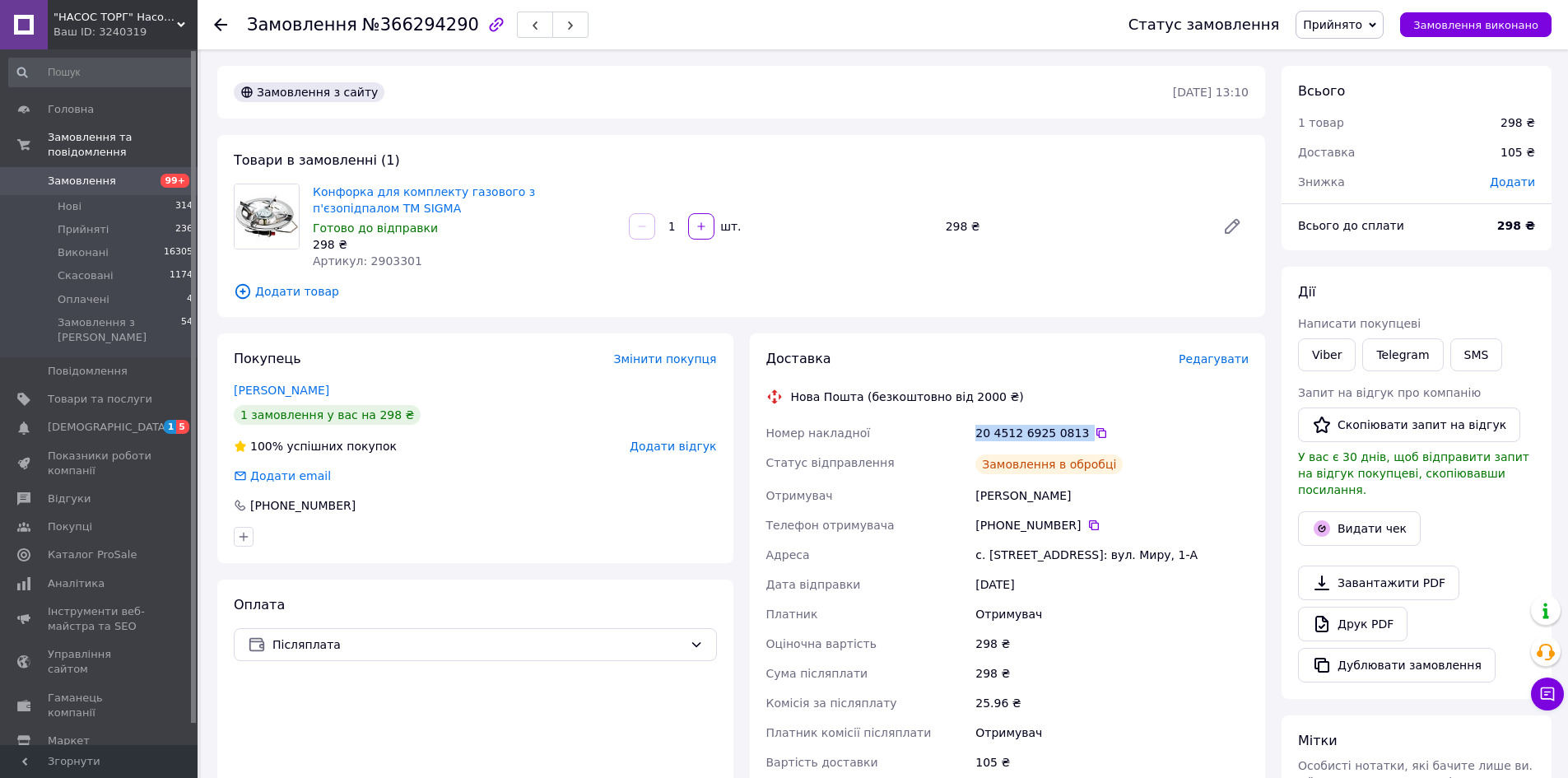
click at [1095, 429] on icon at bounding box center [1101, 433] width 13 height 13
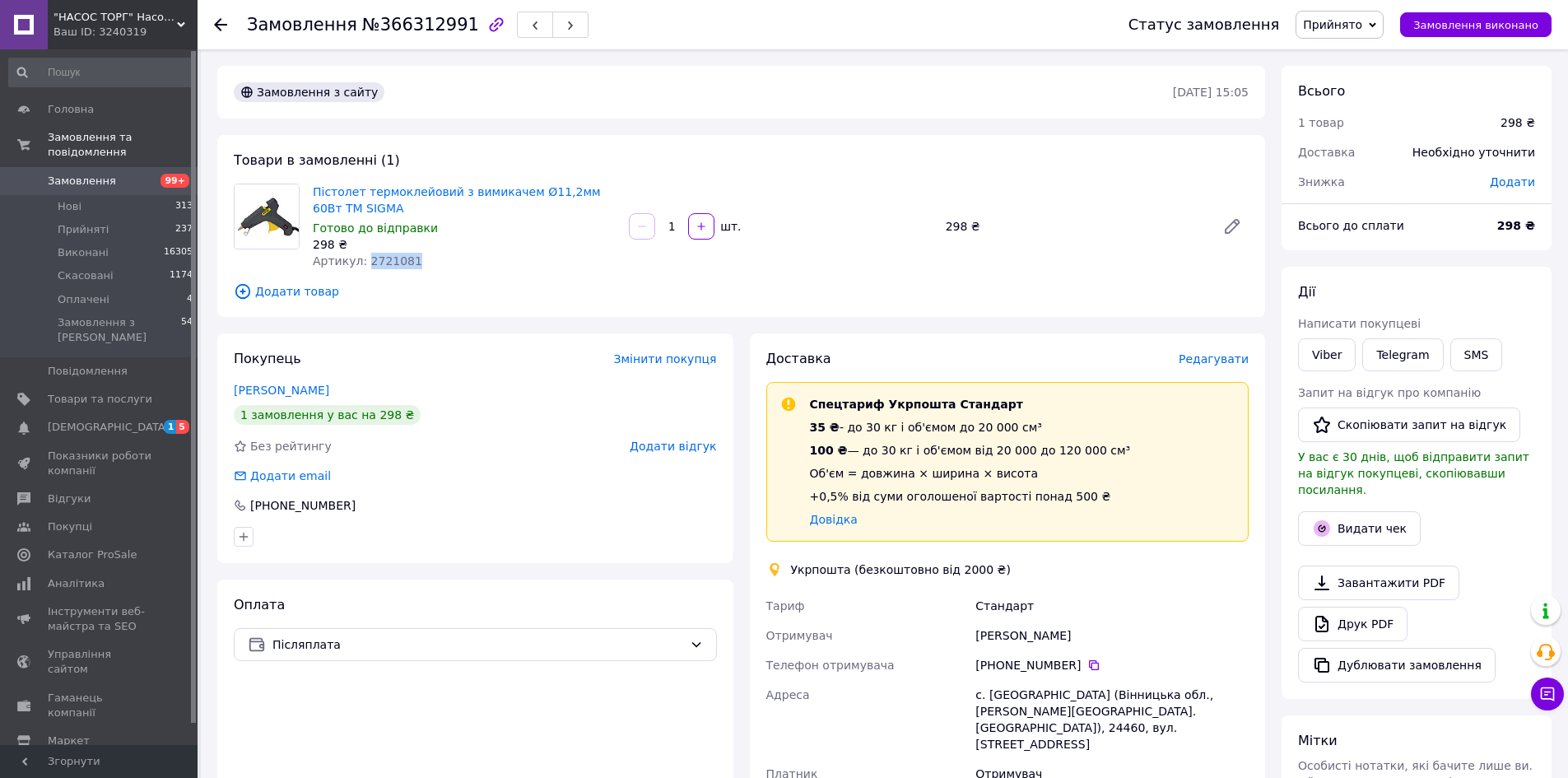
drag, startPoint x: 408, startPoint y: 259, endPoint x: 361, endPoint y: 265, distance: 47.4
click at [361, 265] on div "Артикул: 2721081" at bounding box center [464, 261] width 303 height 16
copy span "2721081"
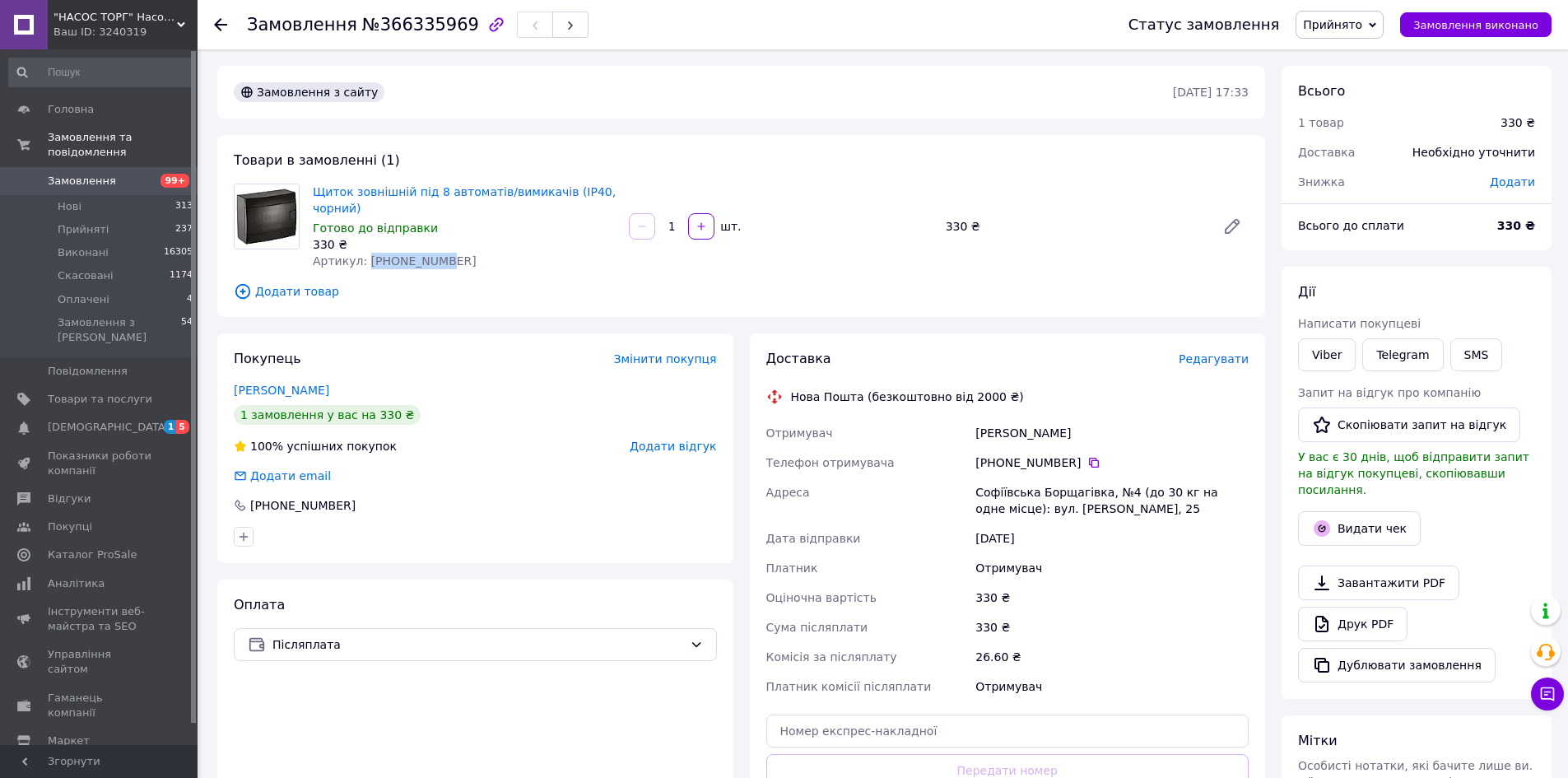
drag, startPoint x: 435, startPoint y: 260, endPoint x: 362, endPoint y: 259, distance: 73.0
click at [362, 259] on div "Артикул: [PHONE_NUMBER]" at bounding box center [464, 261] width 303 height 16
copy span "[PHONE_NUMBER]"
click at [1216, 355] on span "Редагувати" at bounding box center [1213, 359] width 70 height 13
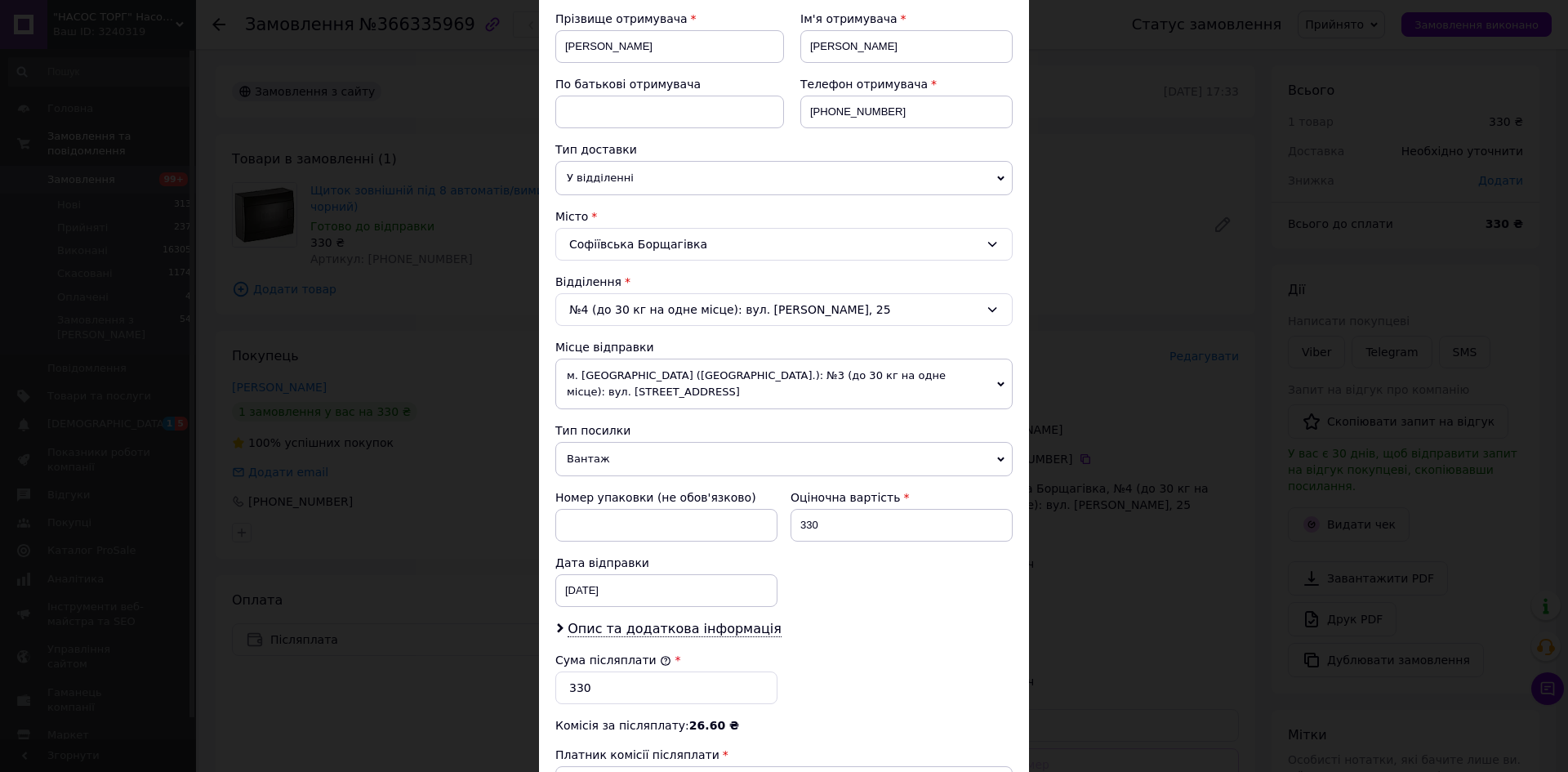
scroll to position [474, 0]
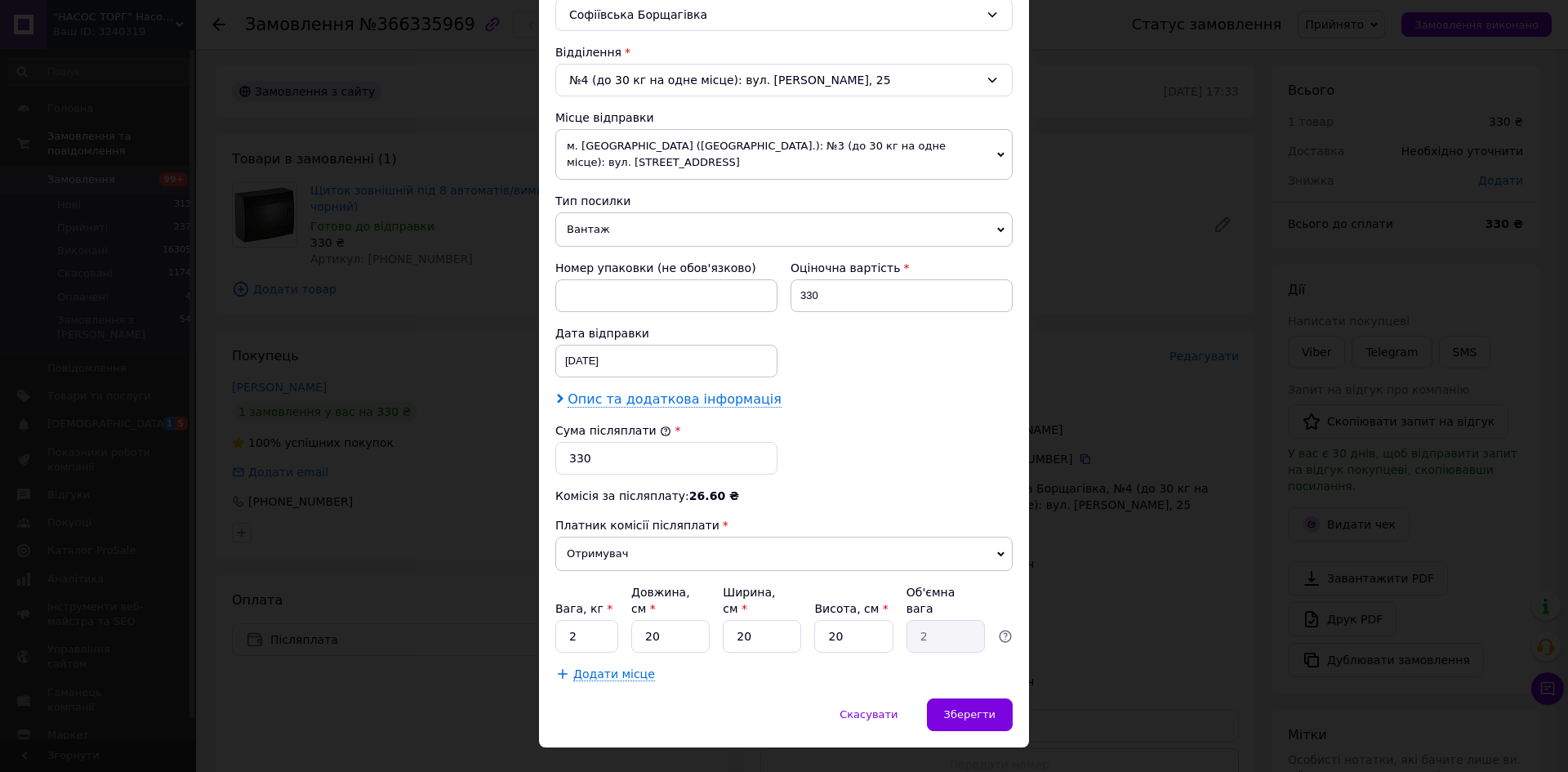
click at [652, 391] on span "Опис та додаткова інформація" at bounding box center [674, 398] width 214 height 16
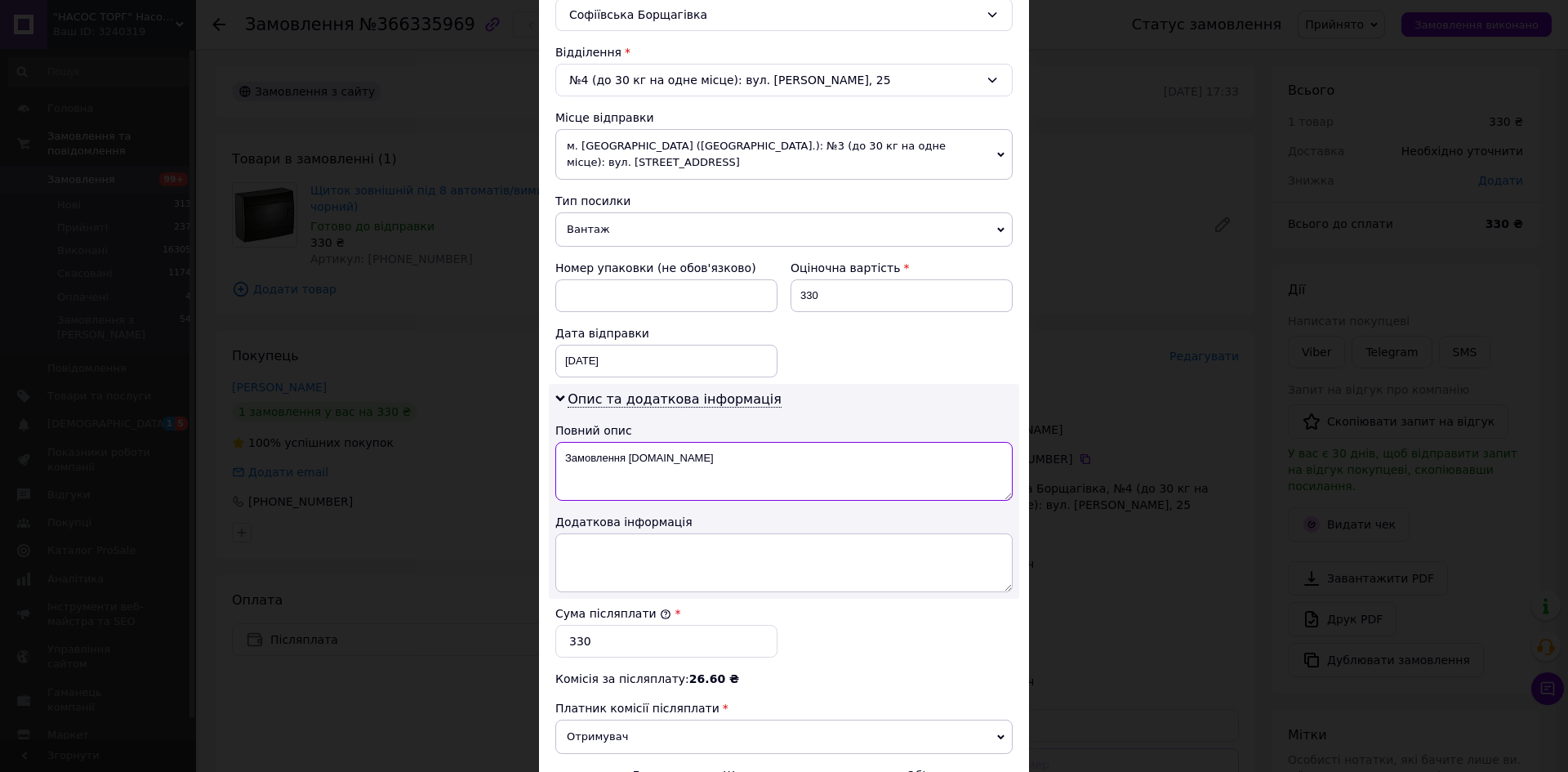
drag, startPoint x: 681, startPoint y: 466, endPoint x: 557, endPoint y: 458, distance: 124.3
click at [557, 458] on textarea "Замовлення [DOMAIN_NAME]" at bounding box center [784, 472] width 457 height 59
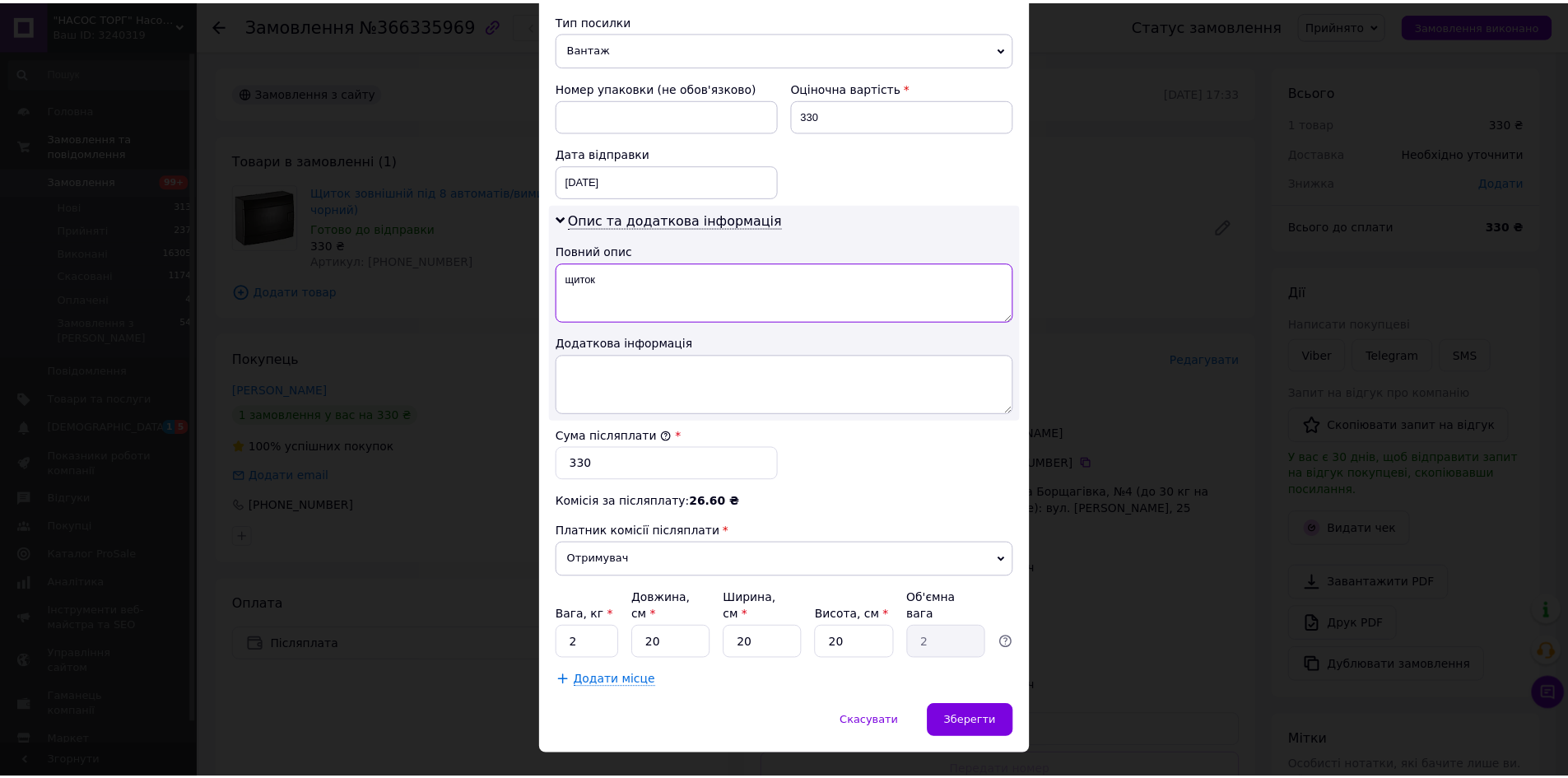
scroll to position [662, 0]
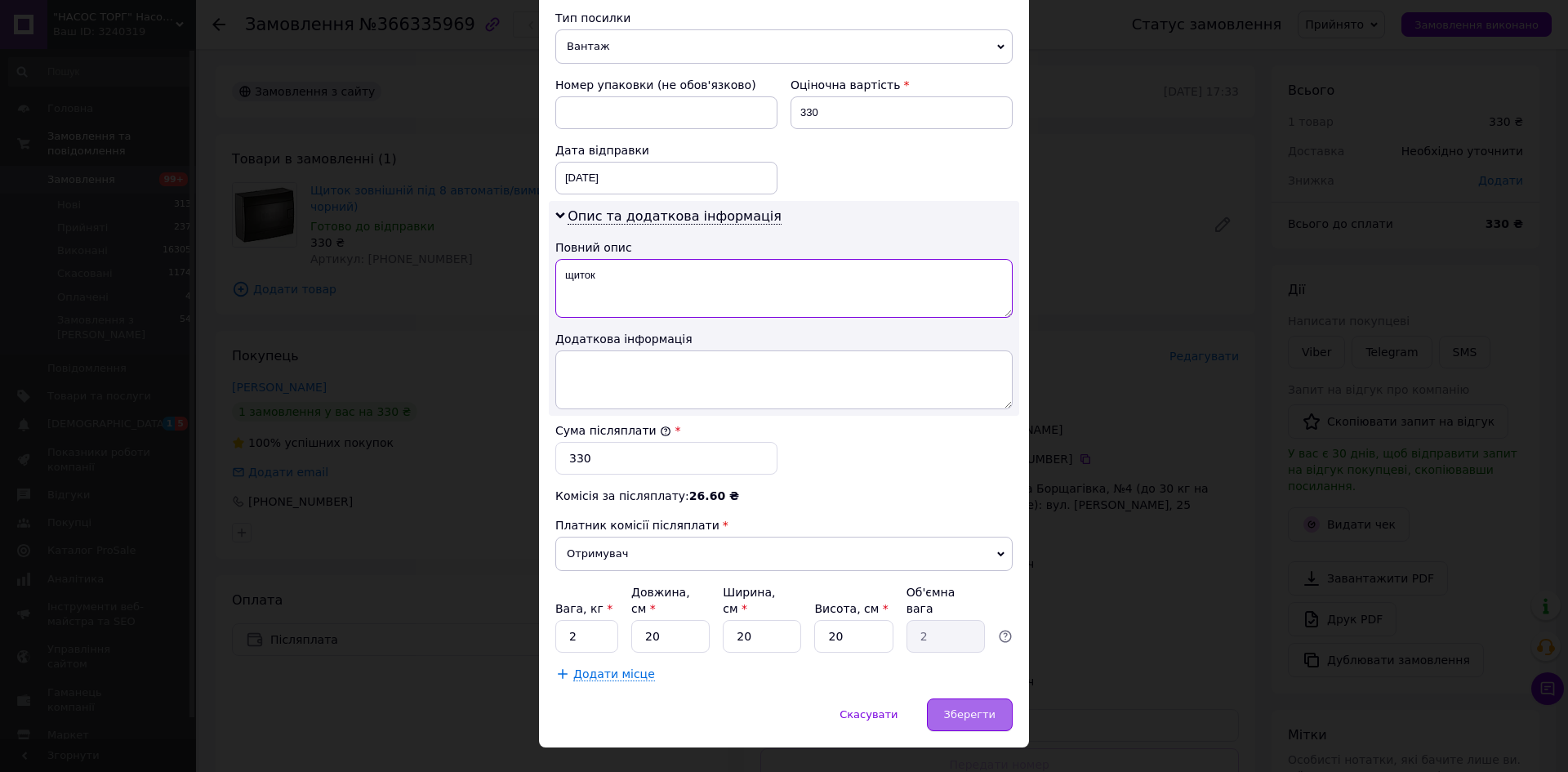
type textarea "щиток"
click at [974, 708] on span "Зберегти" at bounding box center [970, 714] width 51 height 12
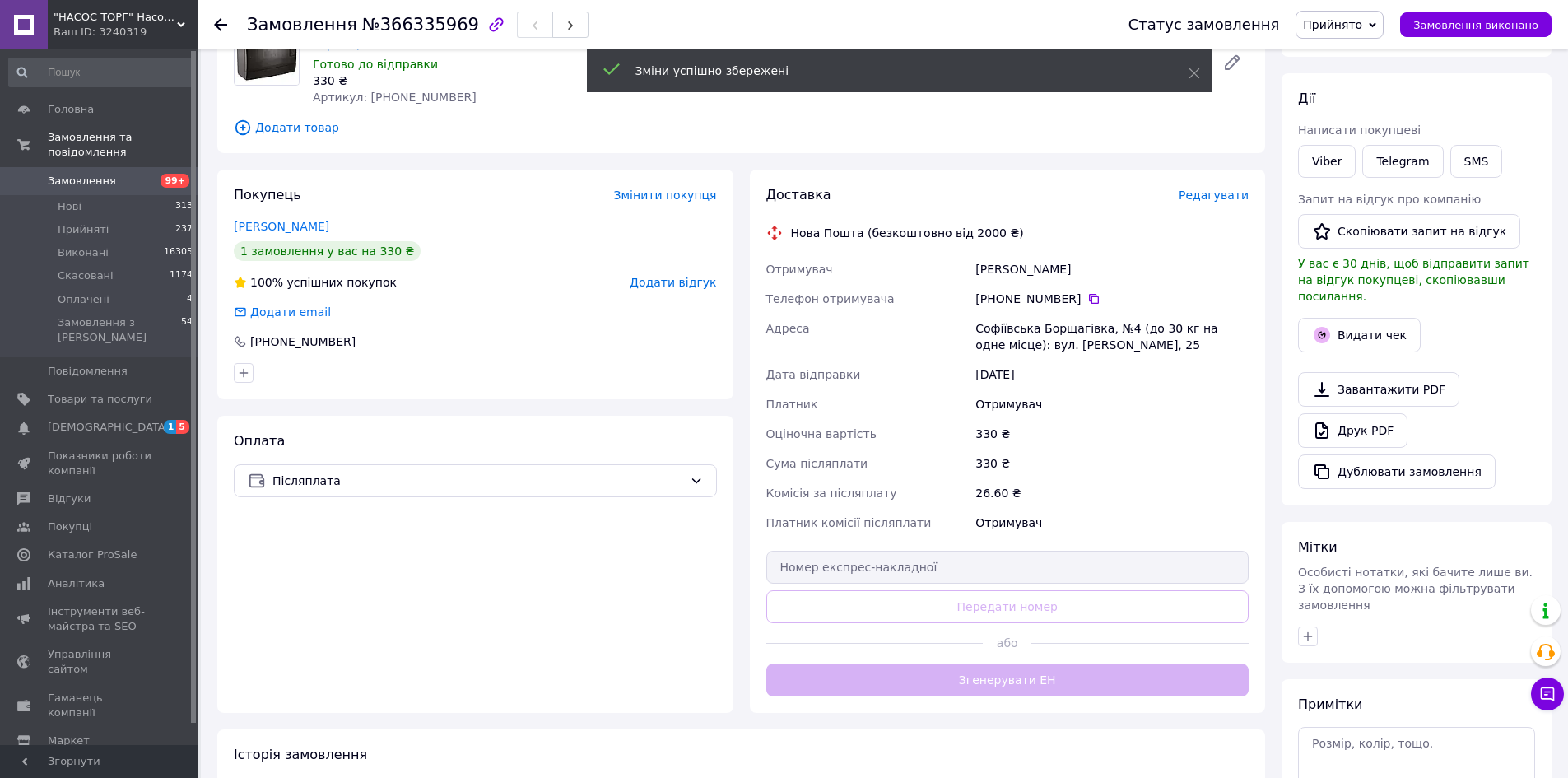
scroll to position [165, 0]
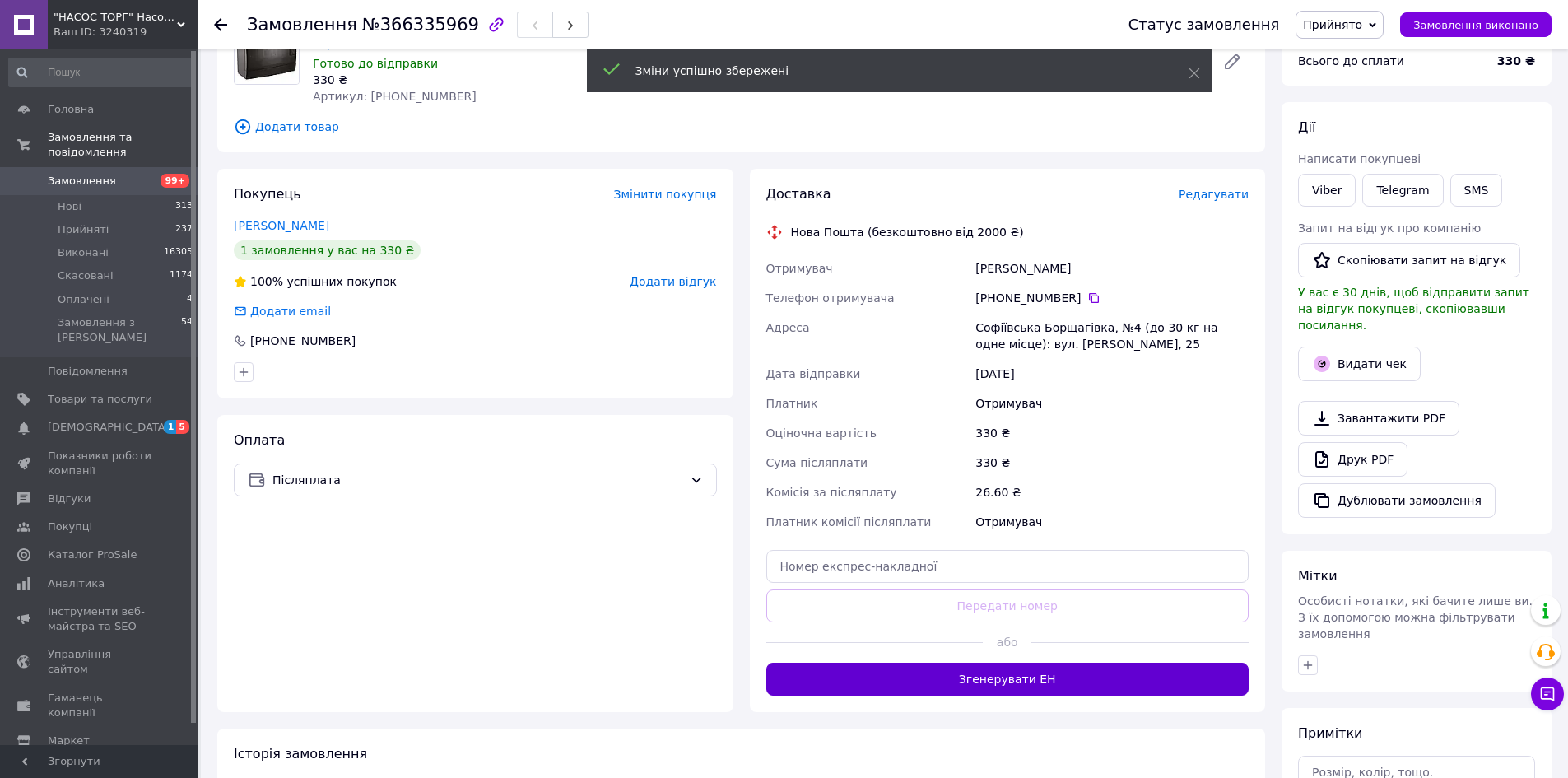
click at [1062, 672] on button "Згенерувати ЕН" at bounding box center [1008, 678] width 483 height 33
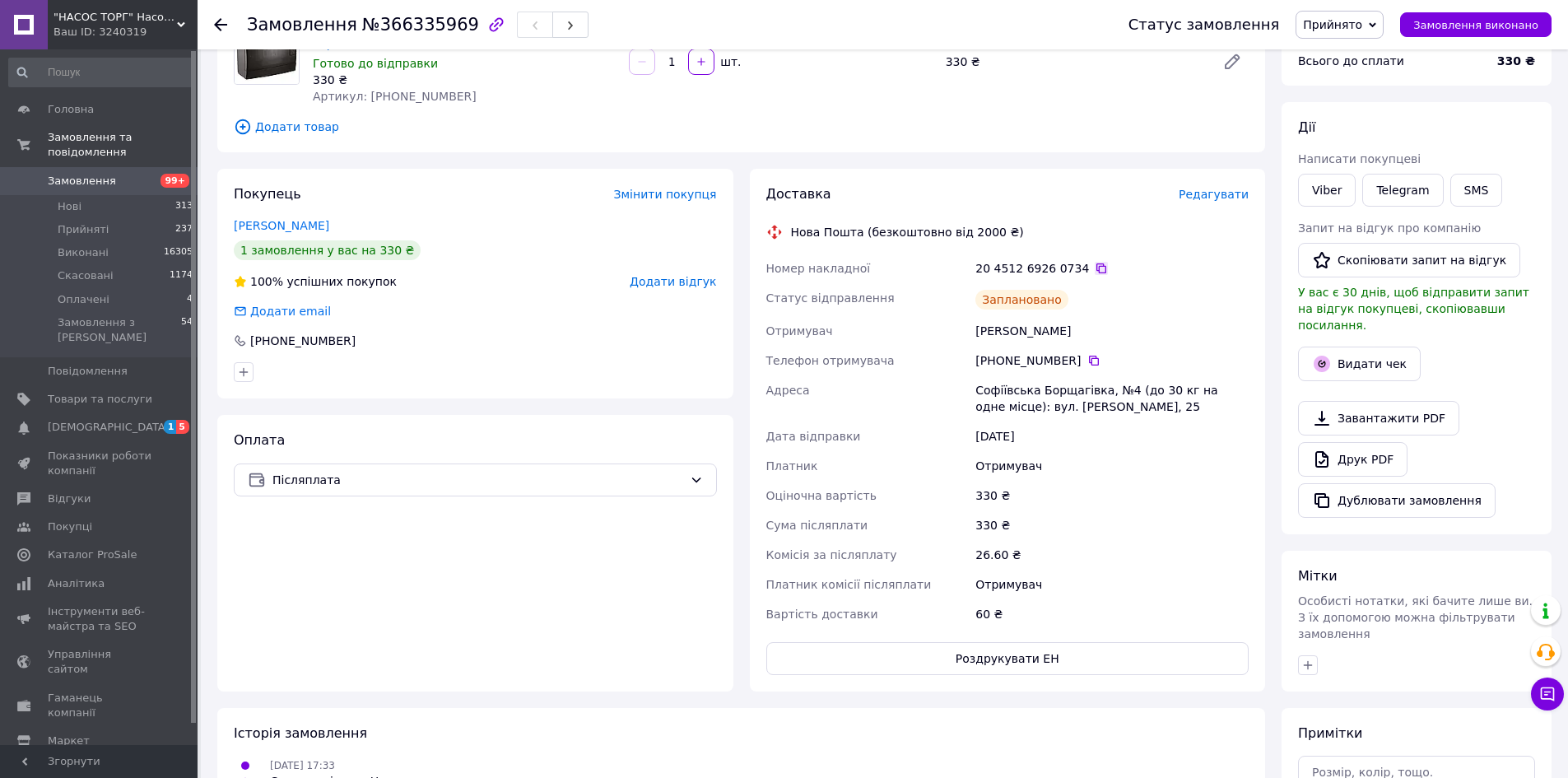
click at [1095, 271] on icon at bounding box center [1101, 268] width 13 height 13
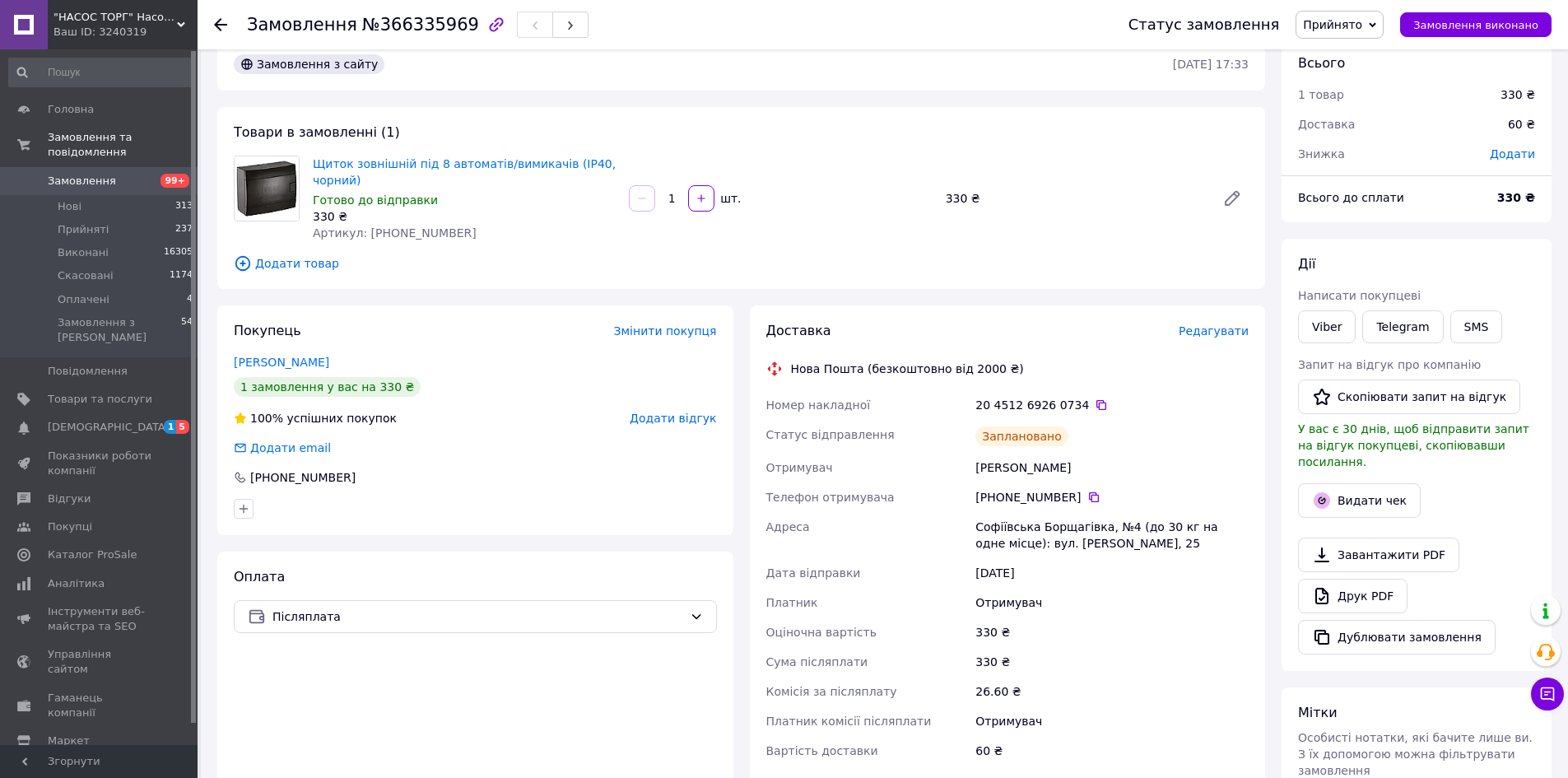
scroll to position [82, 0]
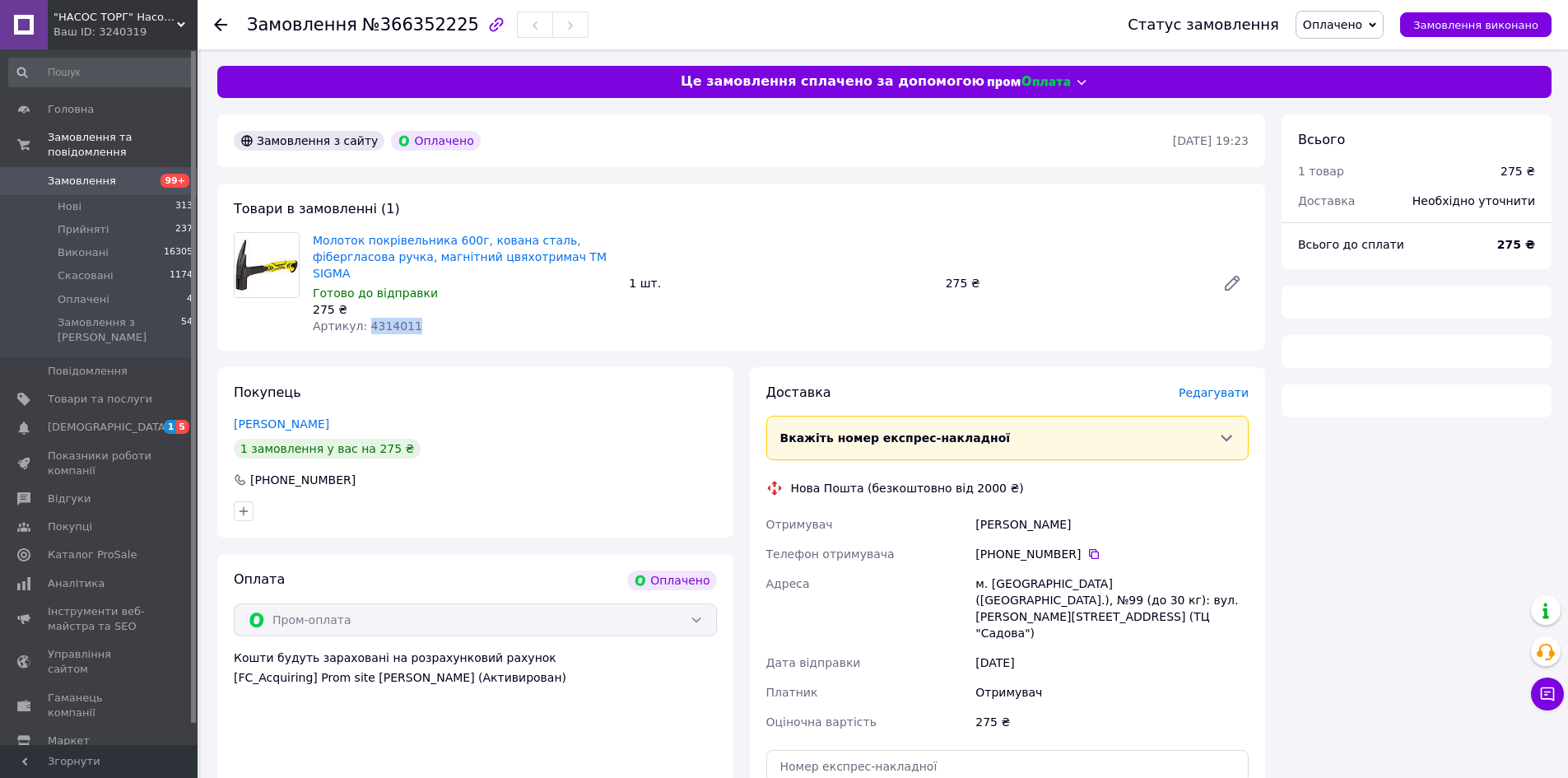
drag, startPoint x: 399, startPoint y: 309, endPoint x: 394, endPoint y: 360, distance: 51.2
click at [362, 318] on div "Артикул: 4314011" at bounding box center [464, 326] width 303 height 16
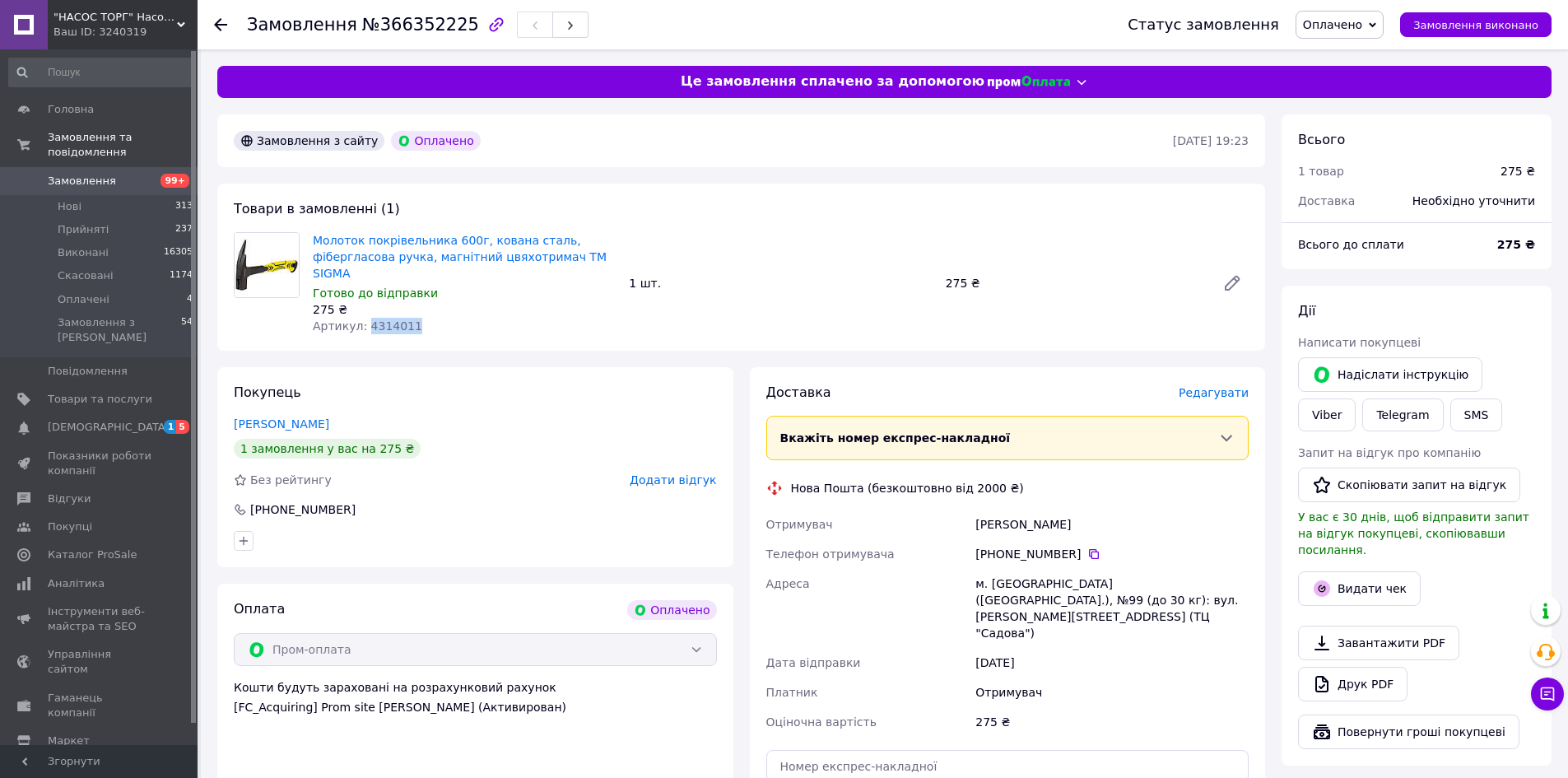
copy span "4314011"
click at [1200, 386] on span "Редагувати" at bounding box center [1213, 393] width 70 height 13
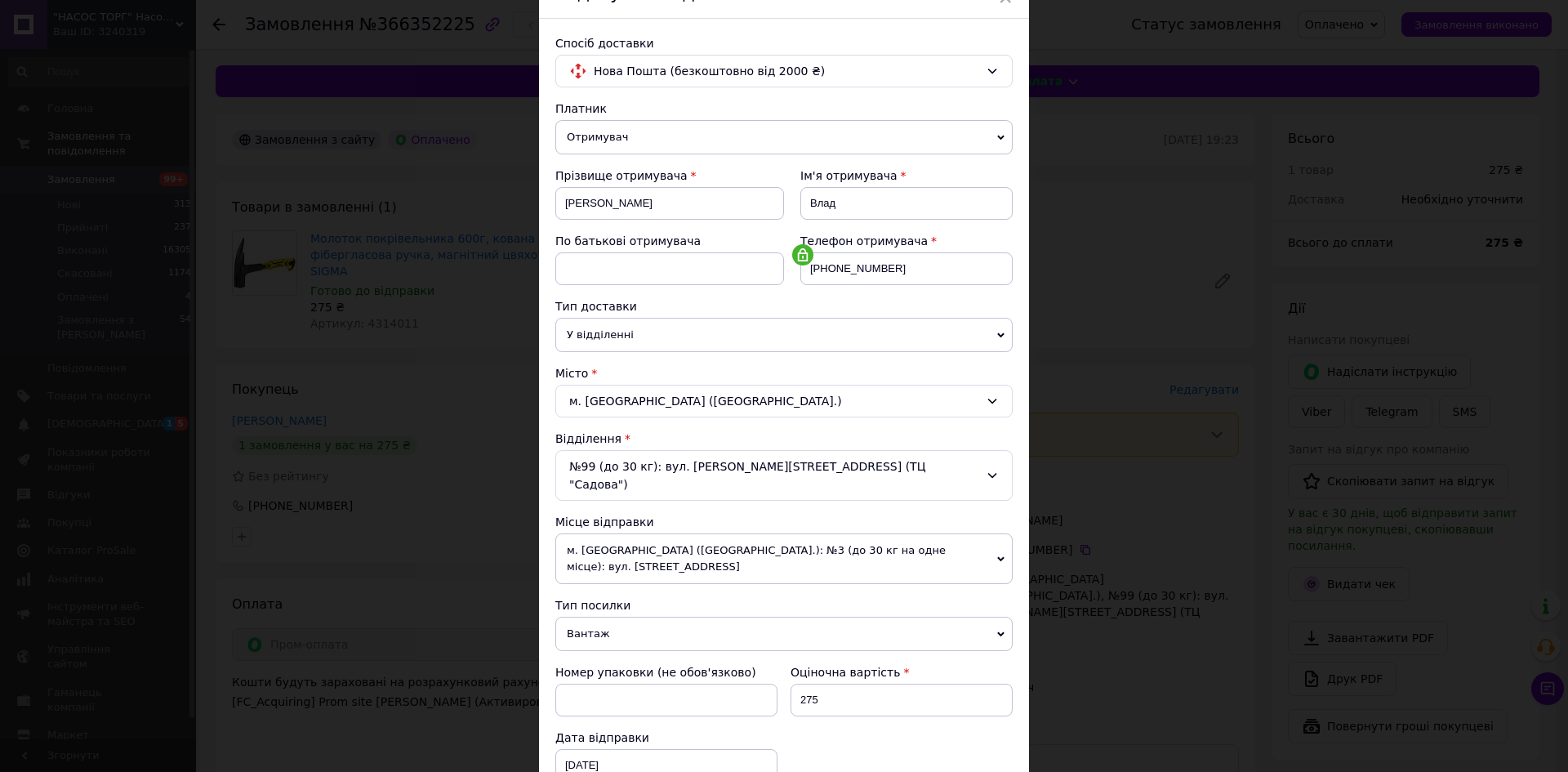
scroll to position [245, 0]
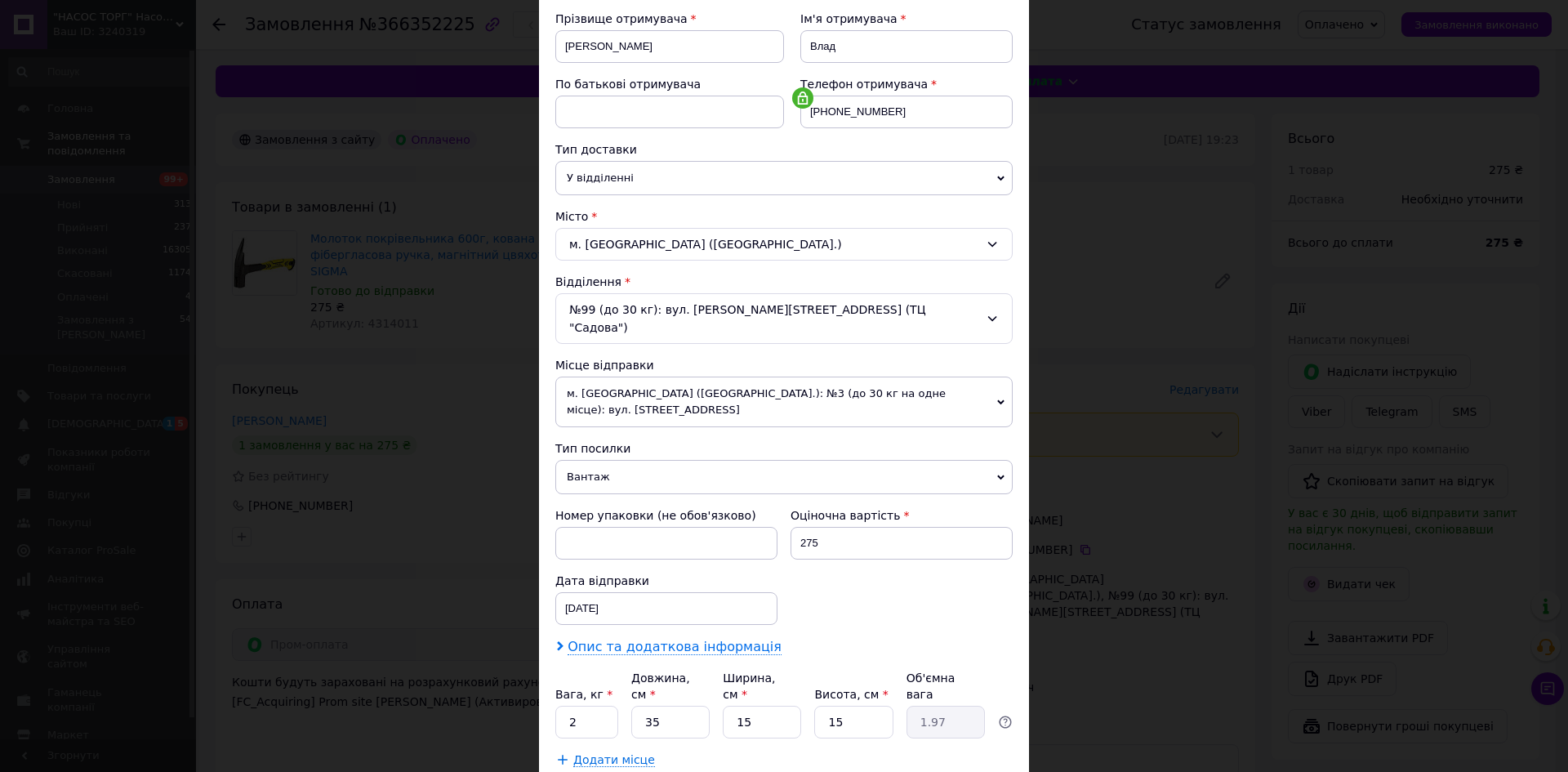
click at [641, 639] on span "Опис та додаткова інформація" at bounding box center [674, 647] width 214 height 16
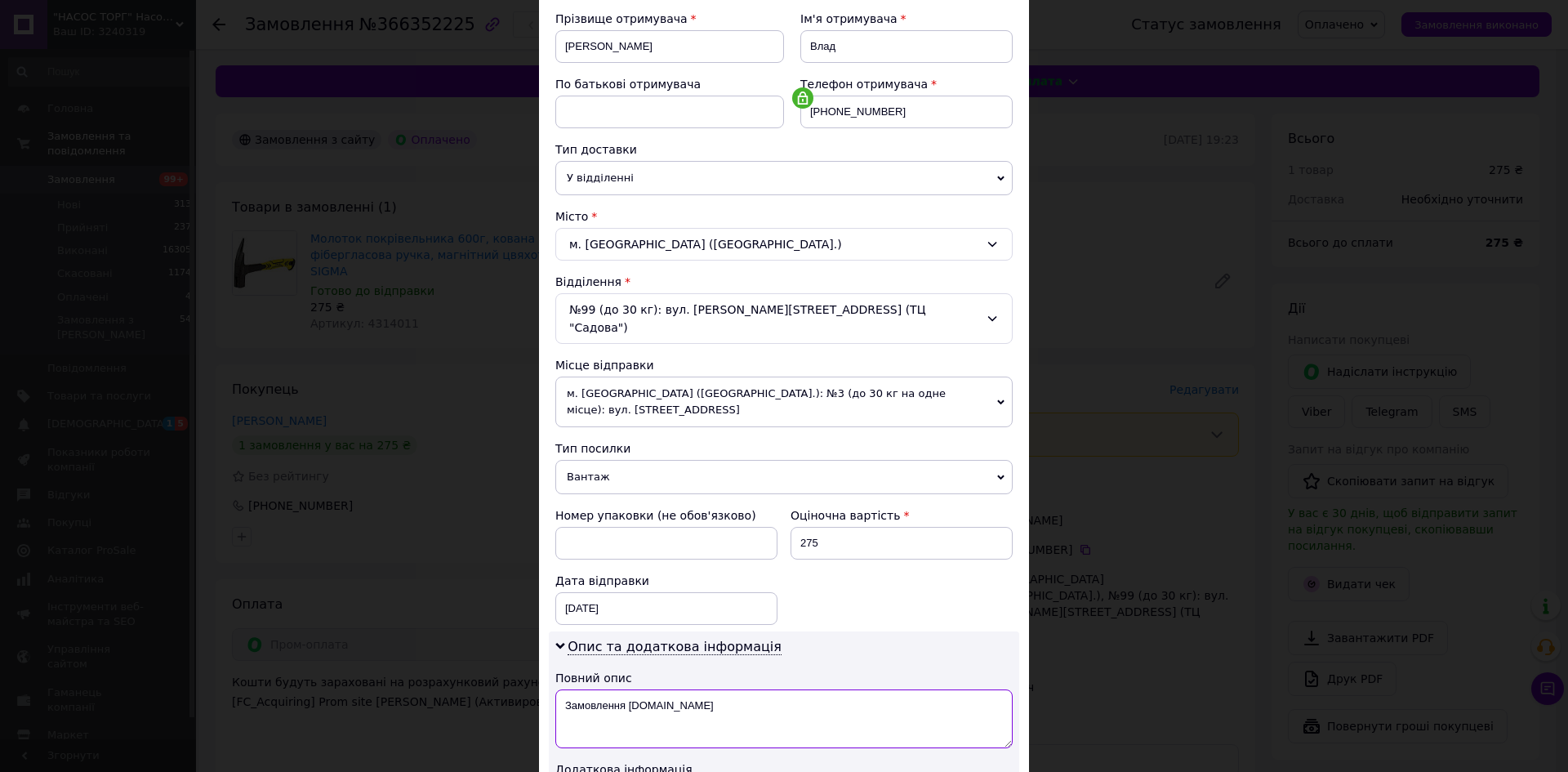
drag, startPoint x: 683, startPoint y: 658, endPoint x: 564, endPoint y: 667, distance: 119.3
click at [564, 689] on textarea "Замовлення Prom.ua" at bounding box center [784, 719] width 457 height 59
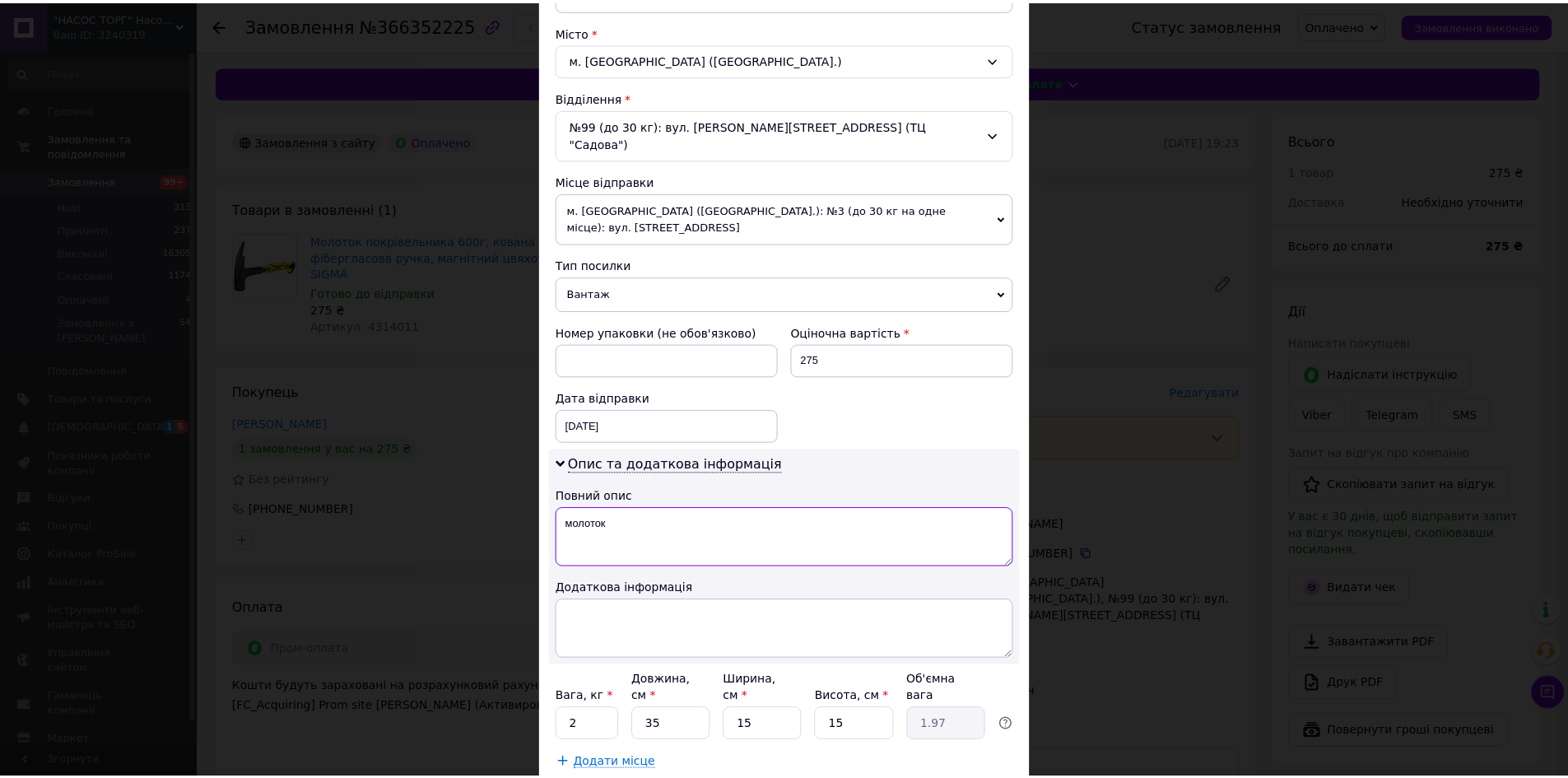
scroll to position [493, 0]
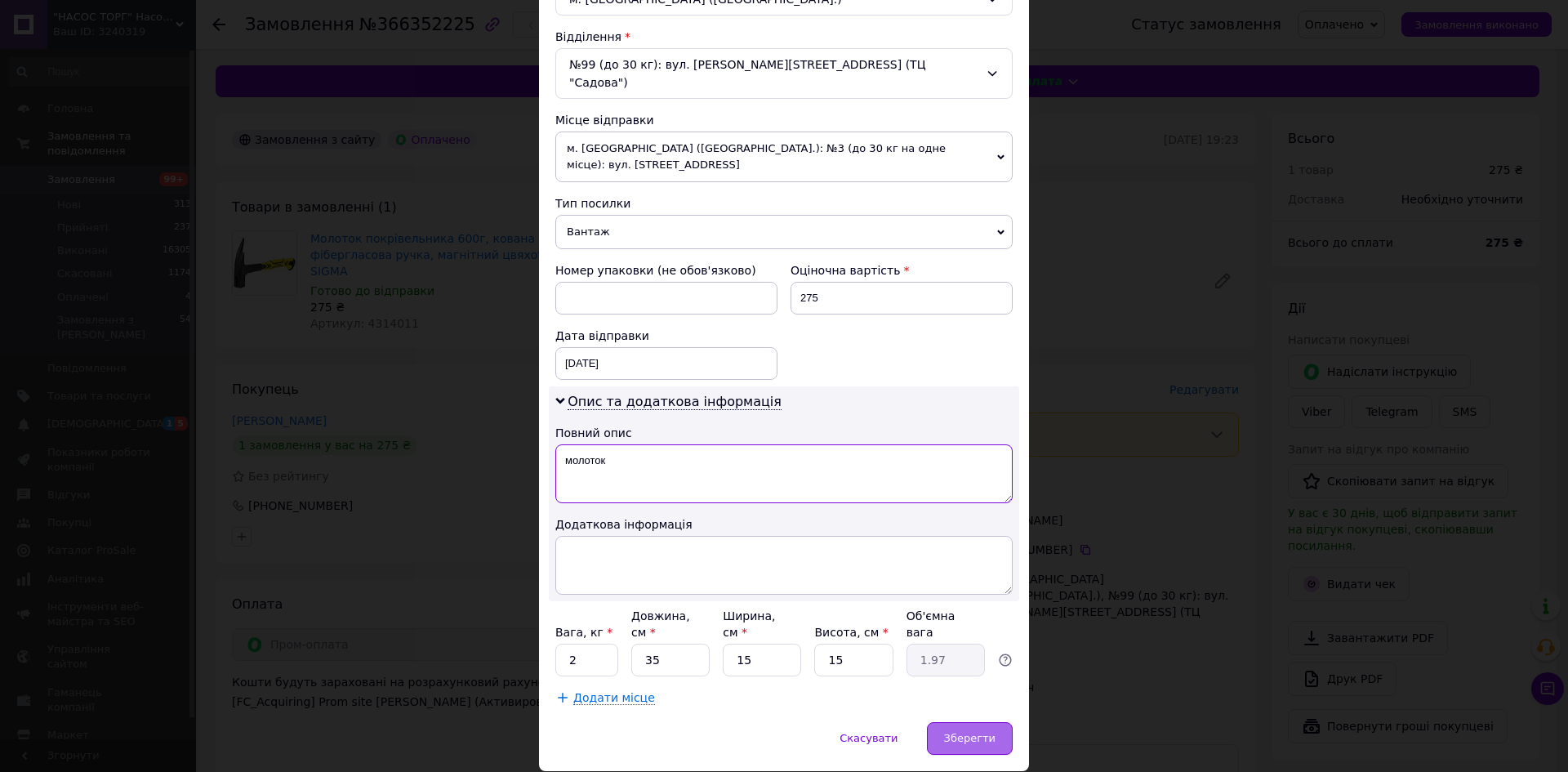
type textarea "молоток"
click at [979, 722] on div "Зберегти" at bounding box center [970, 738] width 86 height 32
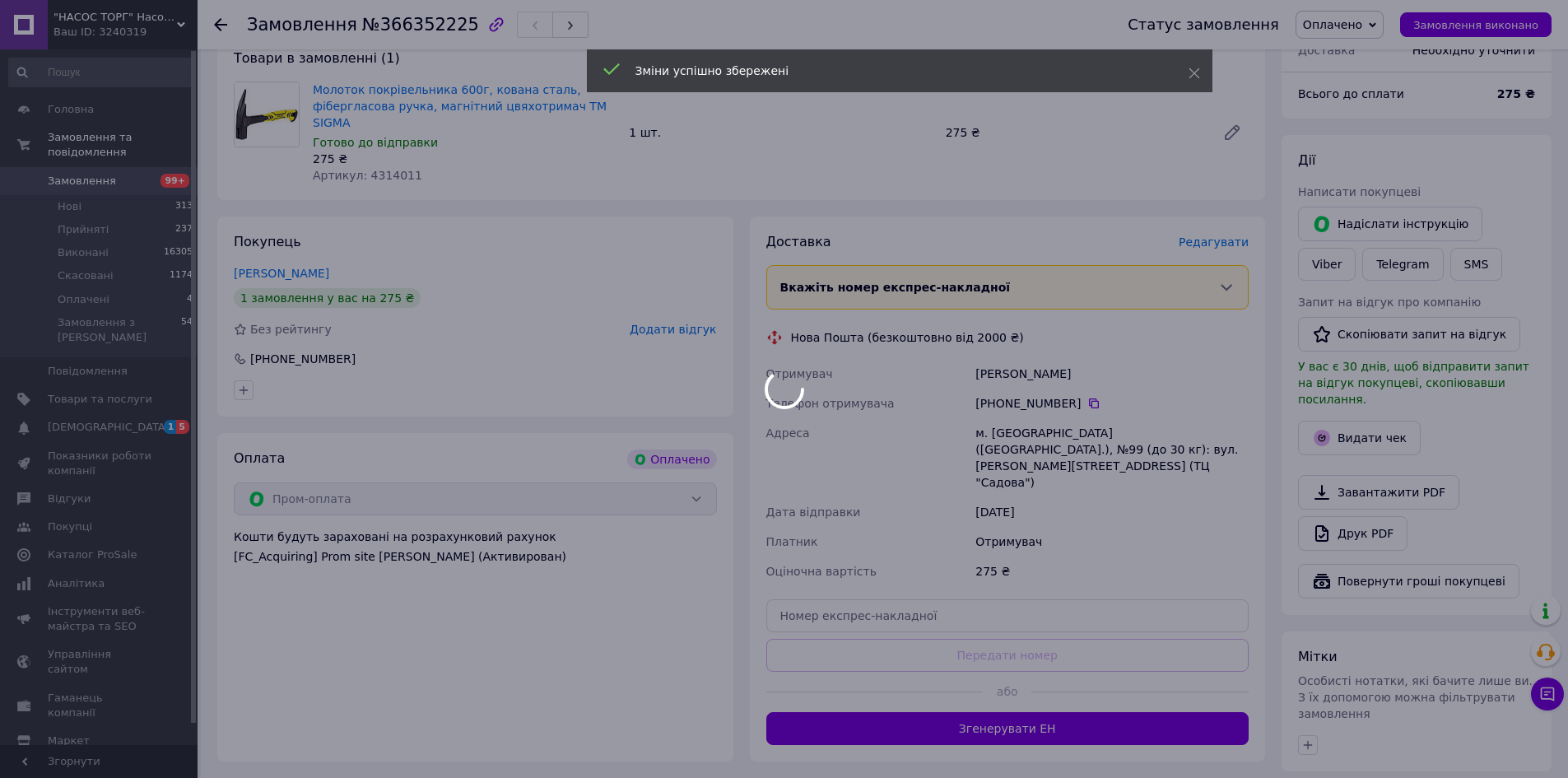
scroll to position [165, 0]
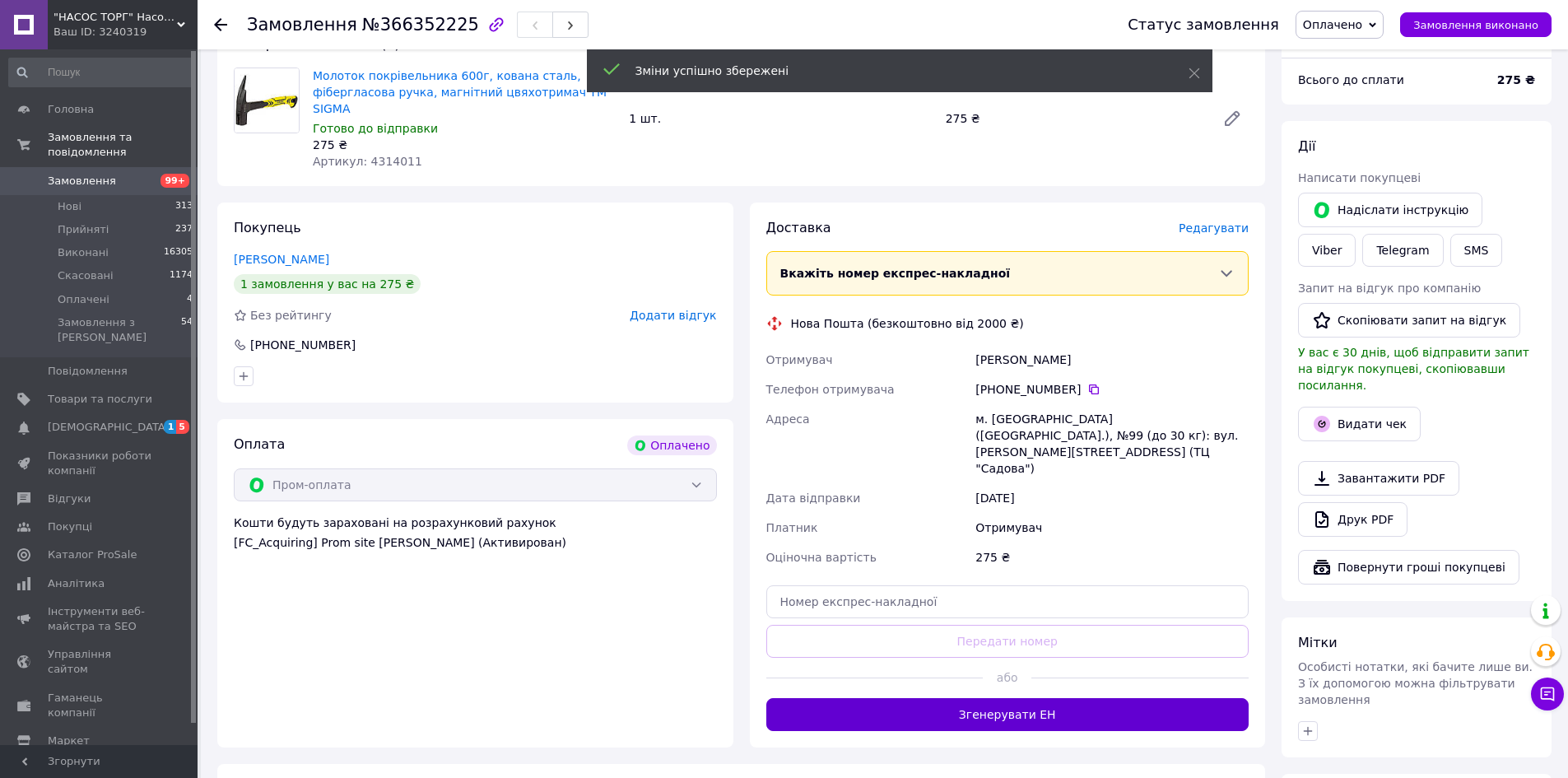
click at [983, 698] on button "Згенерувати ЕН" at bounding box center [1008, 714] width 483 height 33
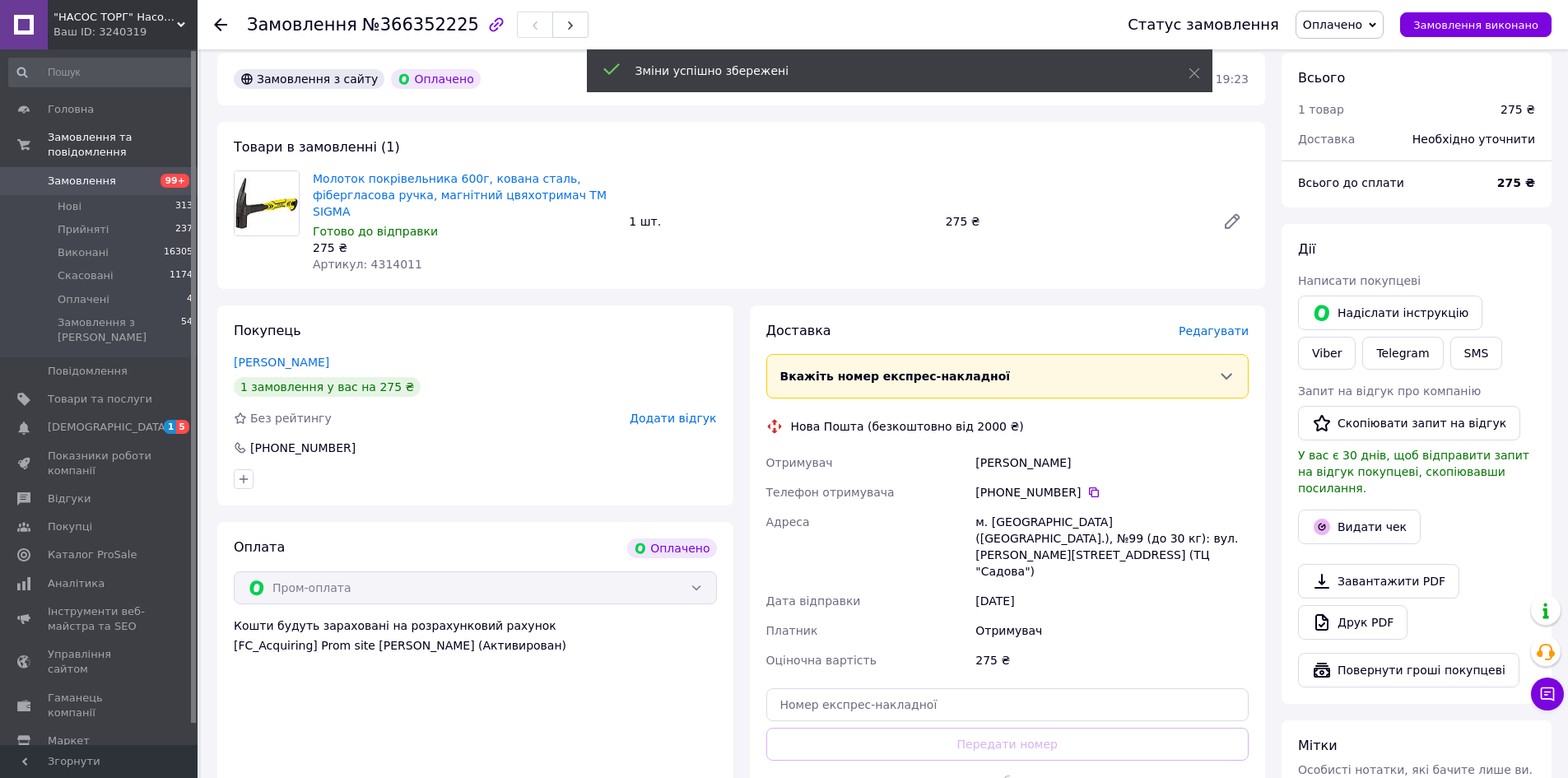
scroll to position [0, 0]
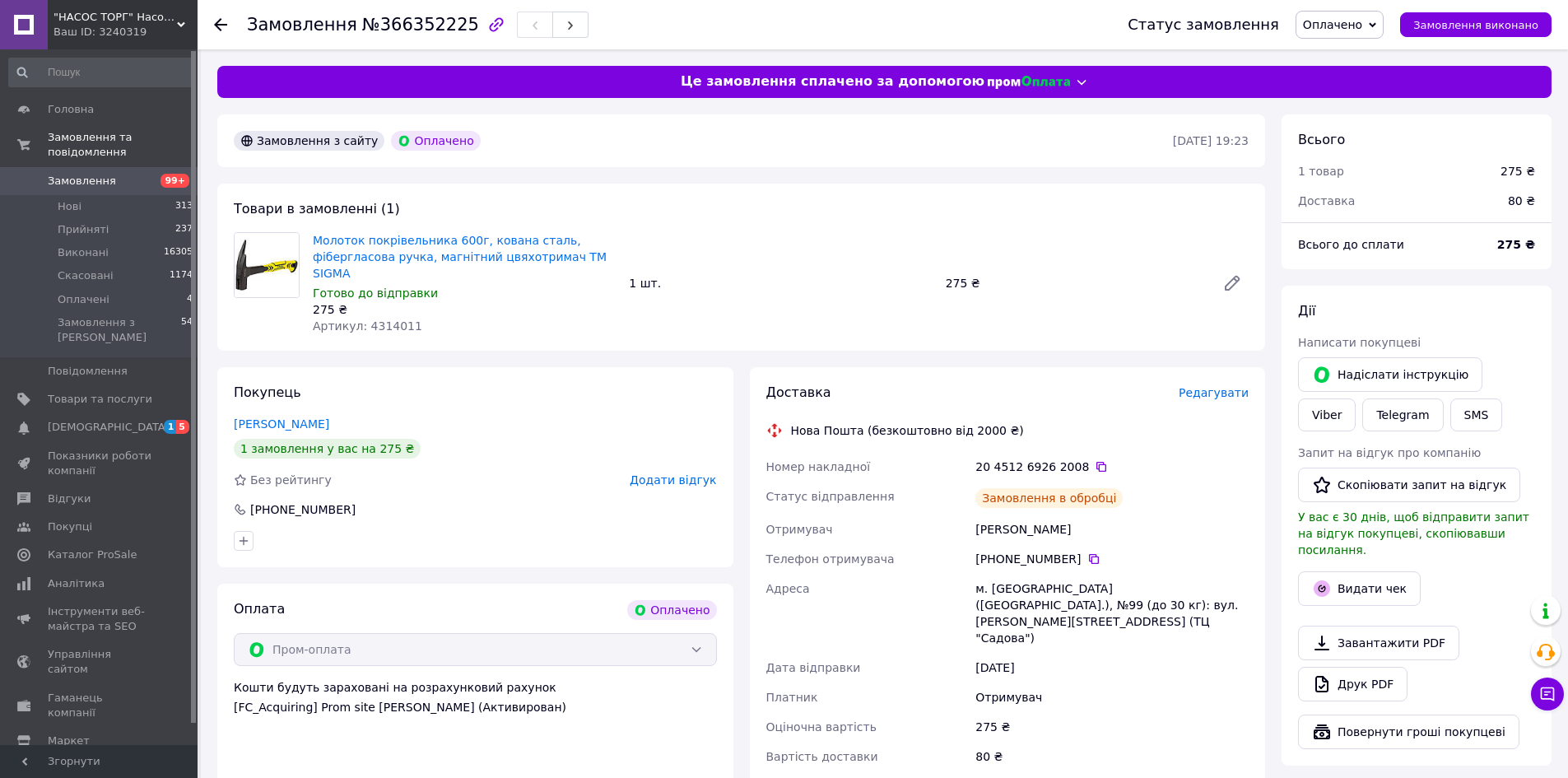
click at [1350, 22] on span "Оплачено" at bounding box center [1333, 25] width 59 height 13
click at [1354, 55] on li "Прийнято" at bounding box center [1340, 57] width 86 height 25
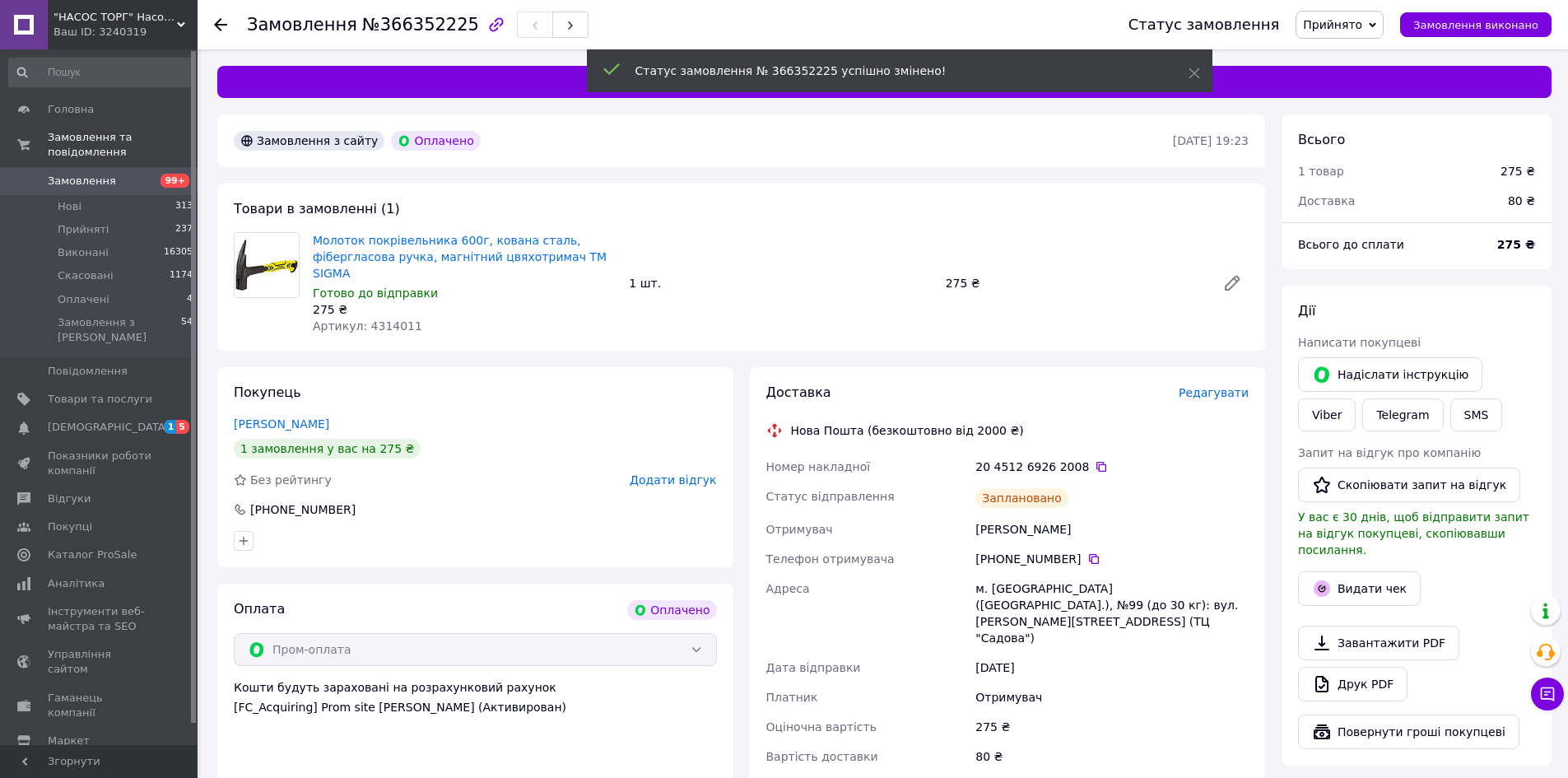
click at [1090, 458] on div "20 4512 6926 2008" at bounding box center [1112, 466] width 273 height 16
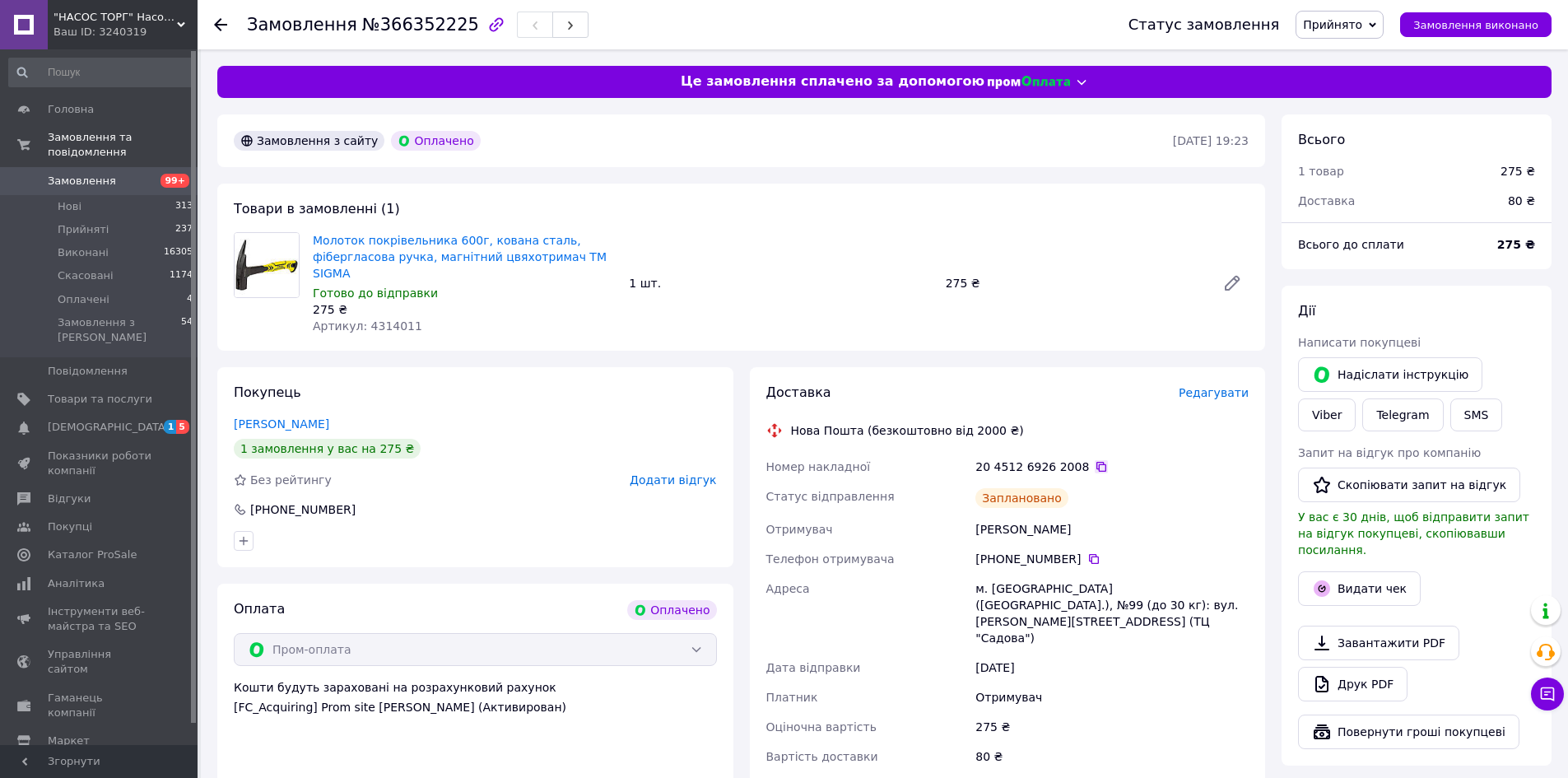
click at [1096, 462] on icon at bounding box center [1101, 467] width 10 height 10
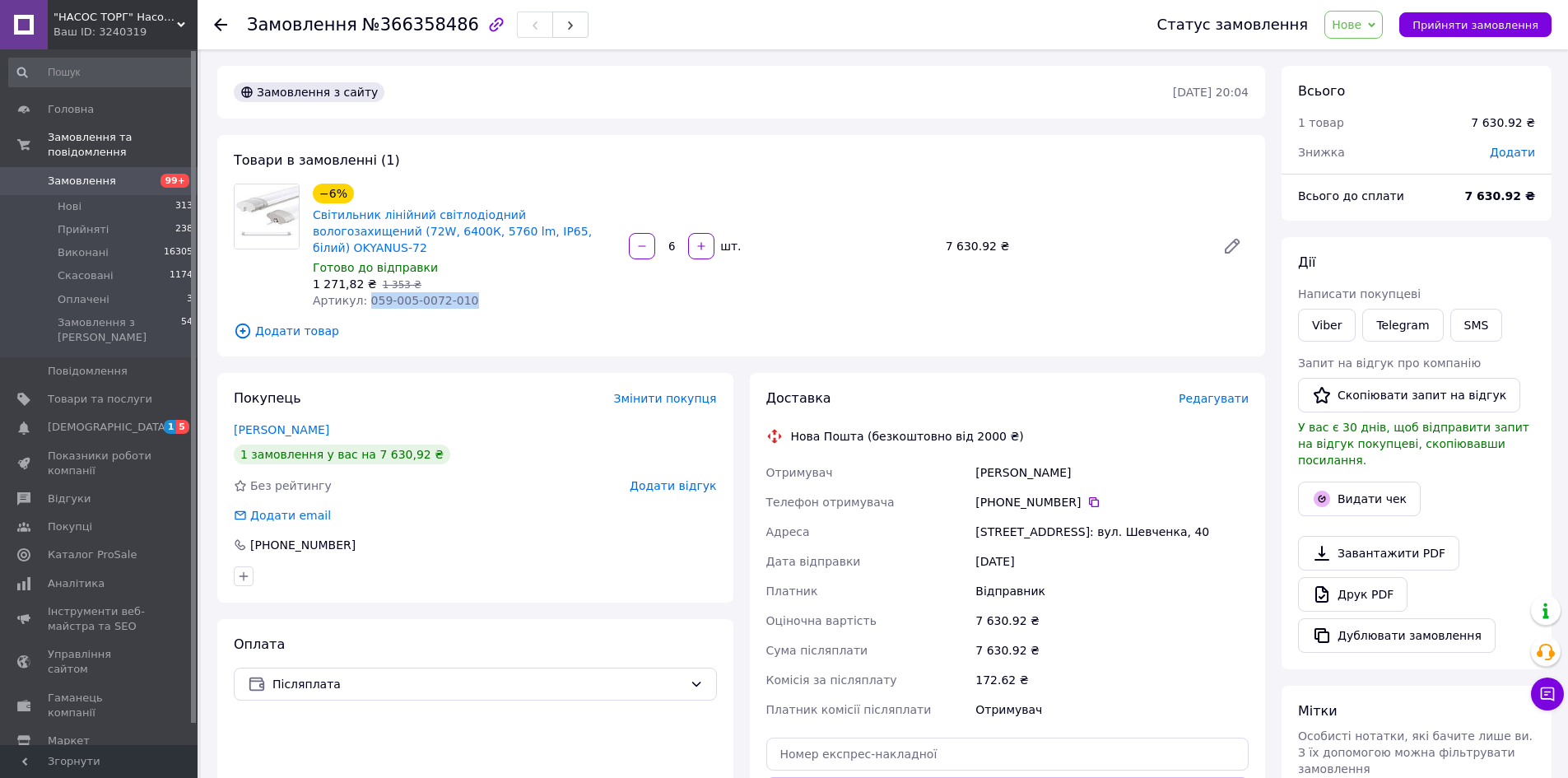
drag, startPoint x: 457, startPoint y: 286, endPoint x: 511, endPoint y: 633, distance: 351.2
click at [364, 292] on div "Артикул: 059-005-0072-010" at bounding box center [464, 300] width 303 height 16
copy span "059-005-0072-010"
drag, startPoint x: 496, startPoint y: 166, endPoint x: 497, endPoint y: 106, distance: 60.0
click at [496, 166] on div "Товари в замовленні (1) −6% Світильник лінійний світлодіодний вологозахищений (…" at bounding box center [741, 245] width 1048 height 221
